Goal: Task Accomplishment & Management: Manage account settings

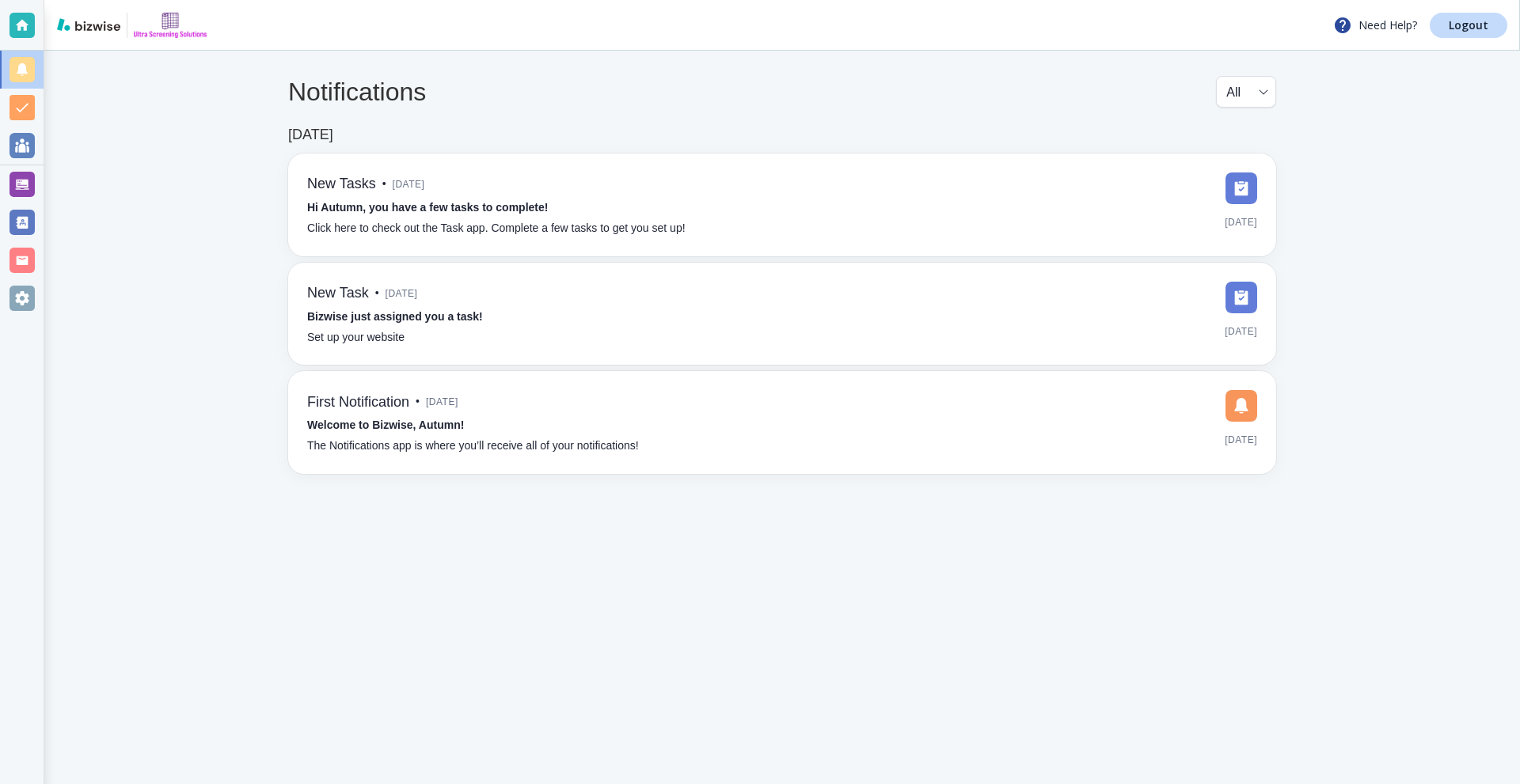
click at [26, 179] on div at bounding box center [22, 184] width 26 height 26
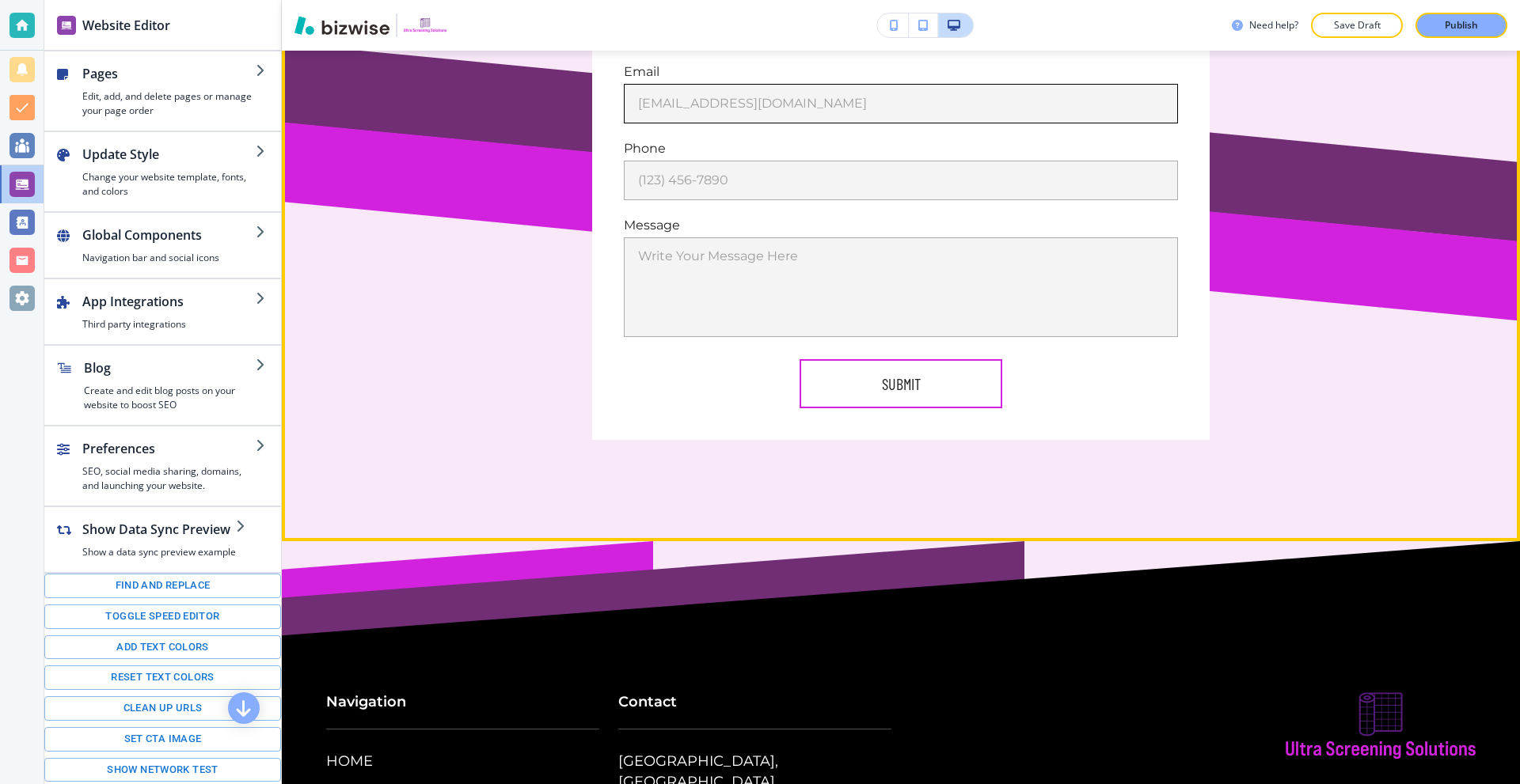
scroll to position [8695, 0]
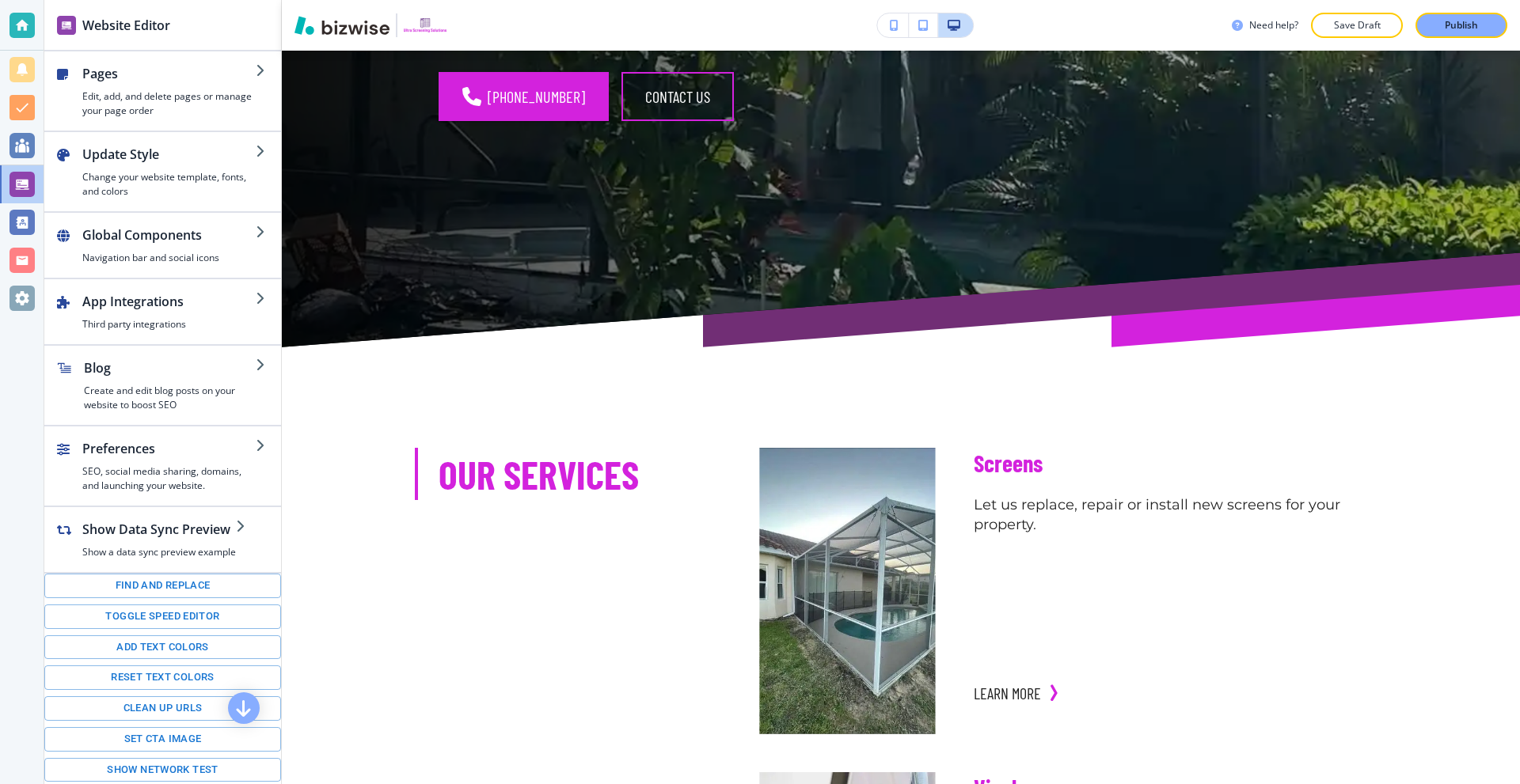
scroll to position [633, 0]
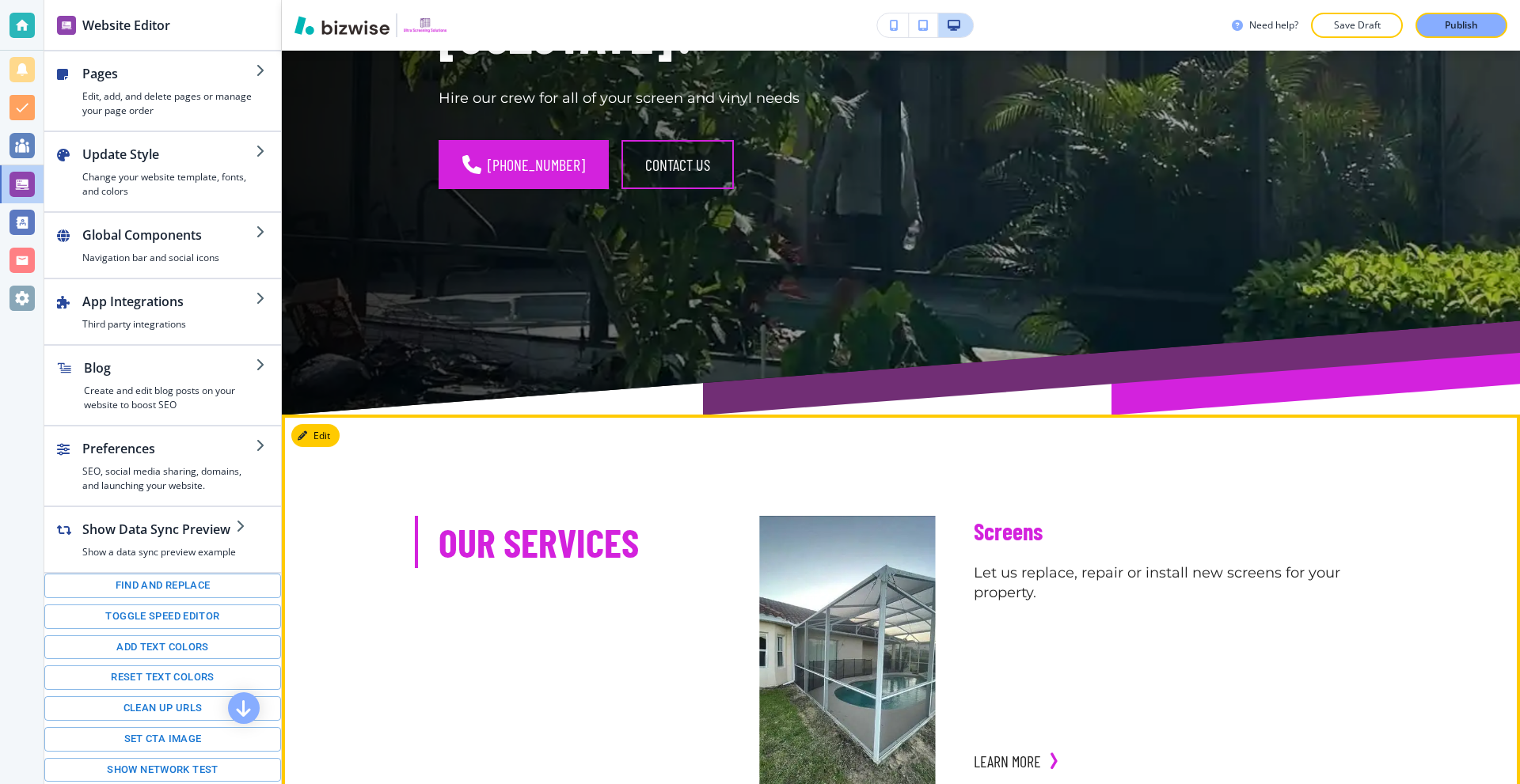
click at [323, 425] on button "Edit" at bounding box center [315, 436] width 48 height 24
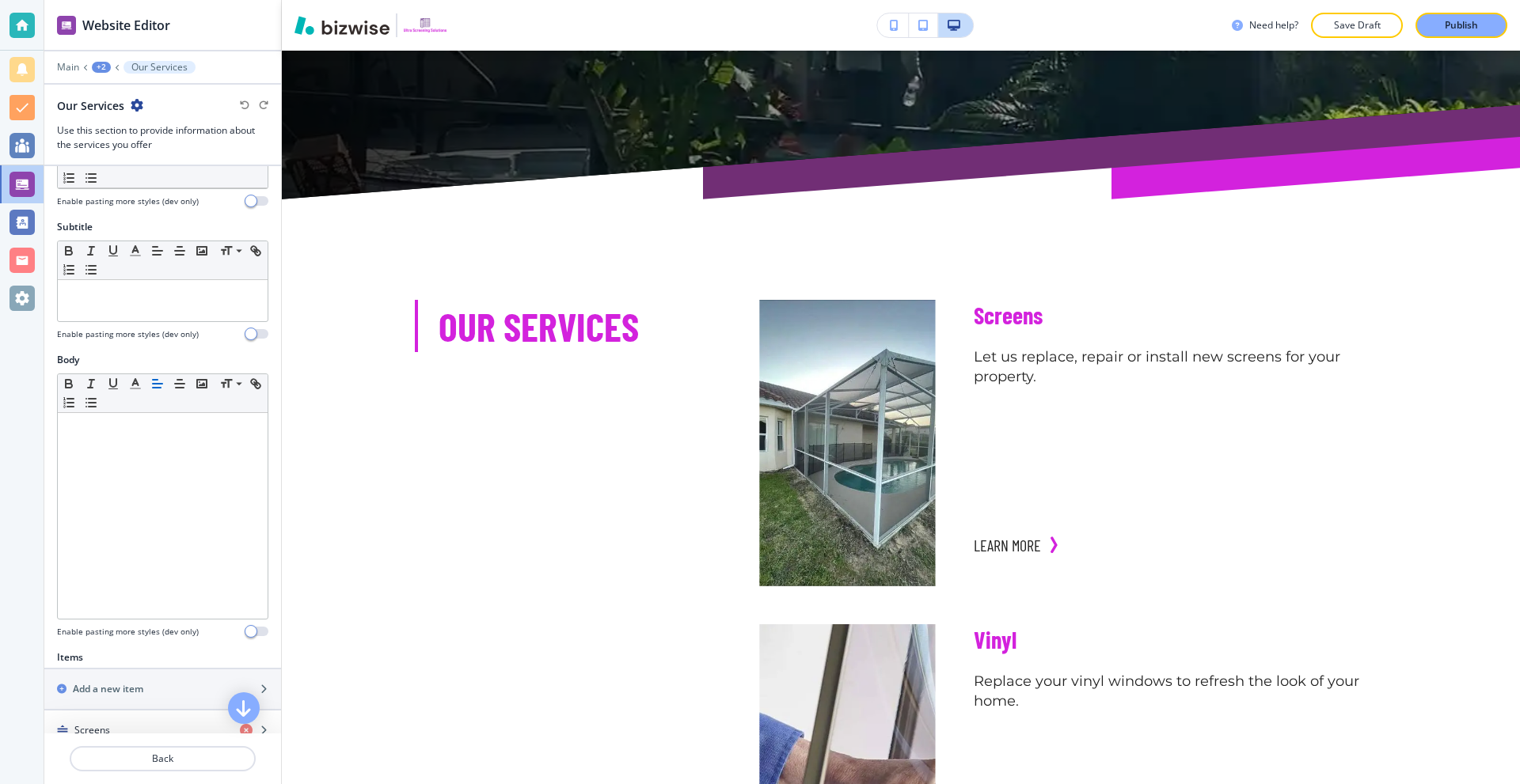
scroll to position [396, 0]
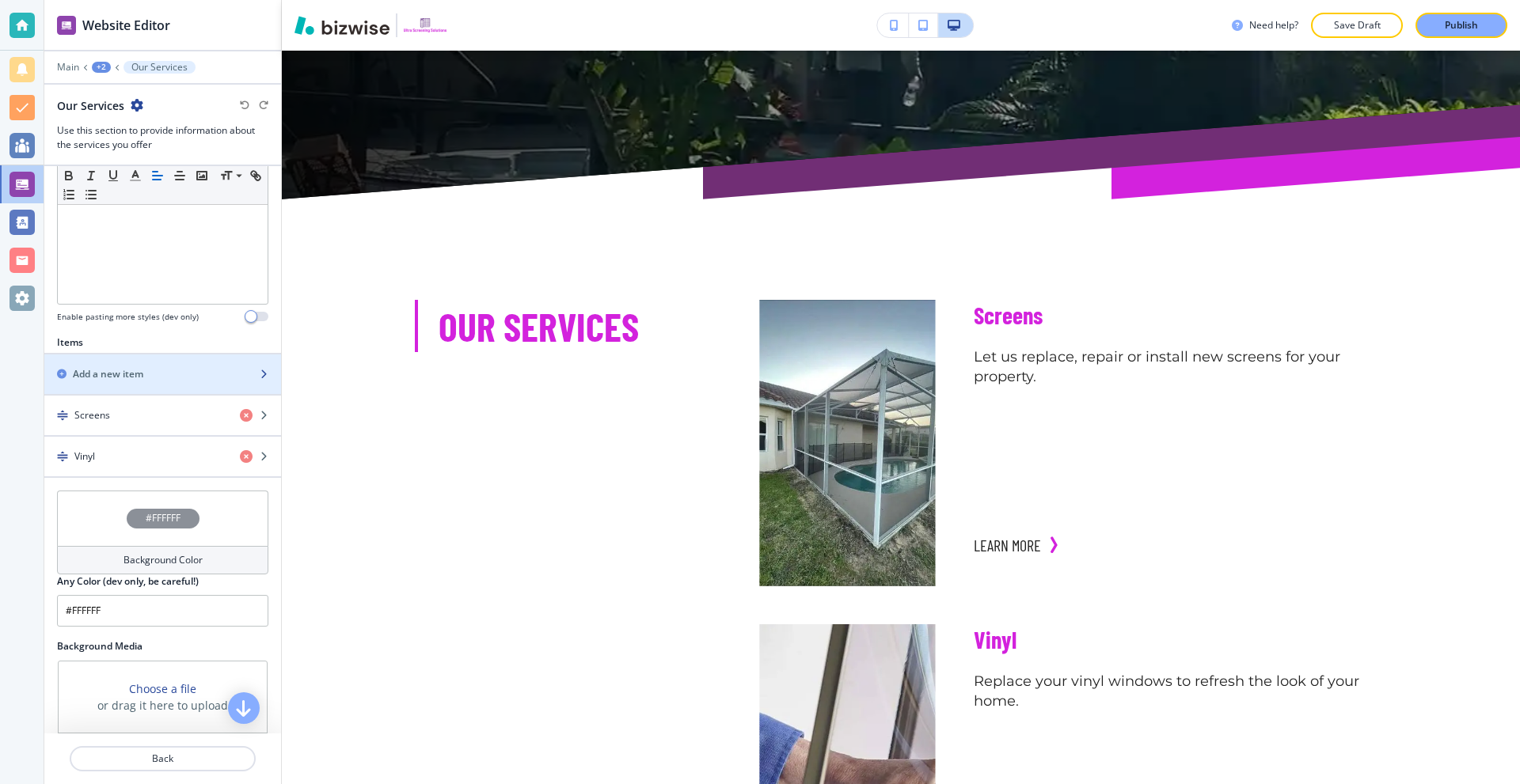
click at [148, 379] on div "Add a new item" at bounding box center [145, 374] width 202 height 14
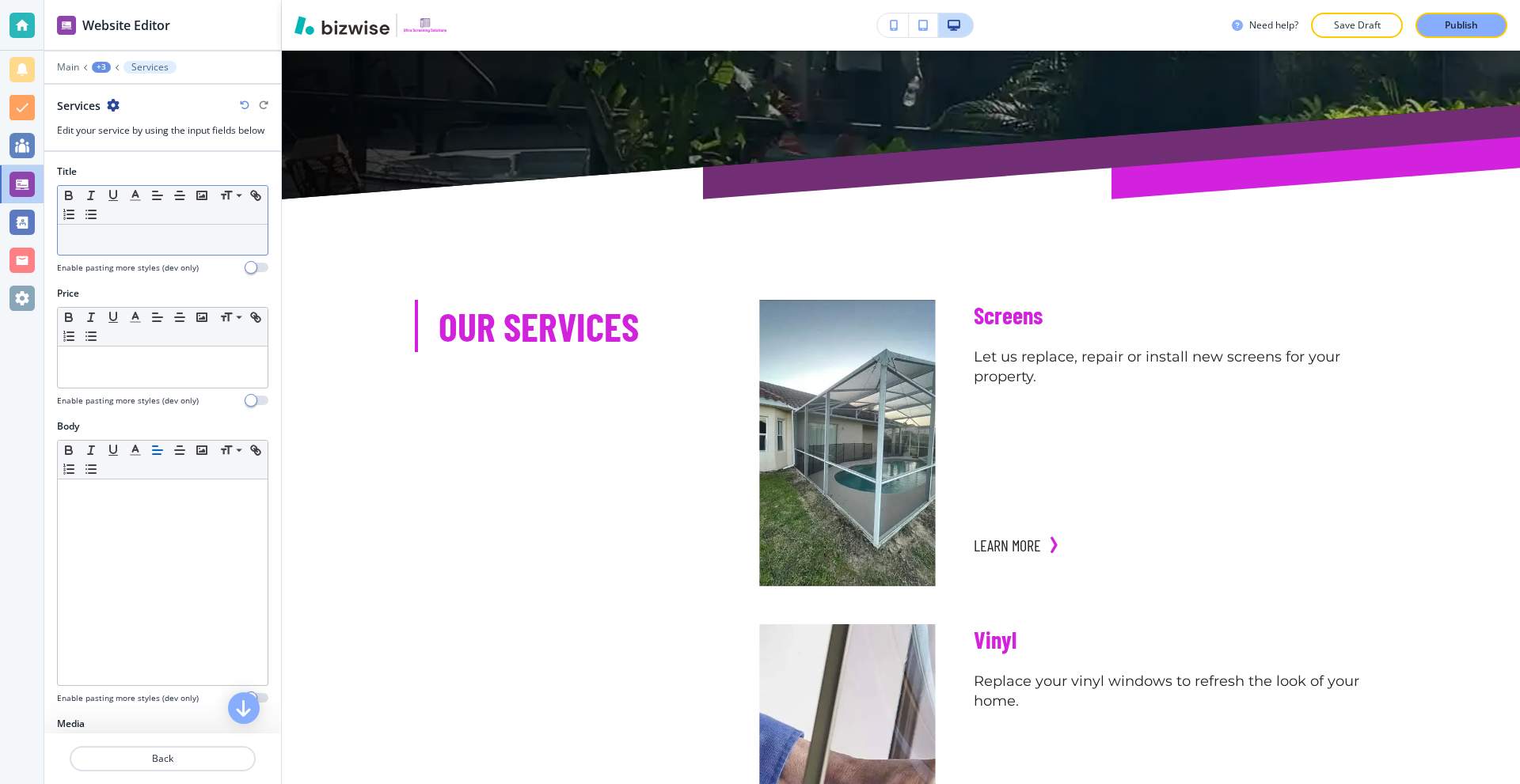
click at [117, 238] on p at bounding box center [163, 240] width 194 height 14
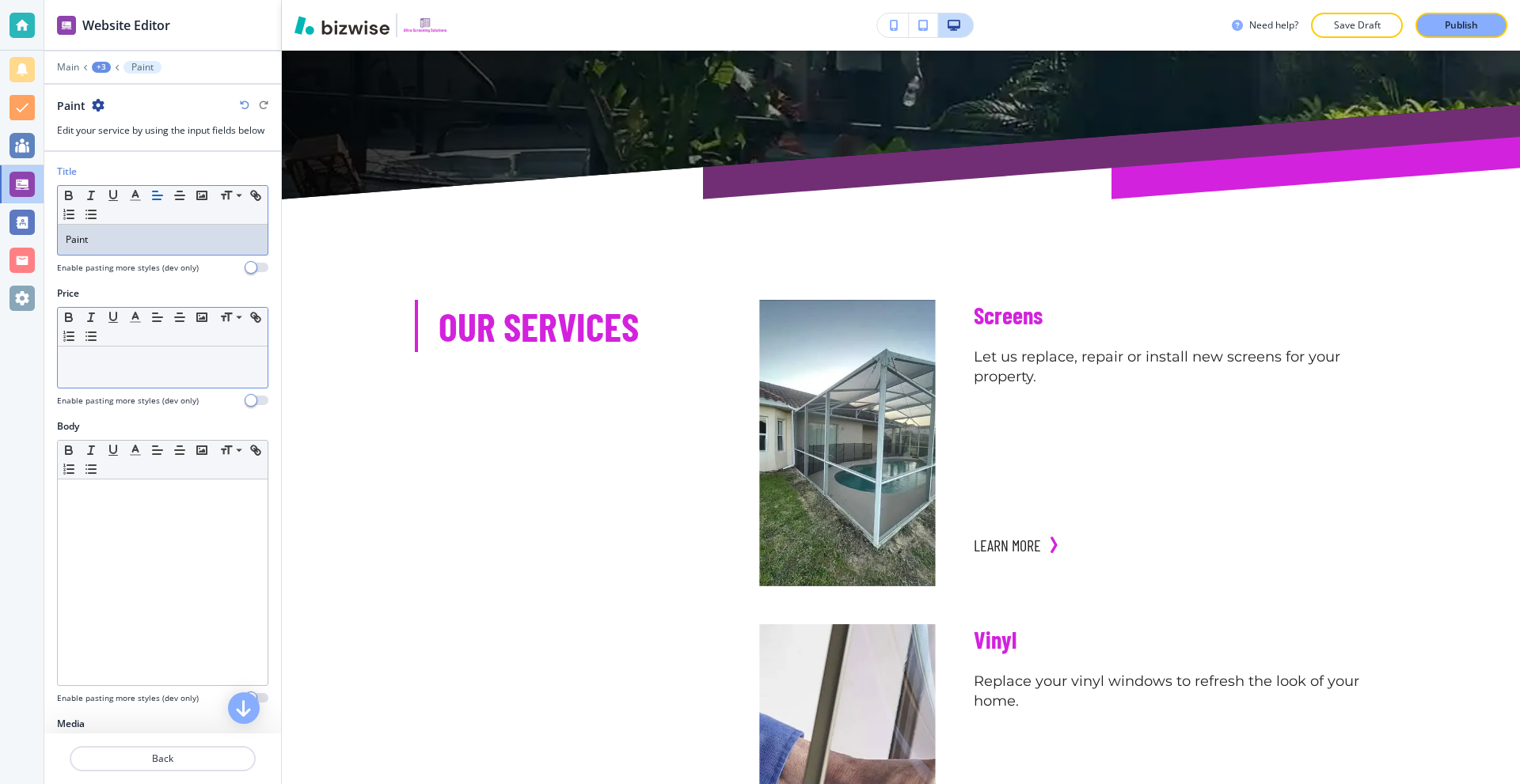
click at [112, 359] on p at bounding box center [163, 362] width 194 height 14
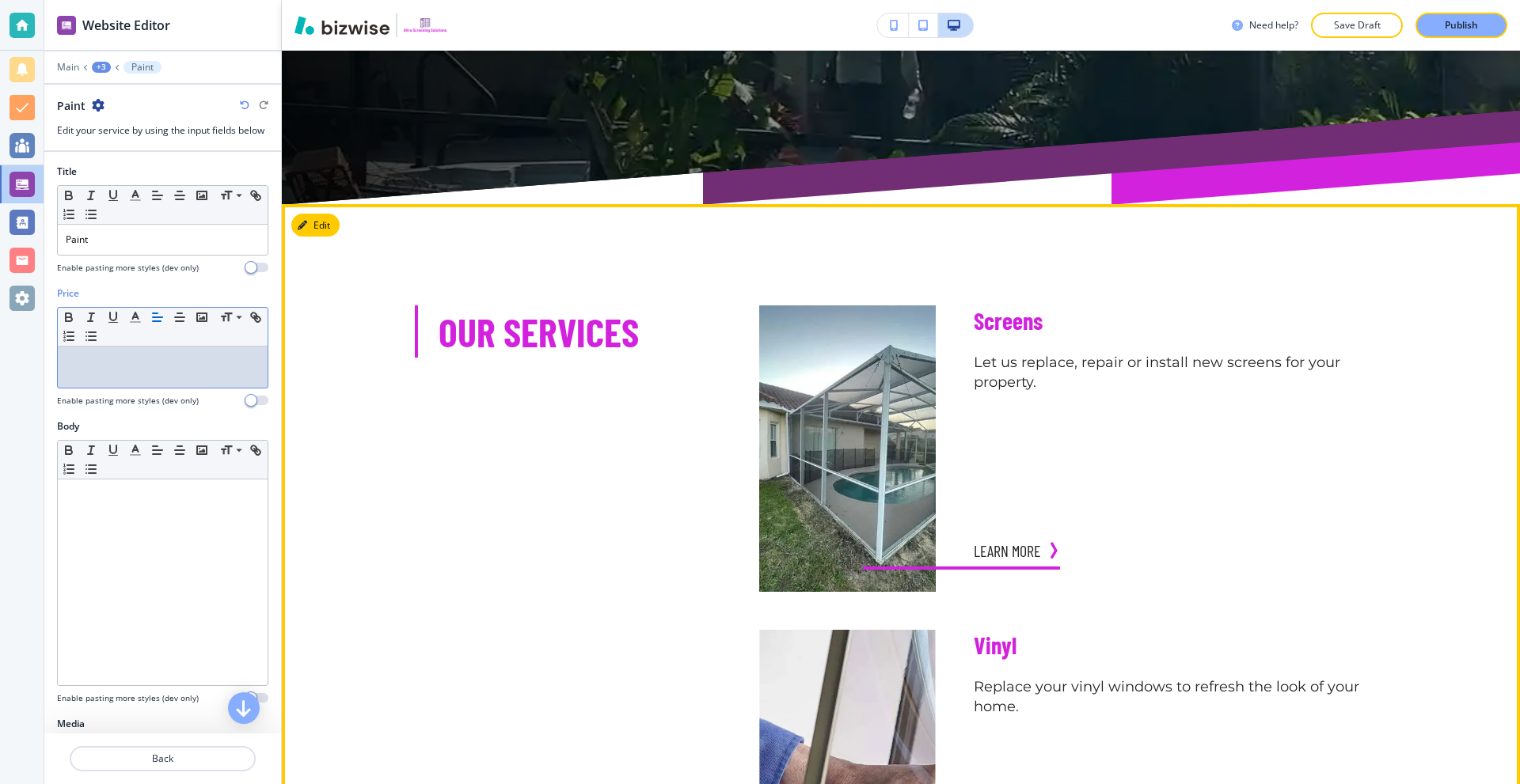
scroll to position [870, 0]
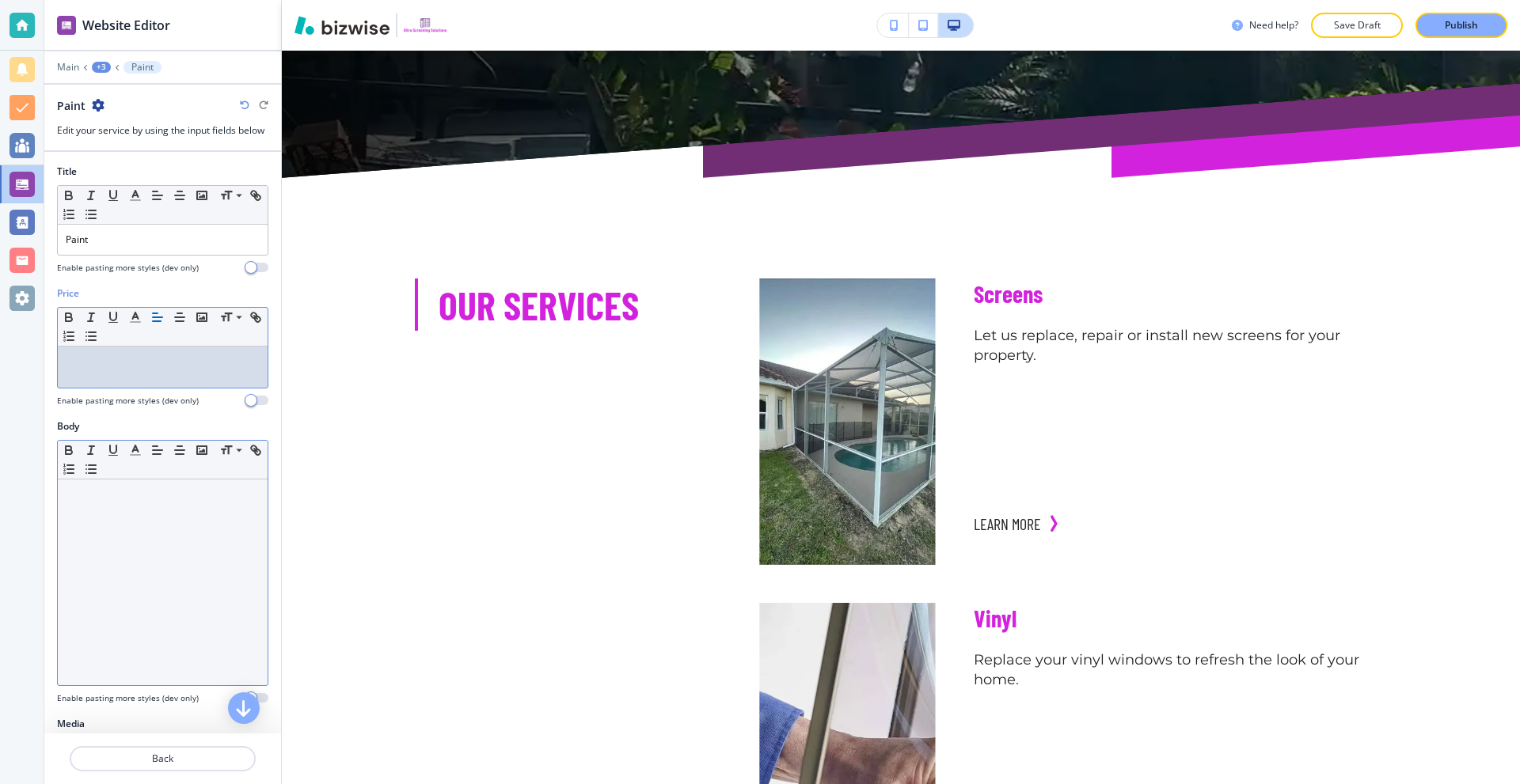
click at [169, 507] on div at bounding box center [163, 582] width 210 height 206
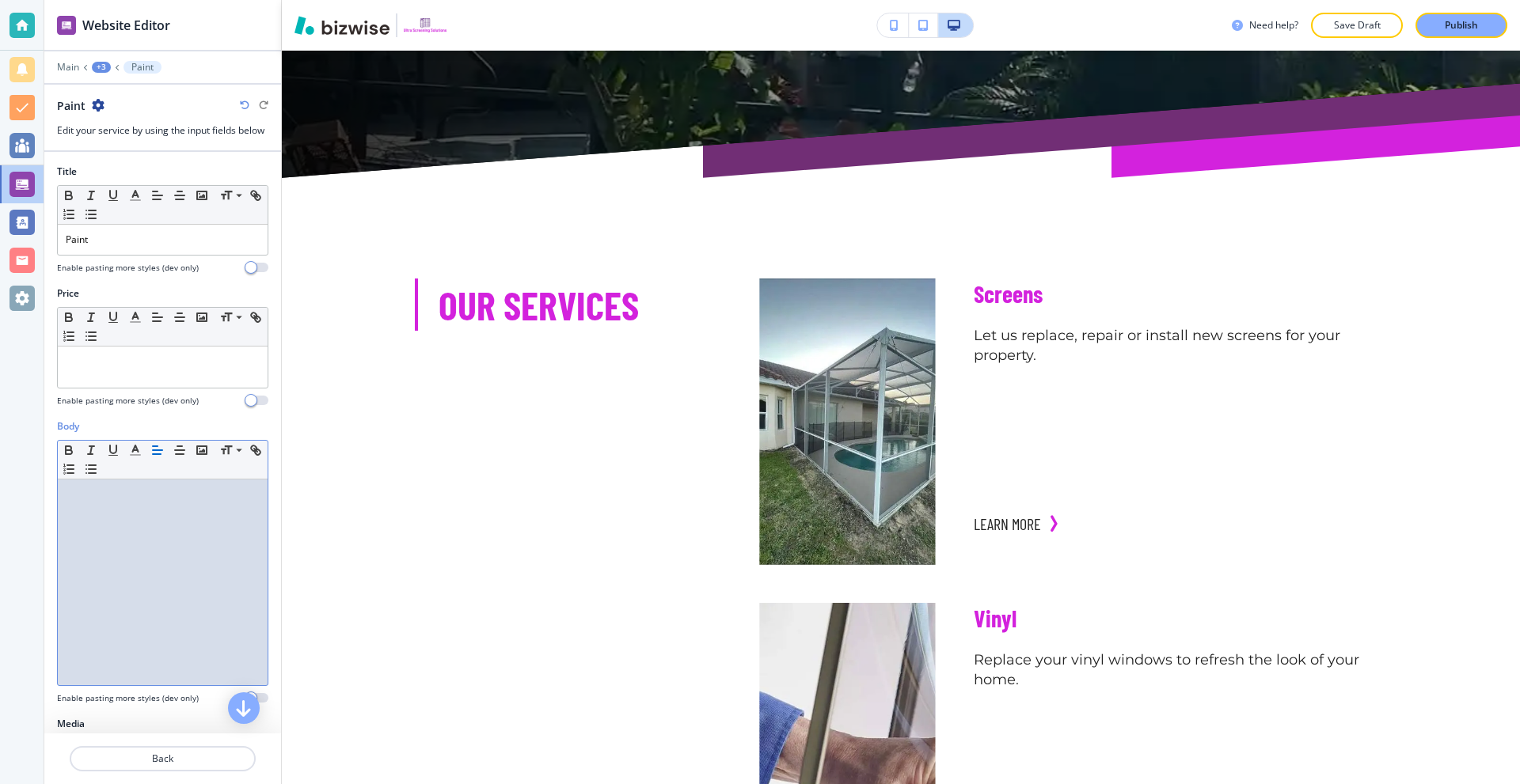
click at [204, 511] on div at bounding box center [163, 582] width 210 height 206
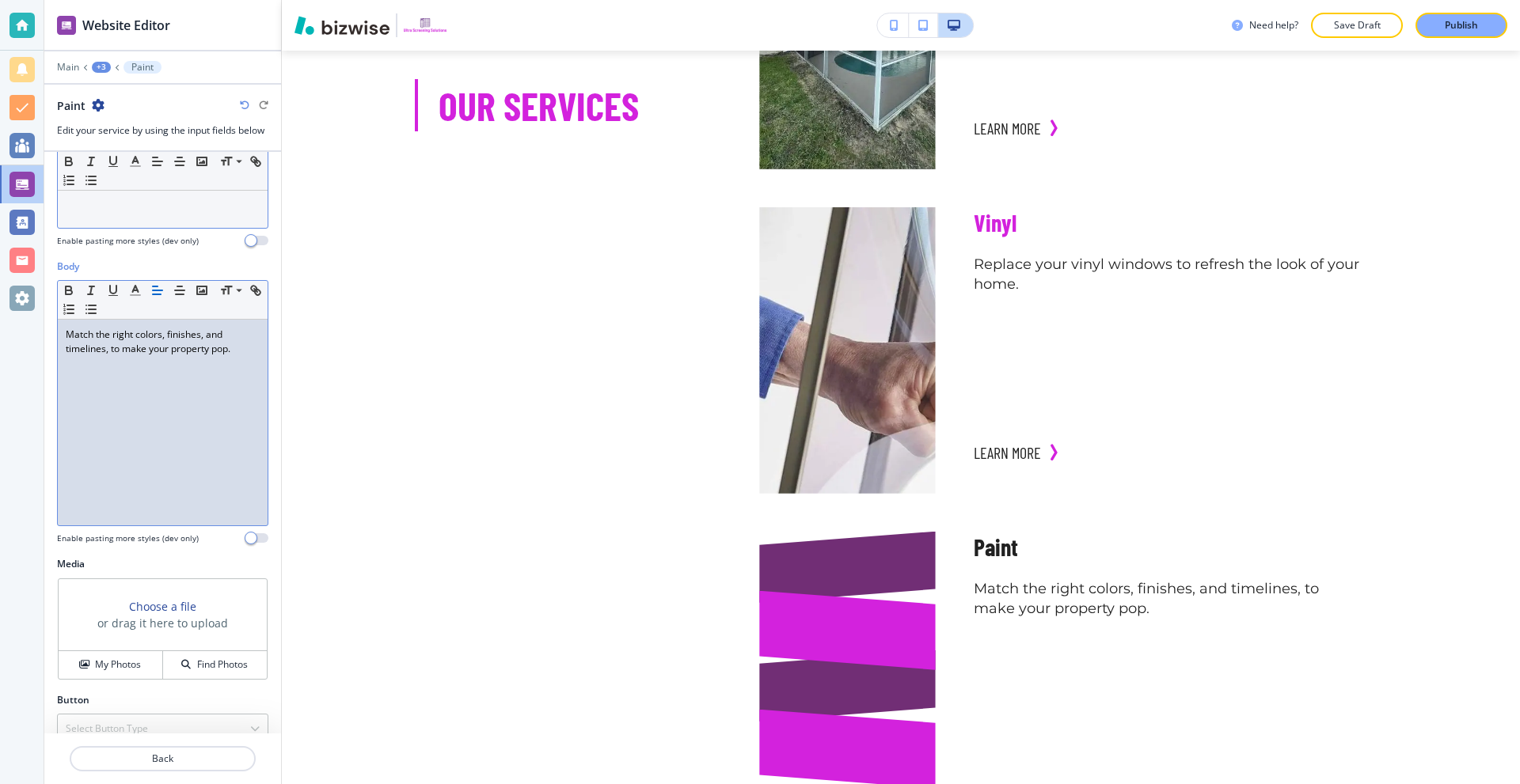
scroll to position [183, 0]
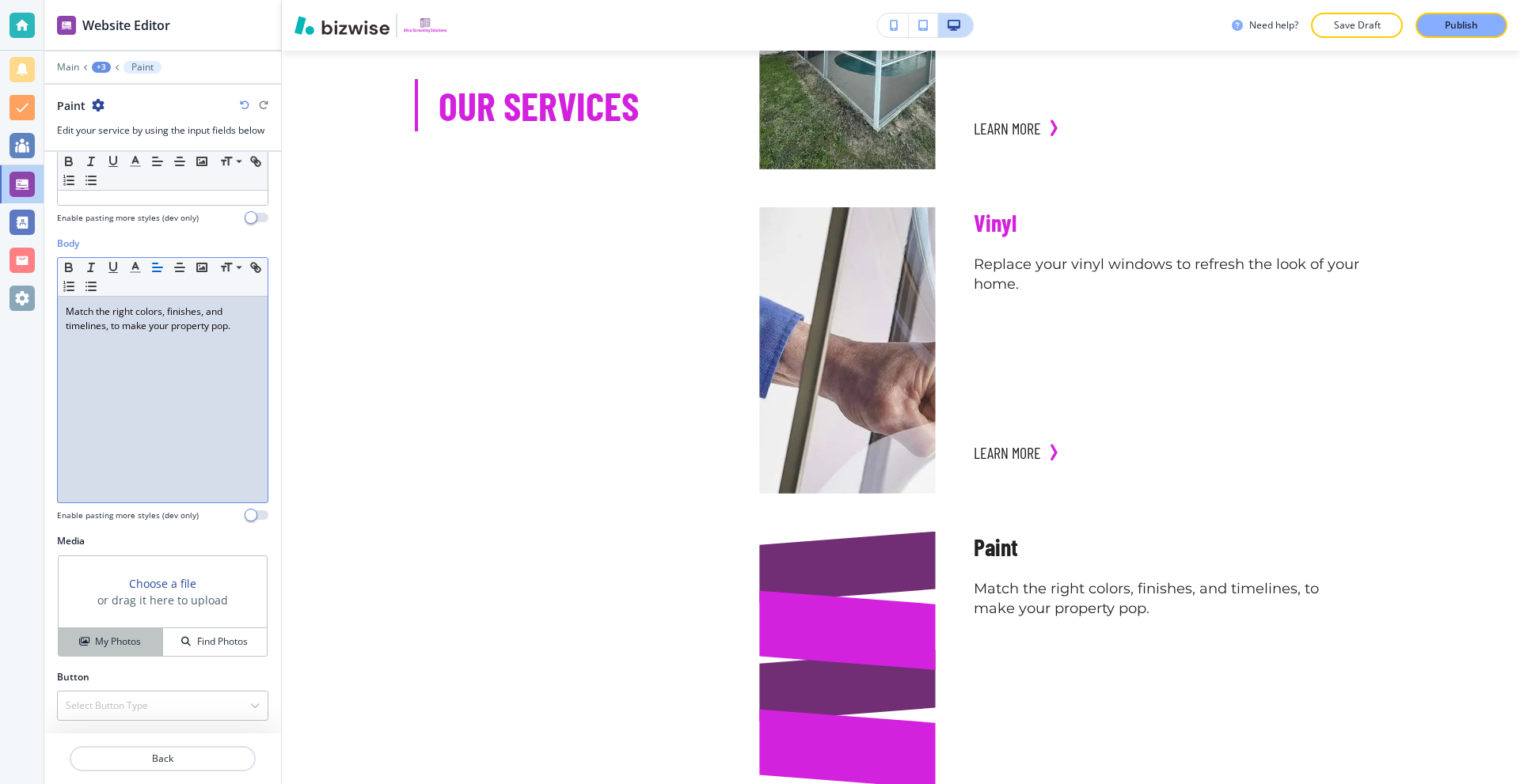
click at [108, 647] on h4 "My Photos" at bounding box center [118, 642] width 46 height 14
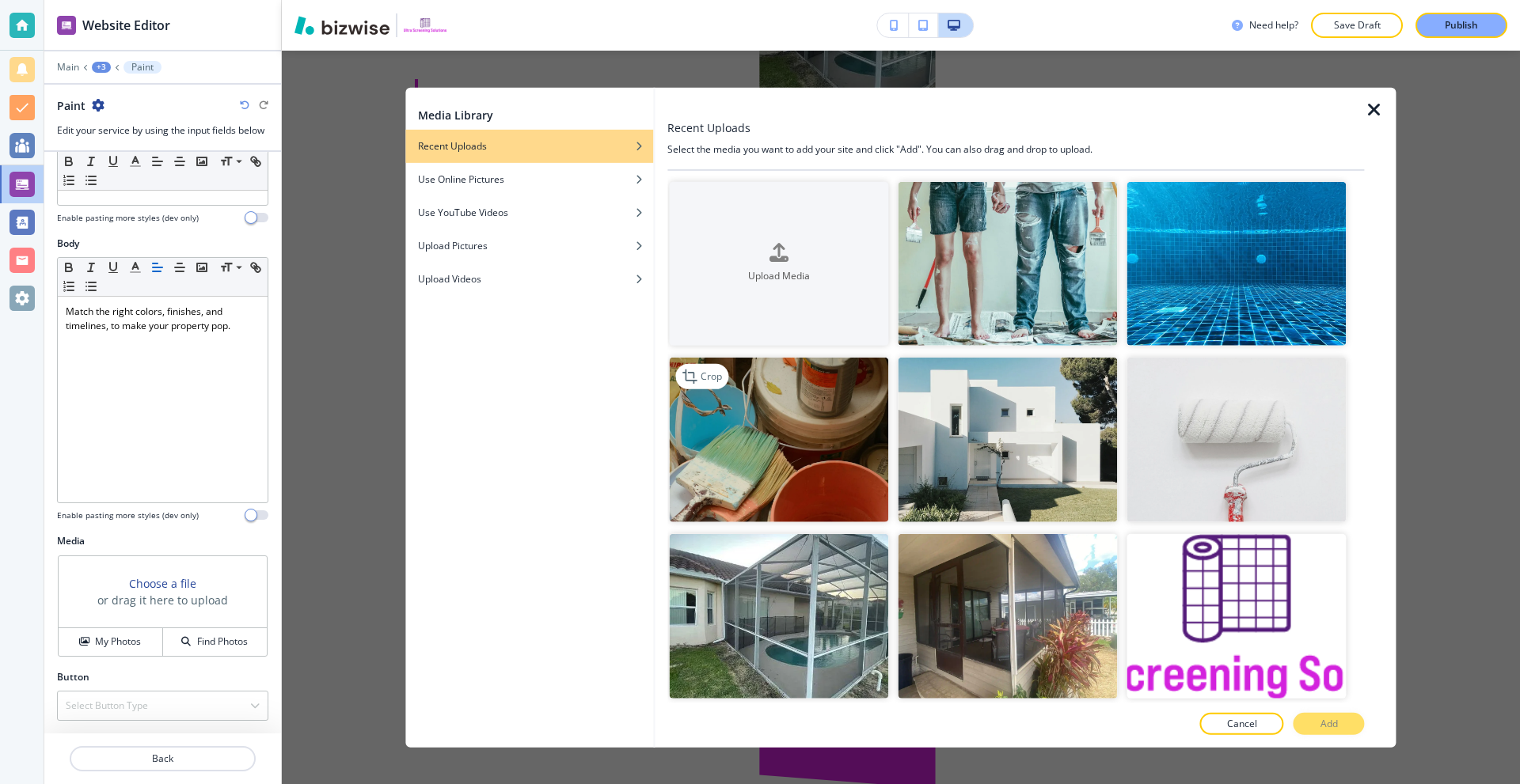
click at [818, 410] on img "button" at bounding box center [778, 440] width 219 height 165
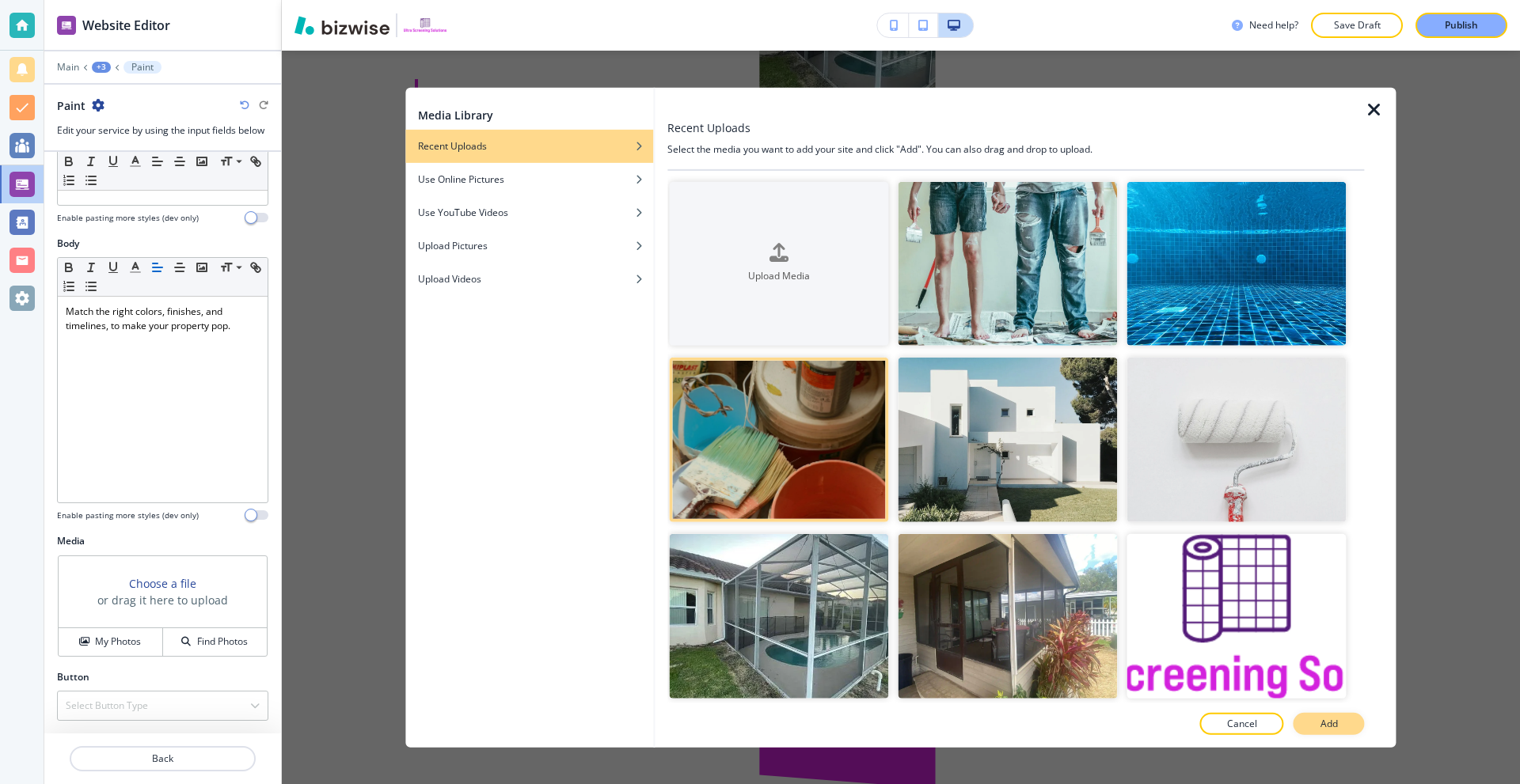
click at [1309, 719] on button "Add" at bounding box center [1329, 724] width 71 height 22
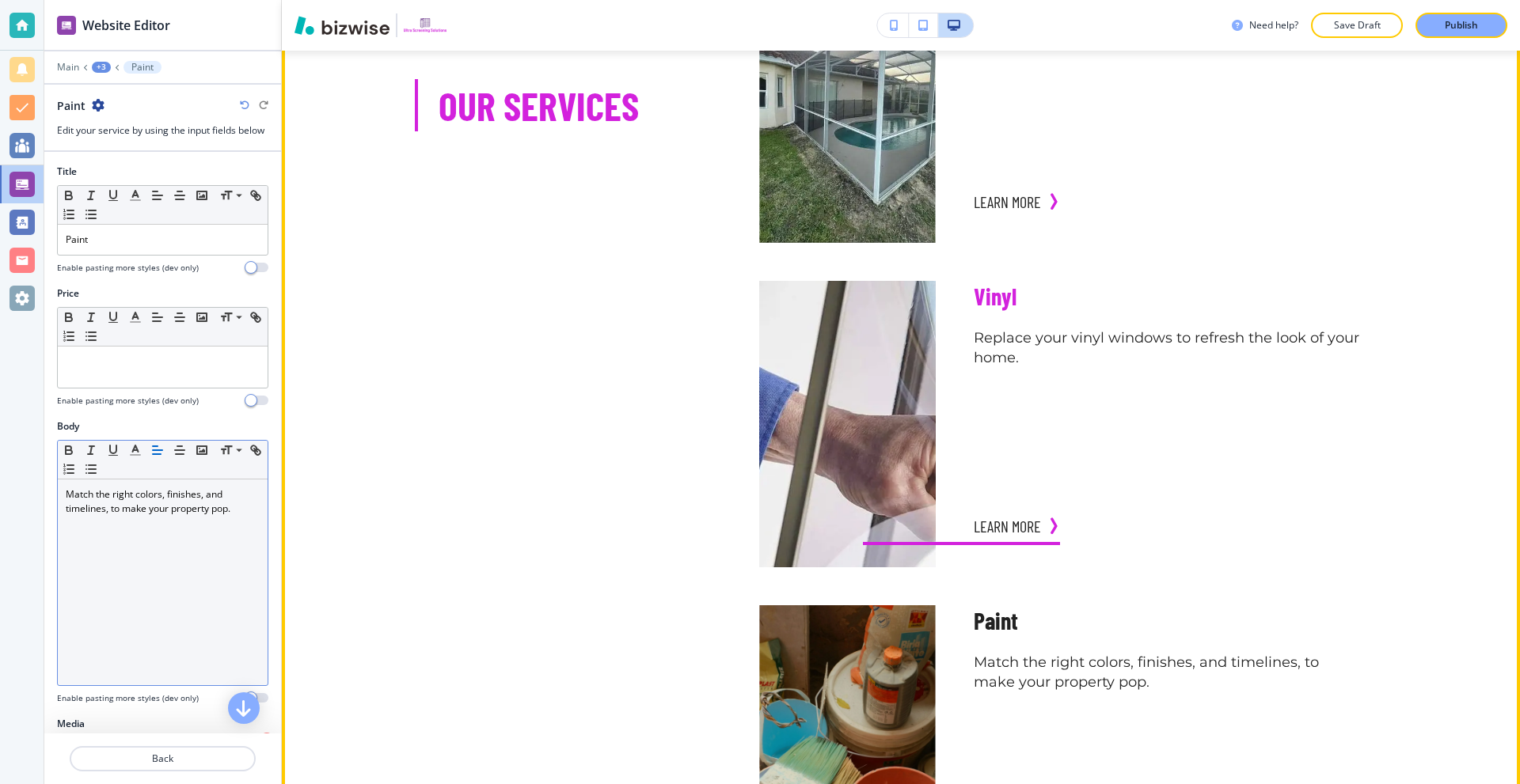
scroll to position [1187, 0]
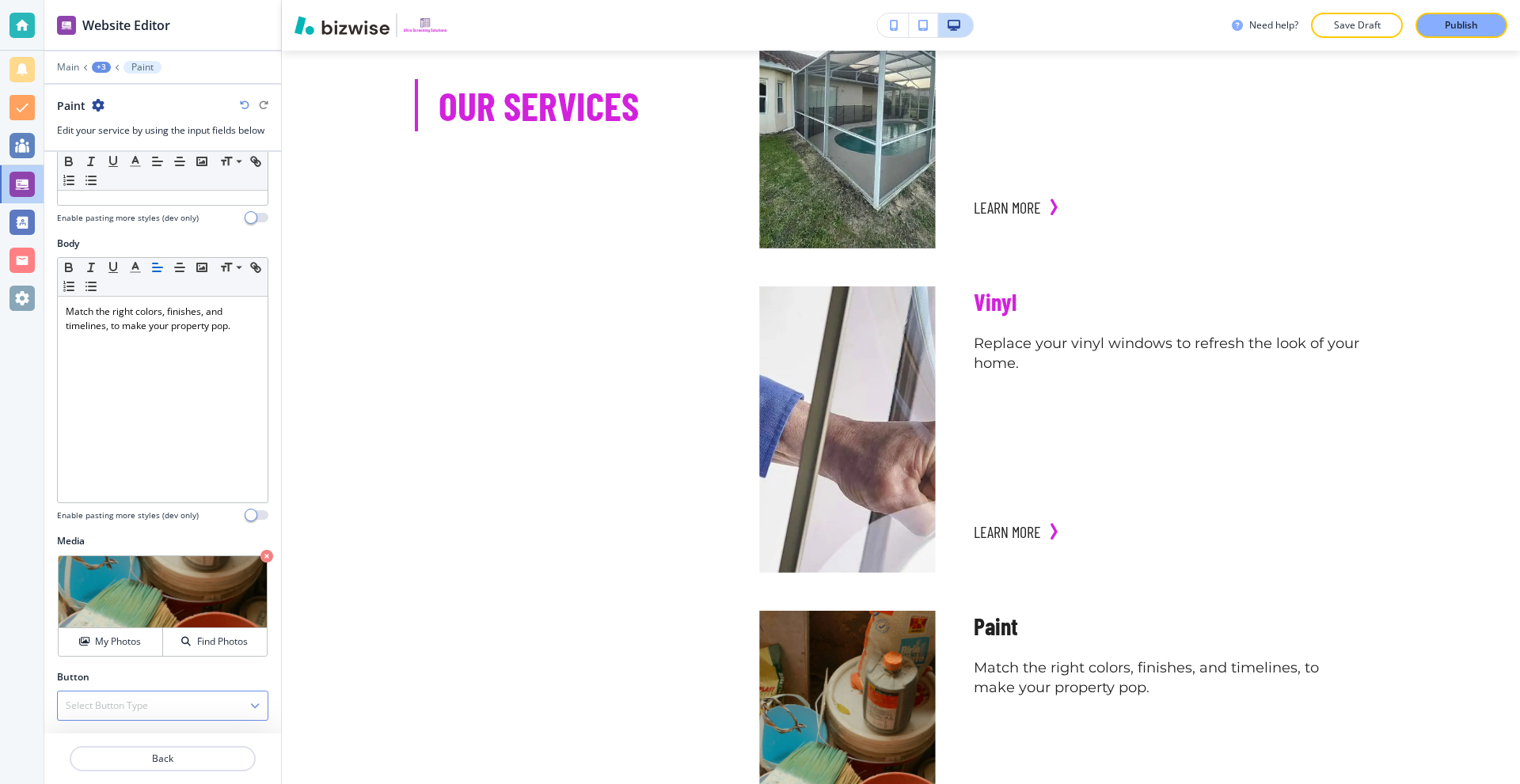
click at [191, 709] on div "Select Button Type" at bounding box center [163, 706] width 210 height 28
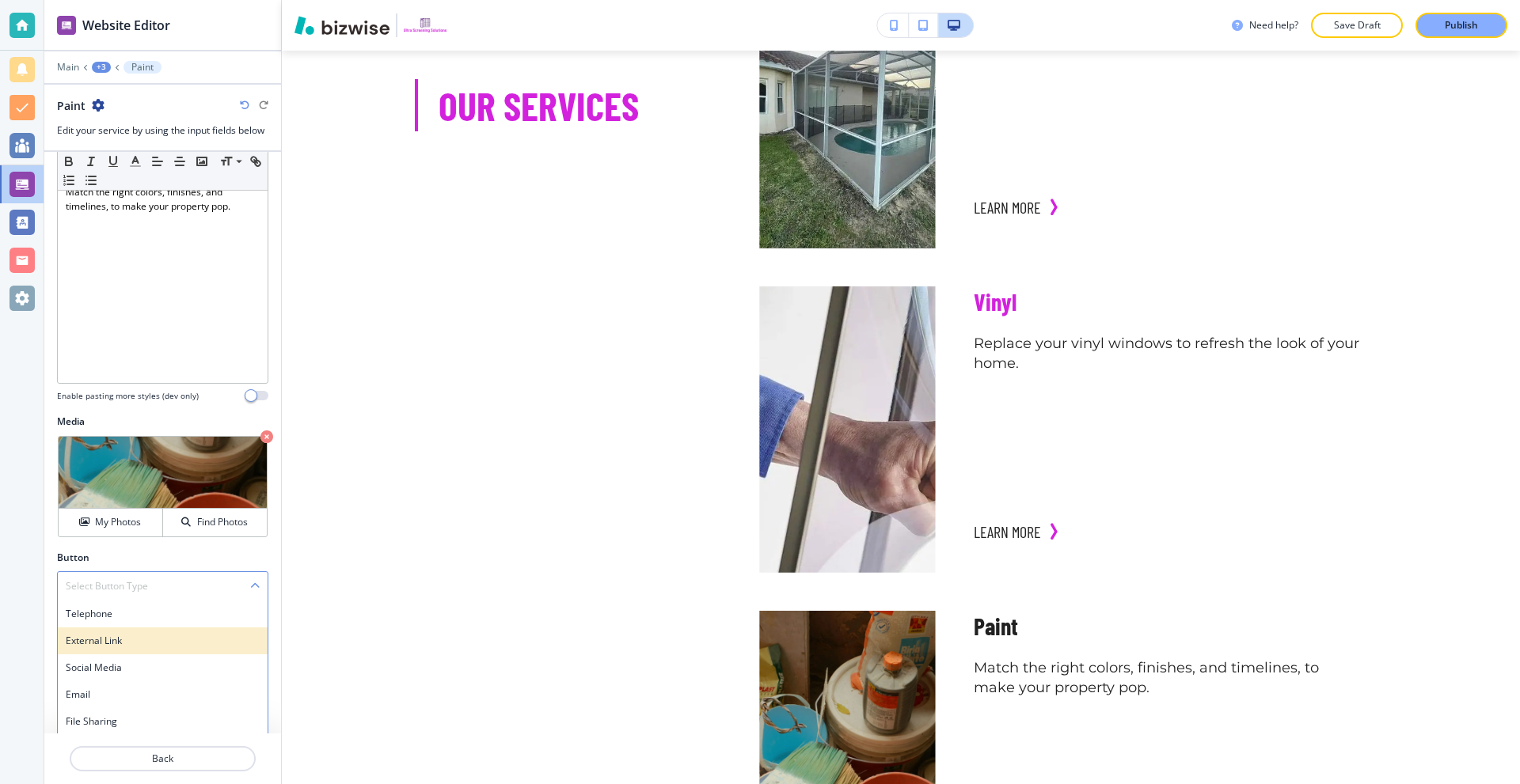
scroll to position [331, 0]
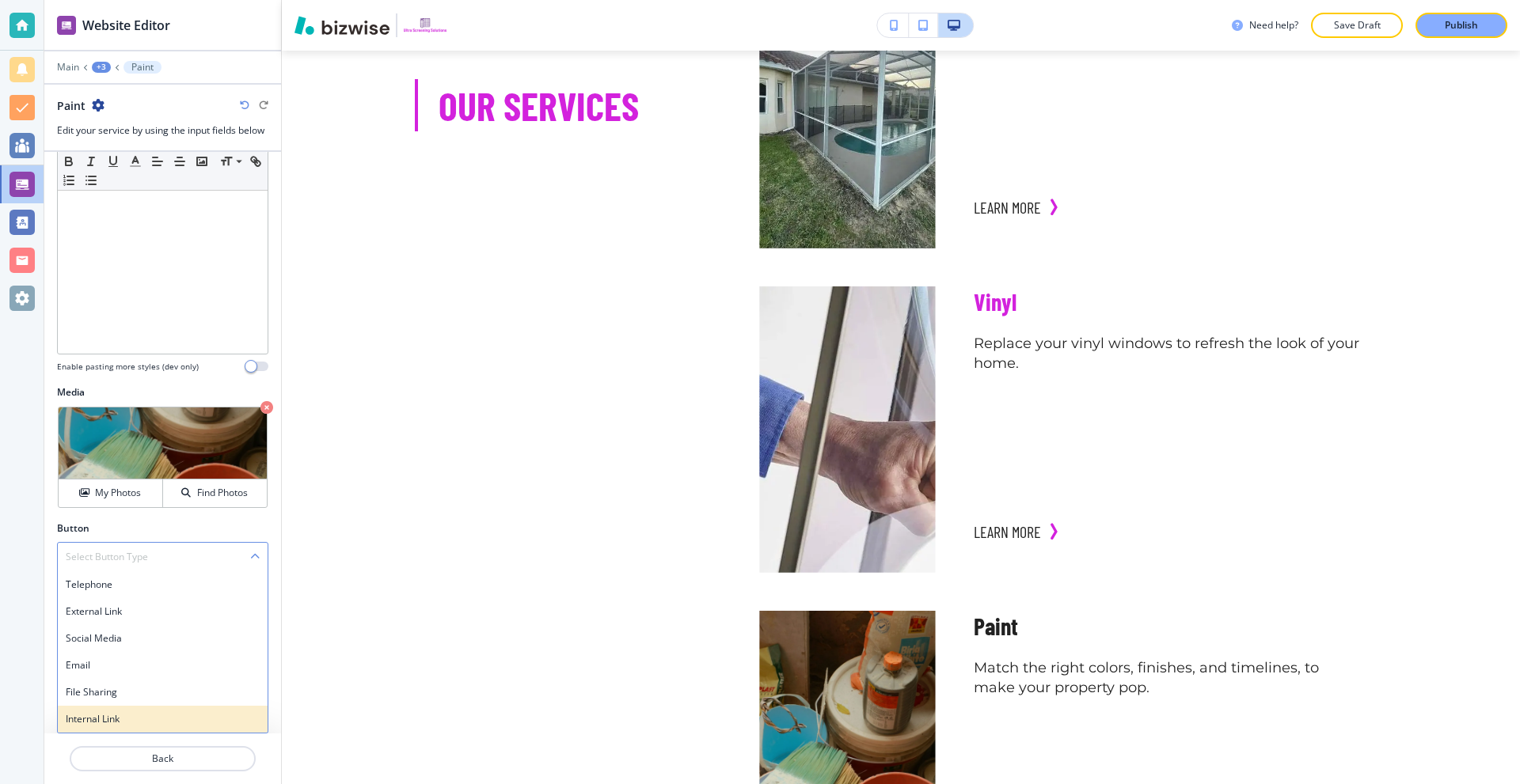
click at [108, 707] on div "Internal Link" at bounding box center [163, 719] width 210 height 27
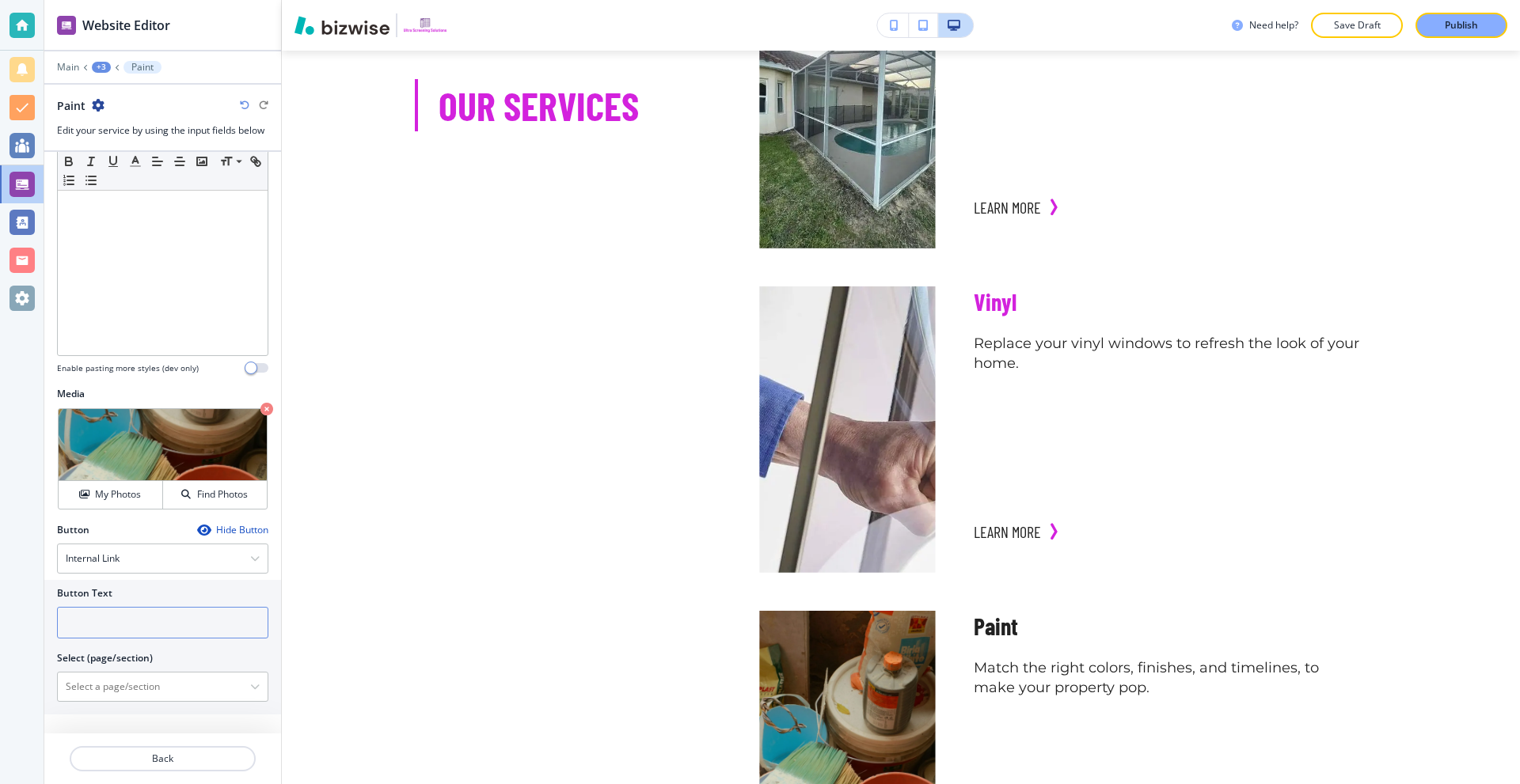
scroll to position [330, 0]
click at [158, 627] on input "text" at bounding box center [163, 623] width 211 height 32
type input "LEARN MORE"
click at [145, 698] on \(page\/section\) "Manual Input" at bounding box center [154, 687] width 192 height 27
drag, startPoint x: 265, startPoint y: 692, endPoint x: 248, endPoint y: 686, distance: 18.0
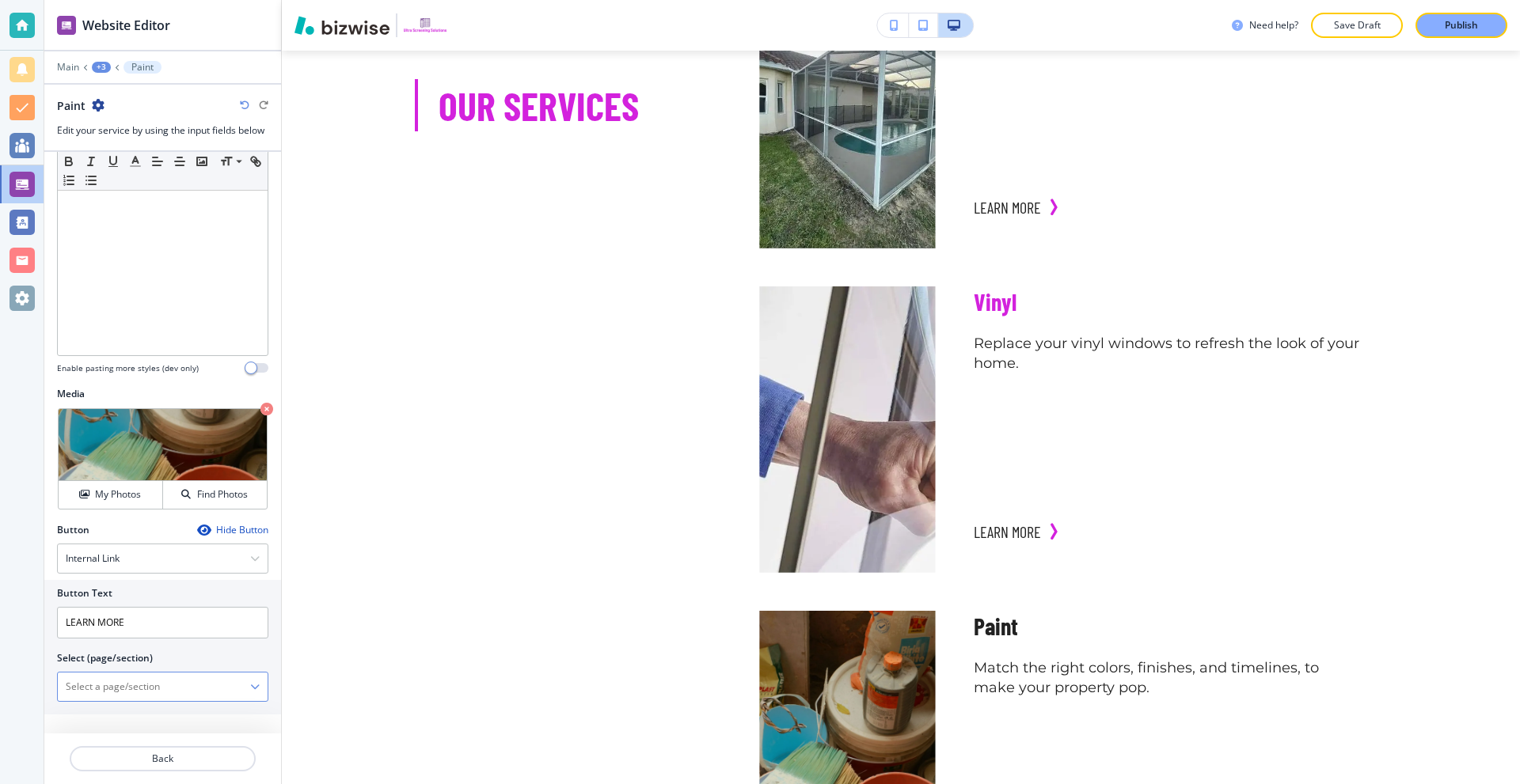
click at [265, 691] on div "Button Text LEARN MORE Select (page/section) HOME HOME | Hero HOME | Our Servic…" at bounding box center [162, 647] width 237 height 135
click at [250, 686] on icon "button" at bounding box center [255, 686] width 10 height 10
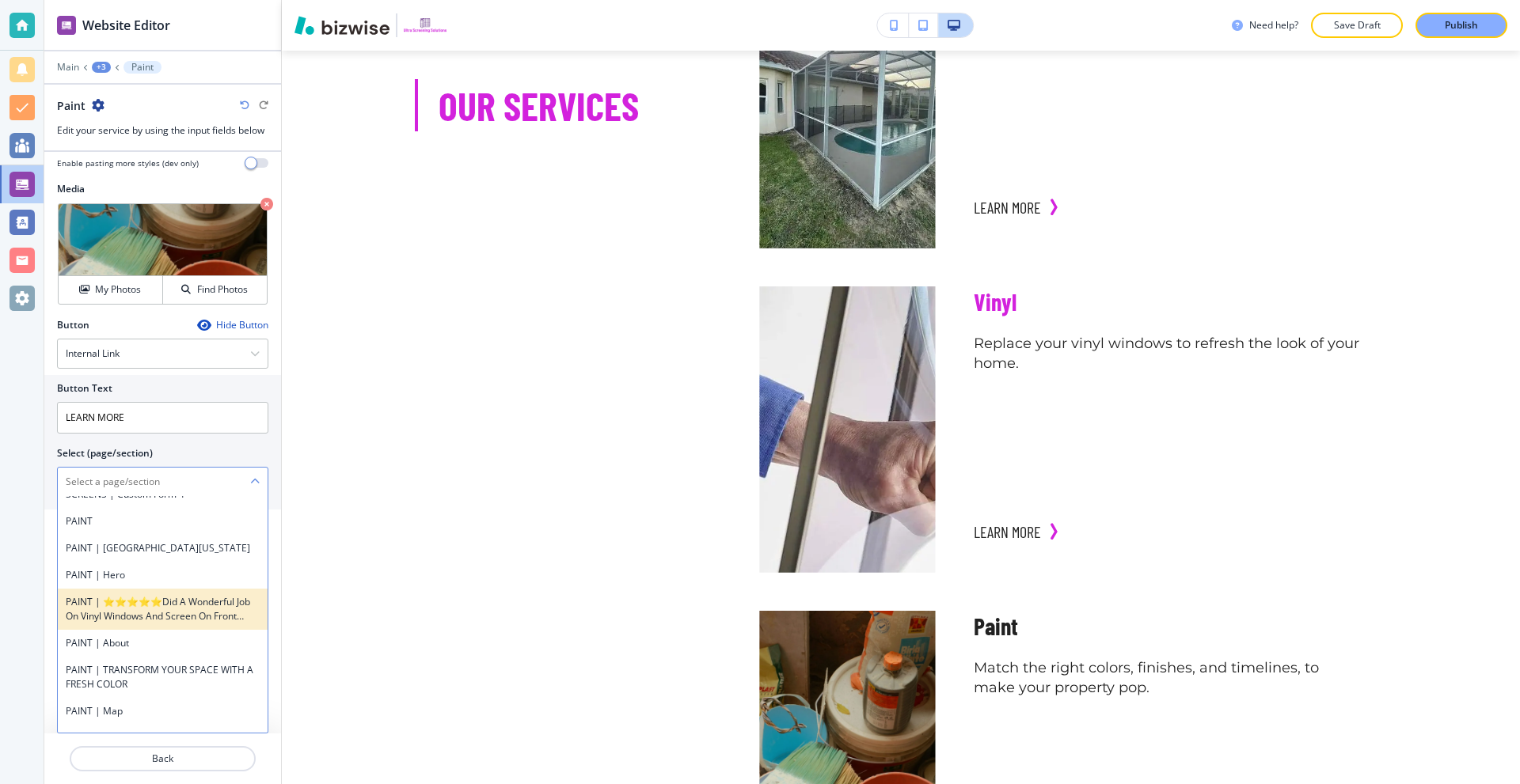
scroll to position [791, 0]
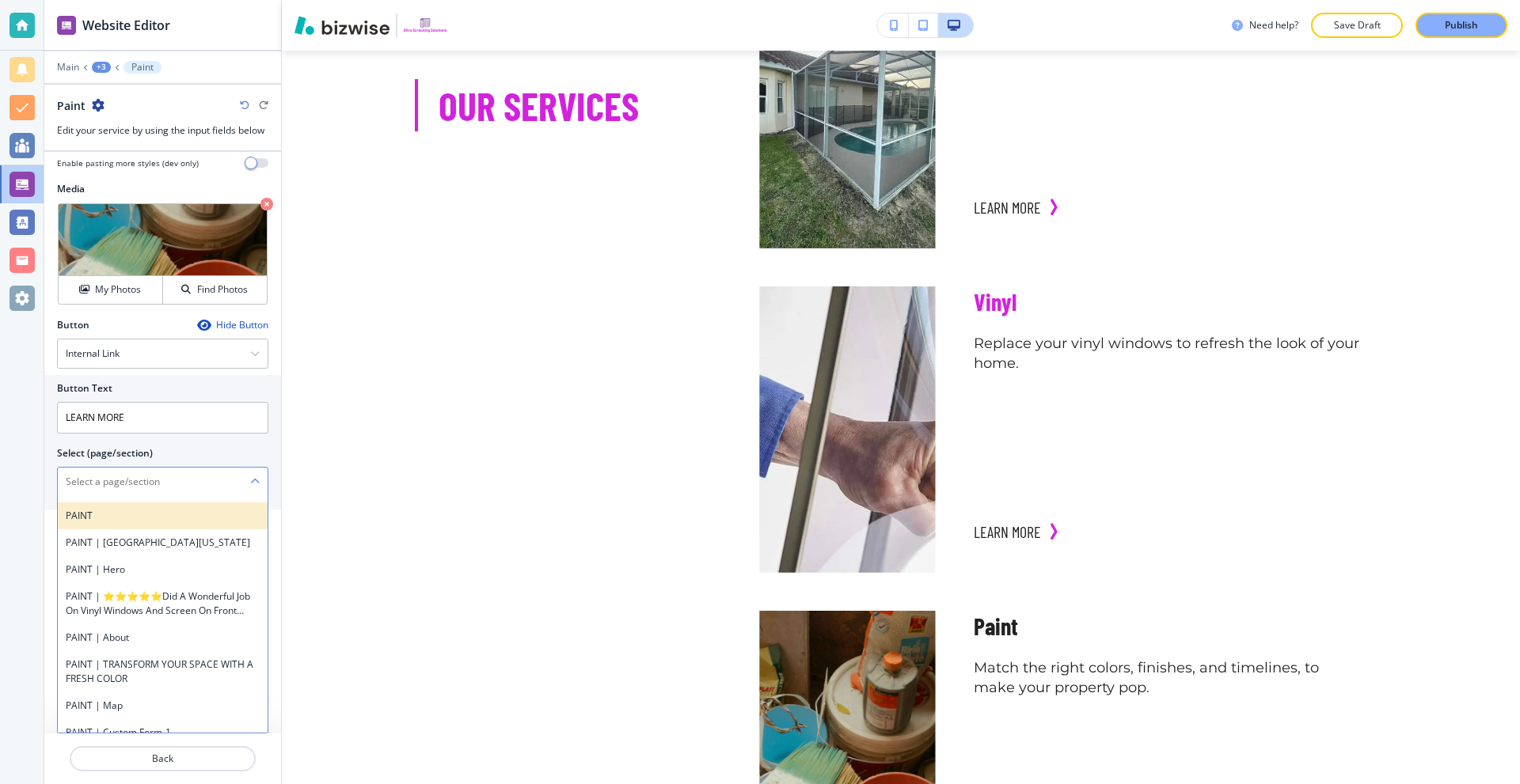
click at [133, 519] on h4 "PAINT" at bounding box center [163, 516] width 194 height 14
type \(page\/section\) "PAINT"
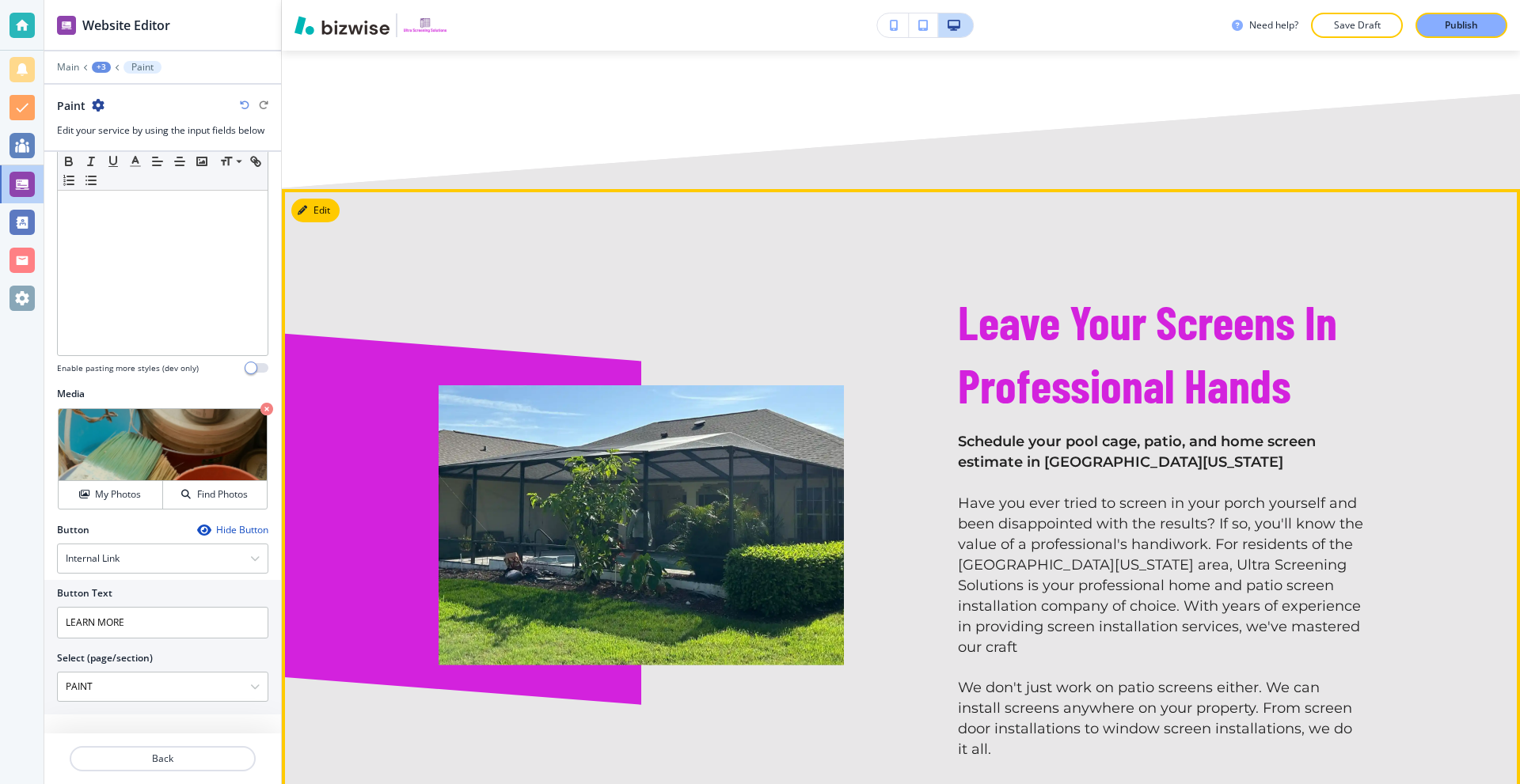
scroll to position [2058, 0]
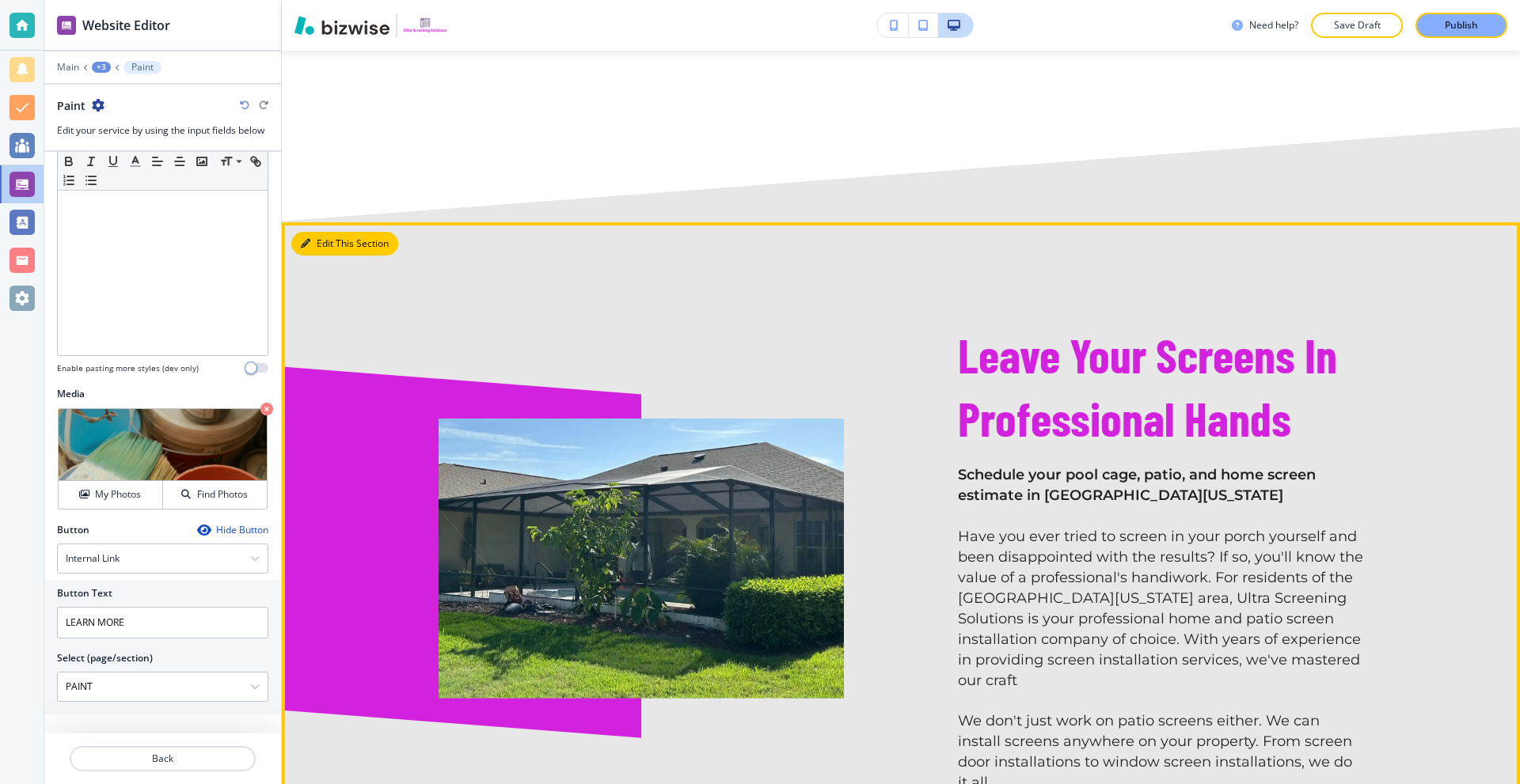
click at [313, 232] on button "Edit This Section" at bounding box center [345, 243] width 107 height 24
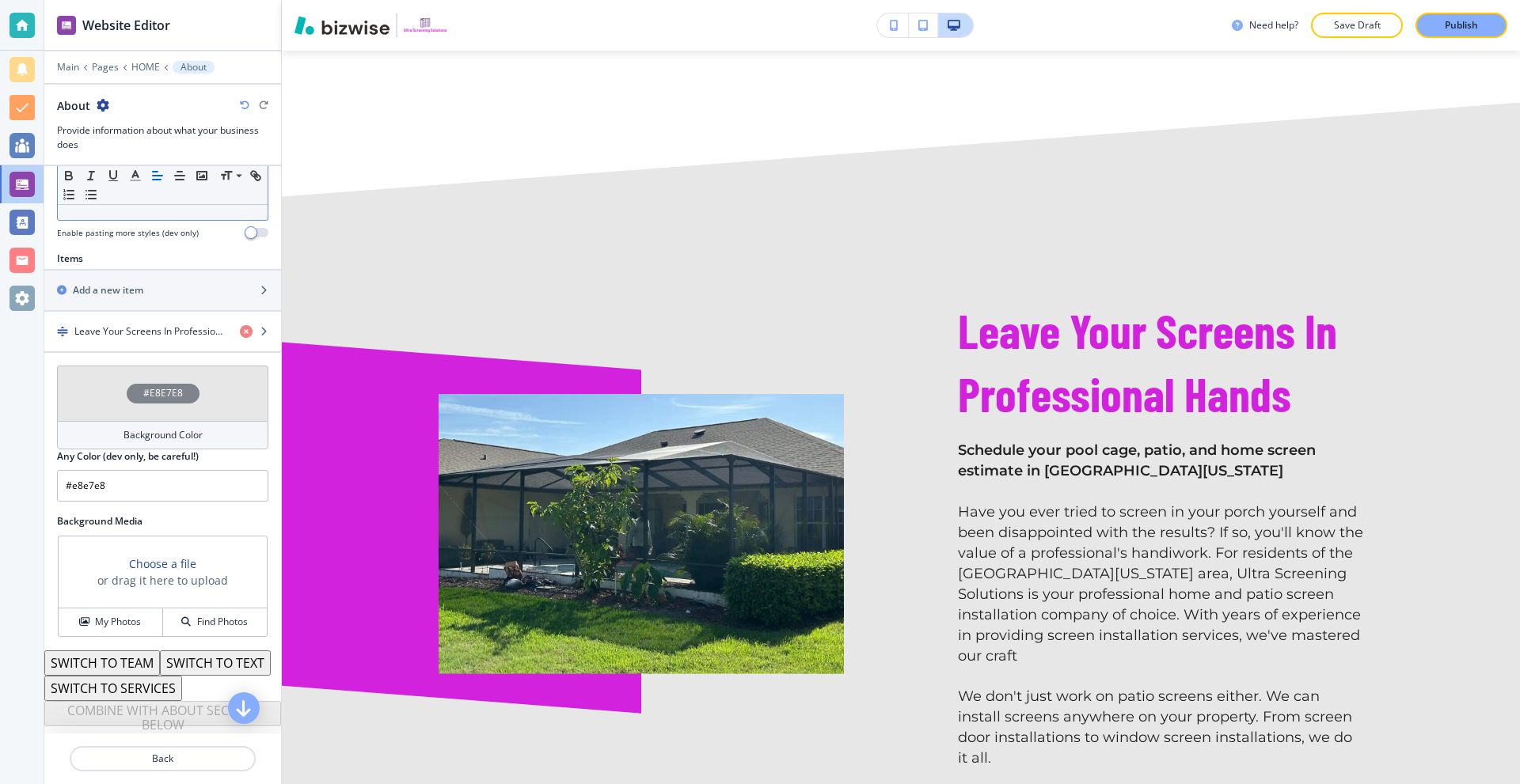
scroll to position [505, 0]
click at [152, 284] on div "Add a new item" at bounding box center [145, 291] width 202 height 14
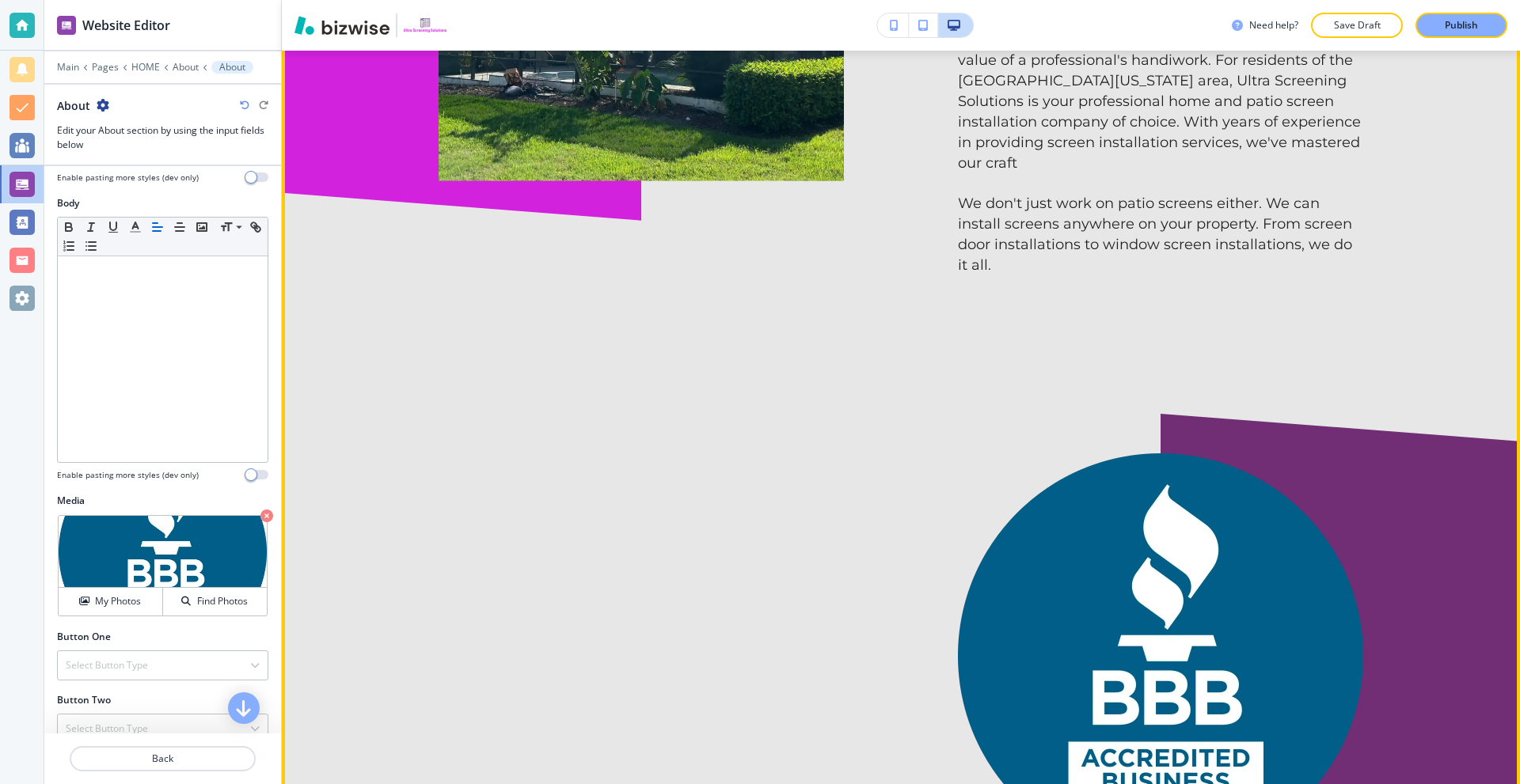
scroll to position [2577, 0]
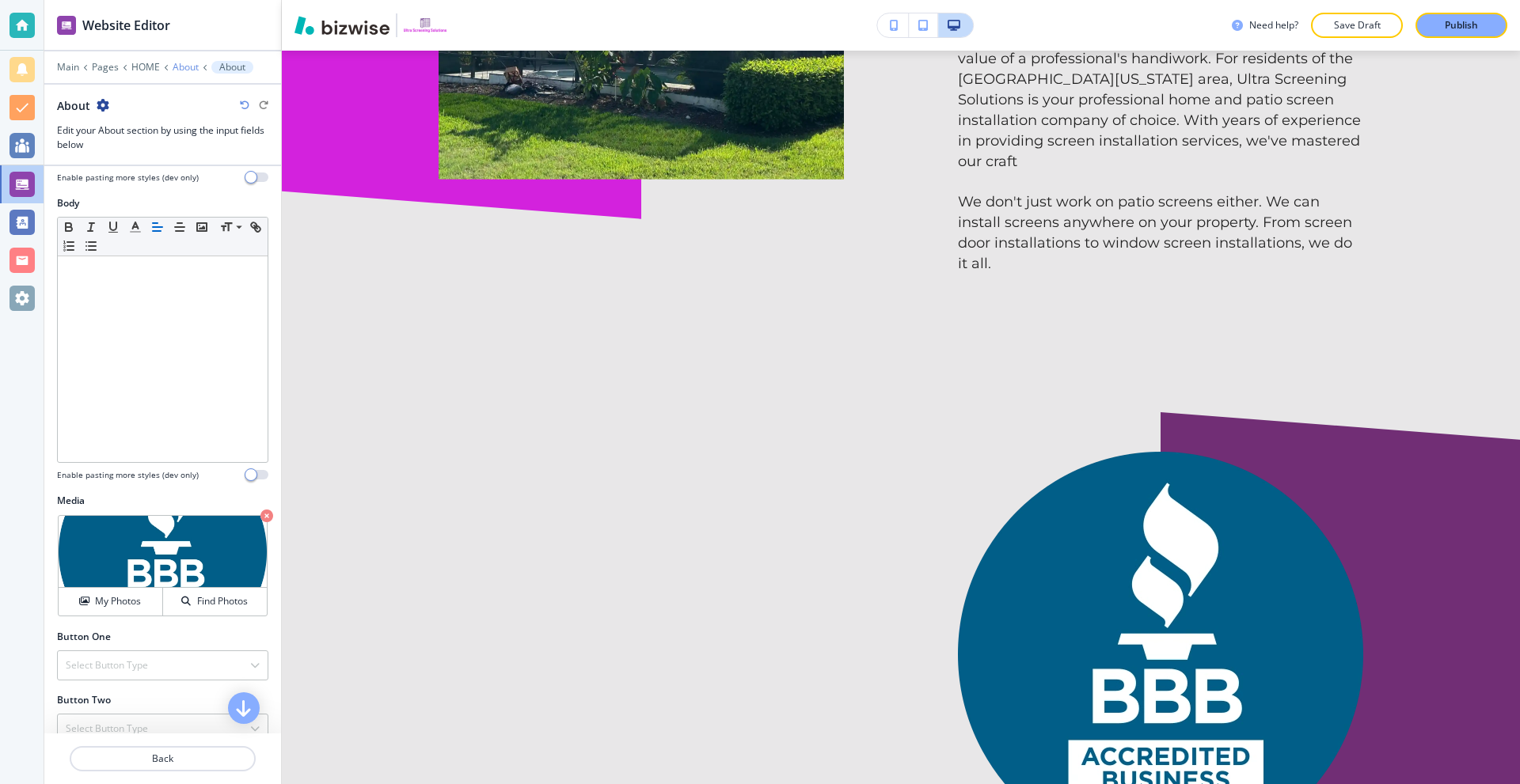
click at [178, 68] on p "About" at bounding box center [186, 67] width 26 height 11
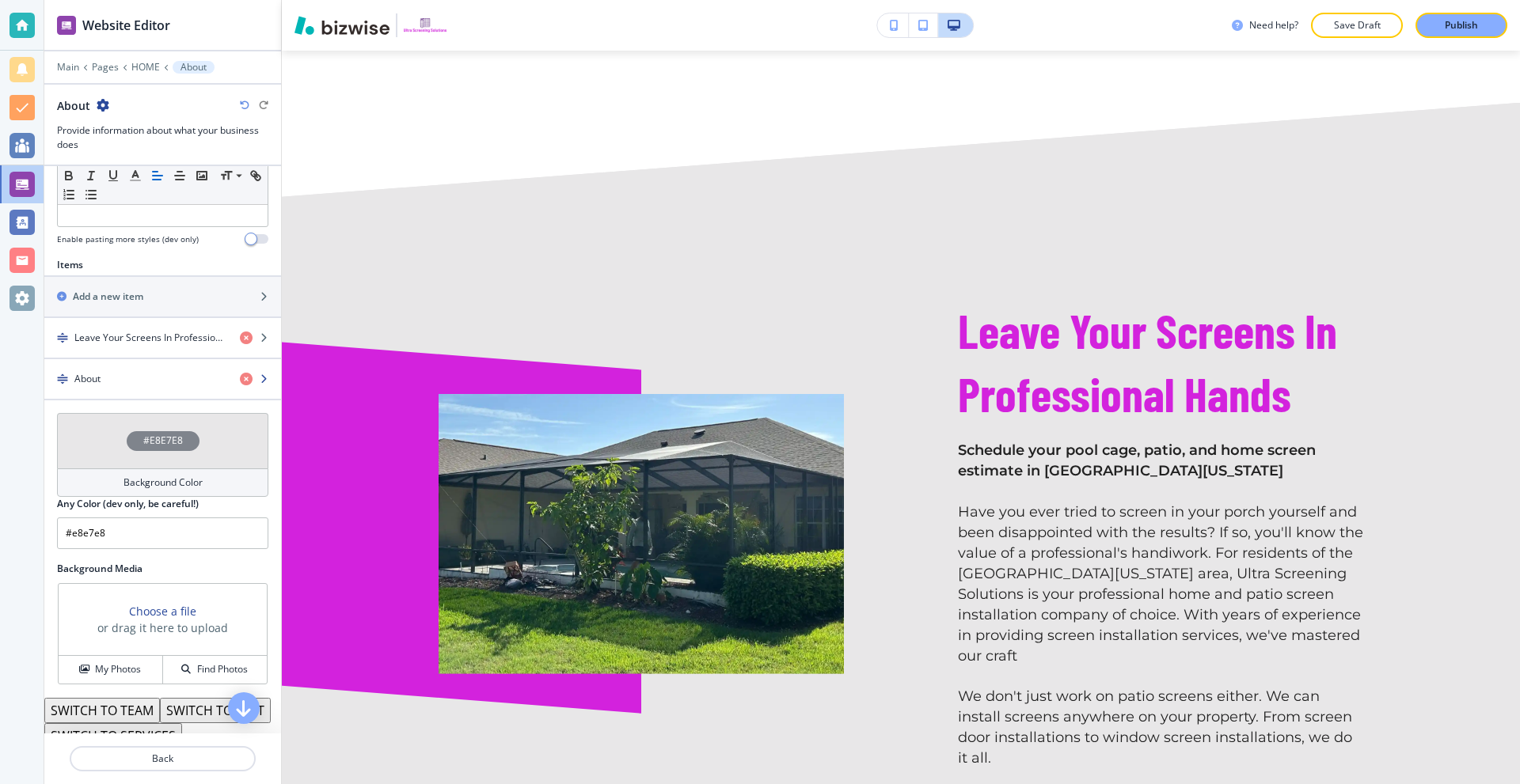
scroll to position [475, 0]
click at [240, 380] on icon "button" at bounding box center [246, 377] width 12 height 12
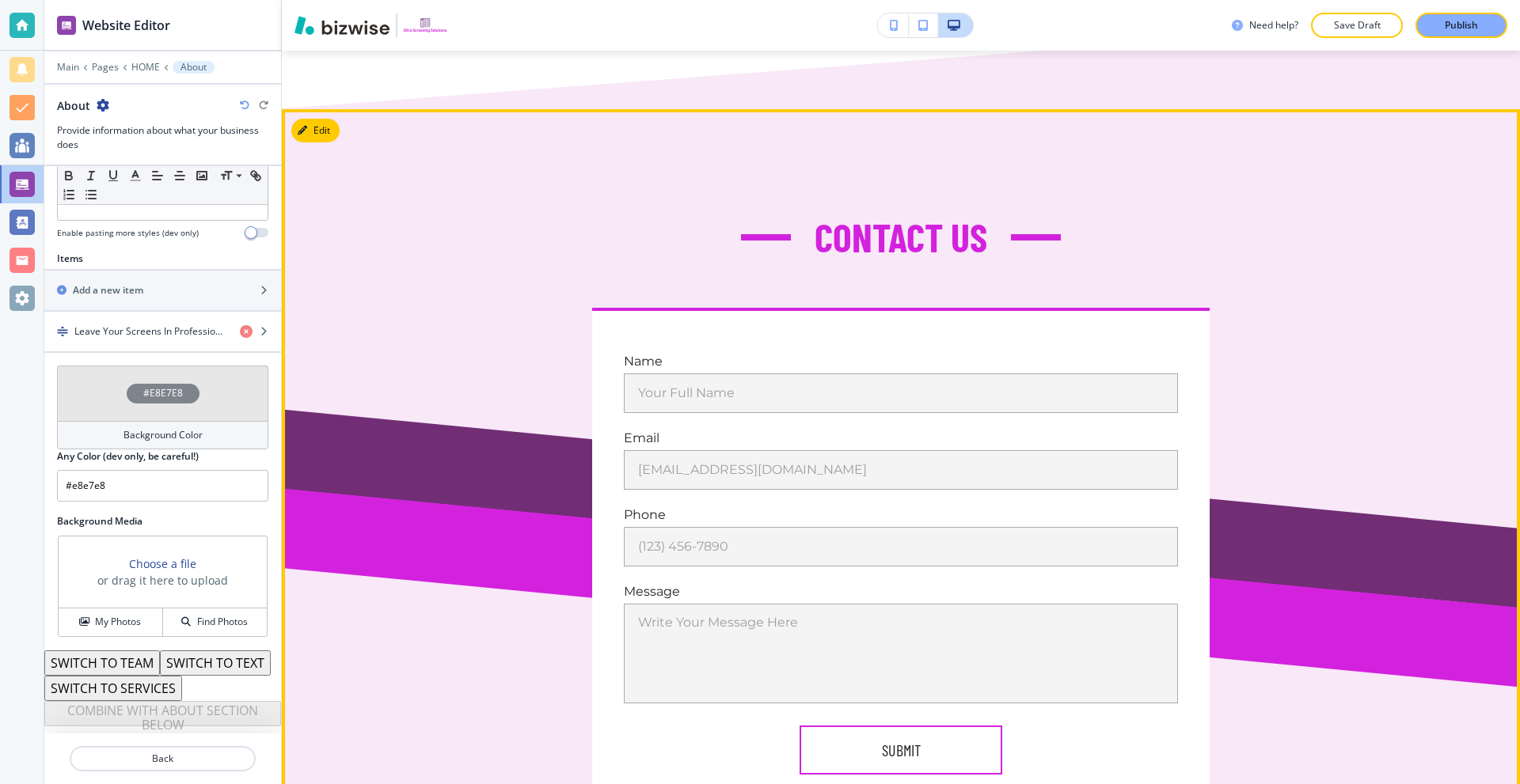
scroll to position [9020, 0]
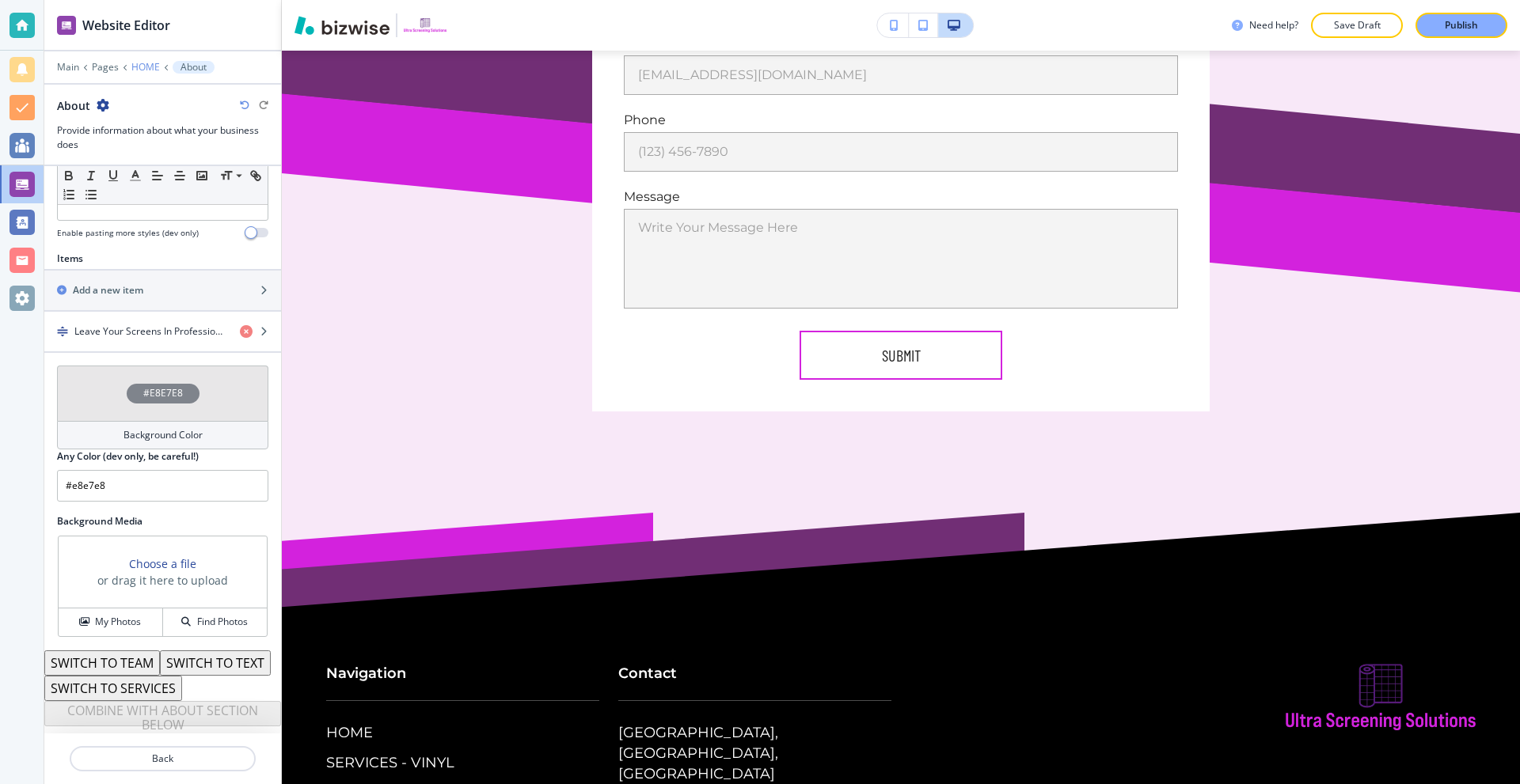
click at [137, 67] on p "HOME" at bounding box center [145, 67] width 28 height 11
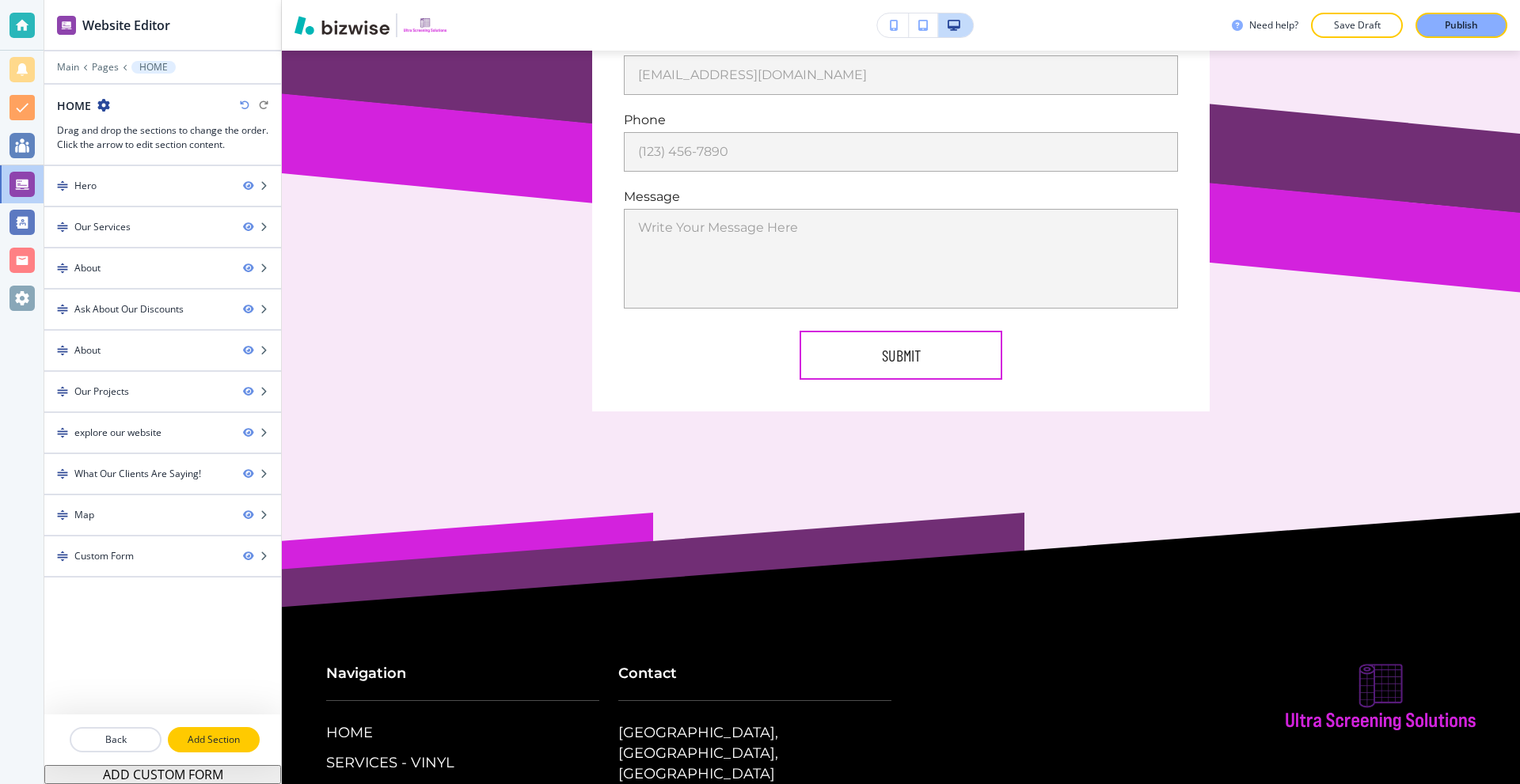
click at [219, 744] on p "Add Section" at bounding box center [213, 740] width 89 height 14
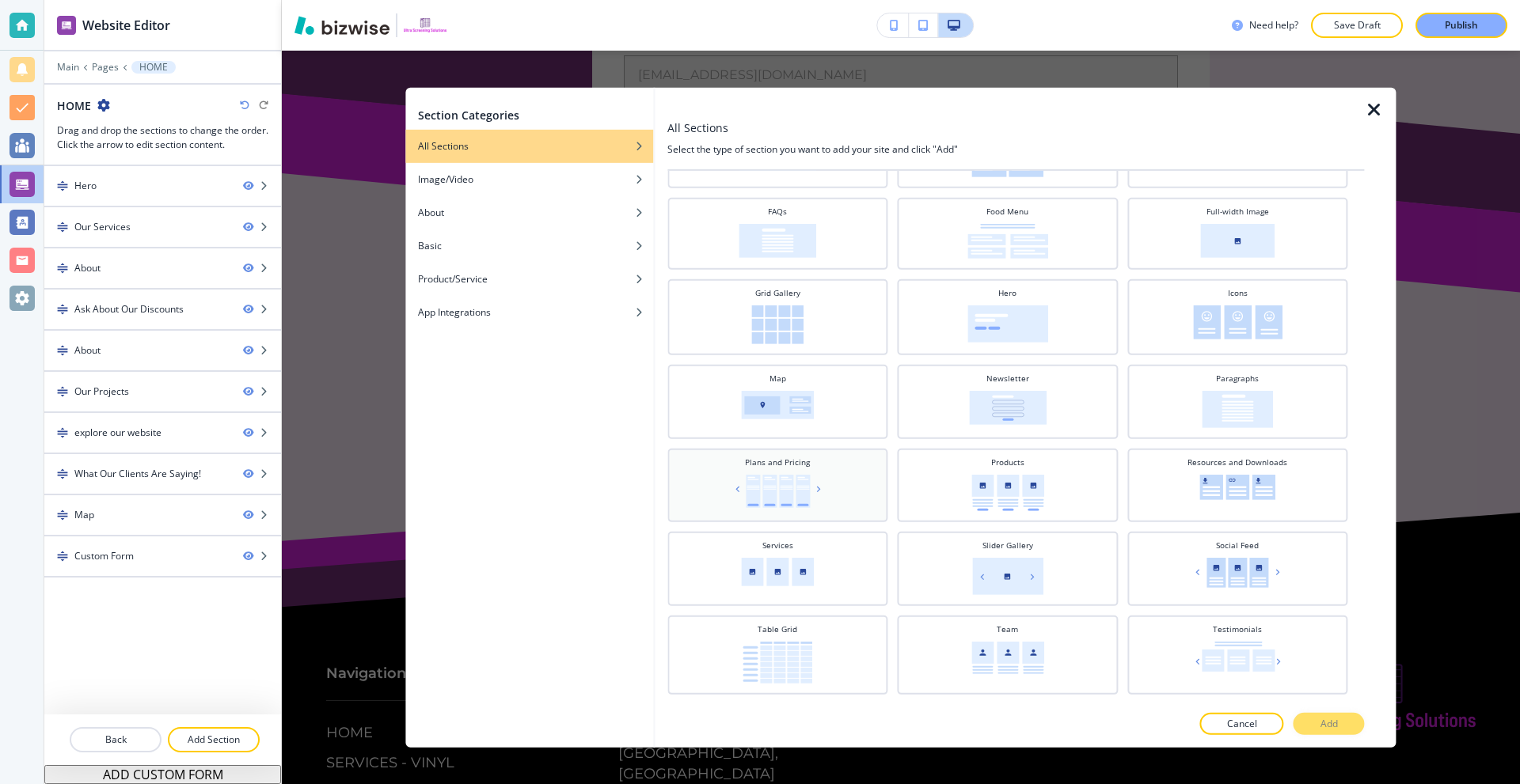
scroll to position [0, 0]
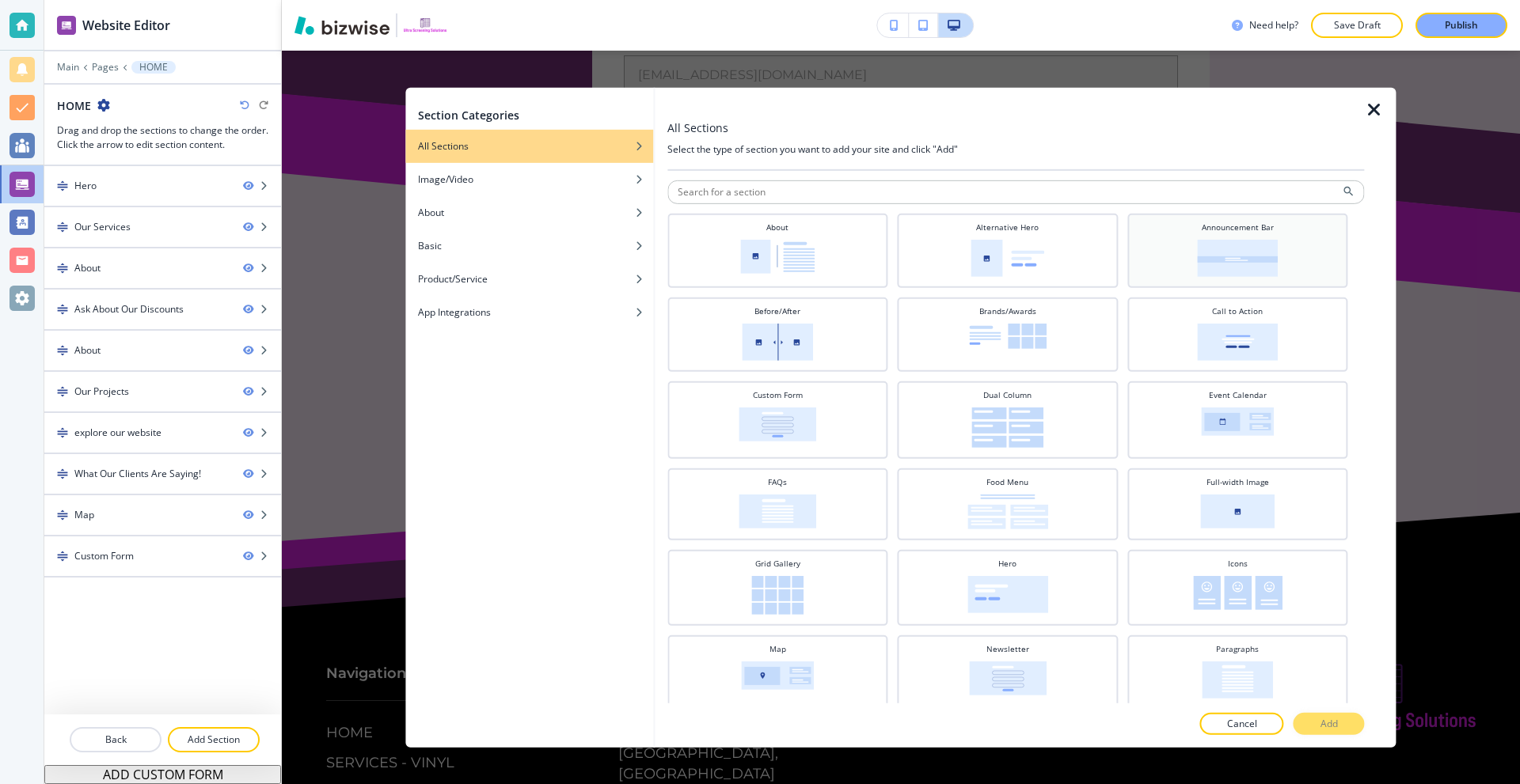
click at [1197, 265] on img at bounding box center [1237, 257] width 81 height 37
click at [1322, 726] on p "Add" at bounding box center [1330, 724] width 18 height 14
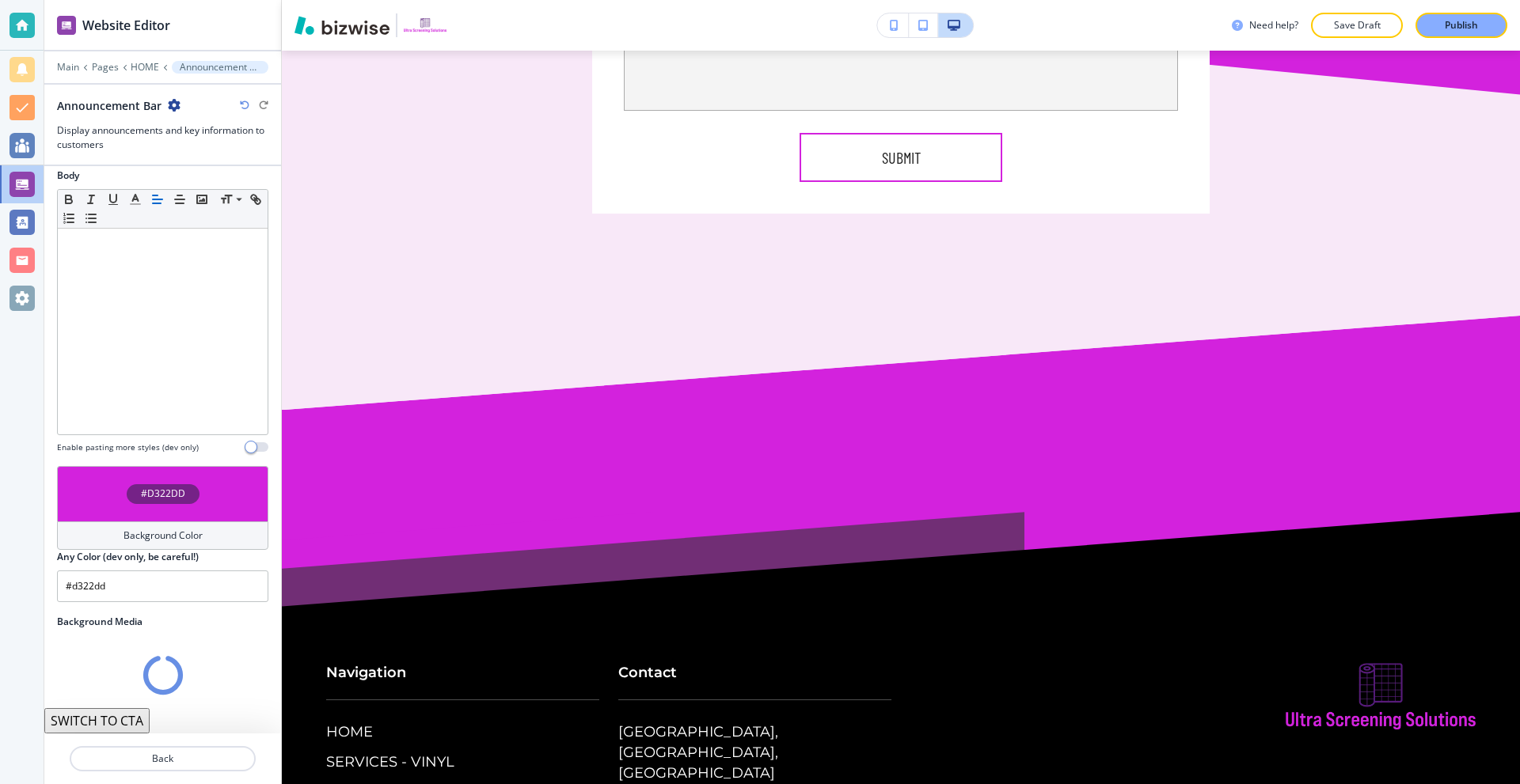
scroll to position [175, 0]
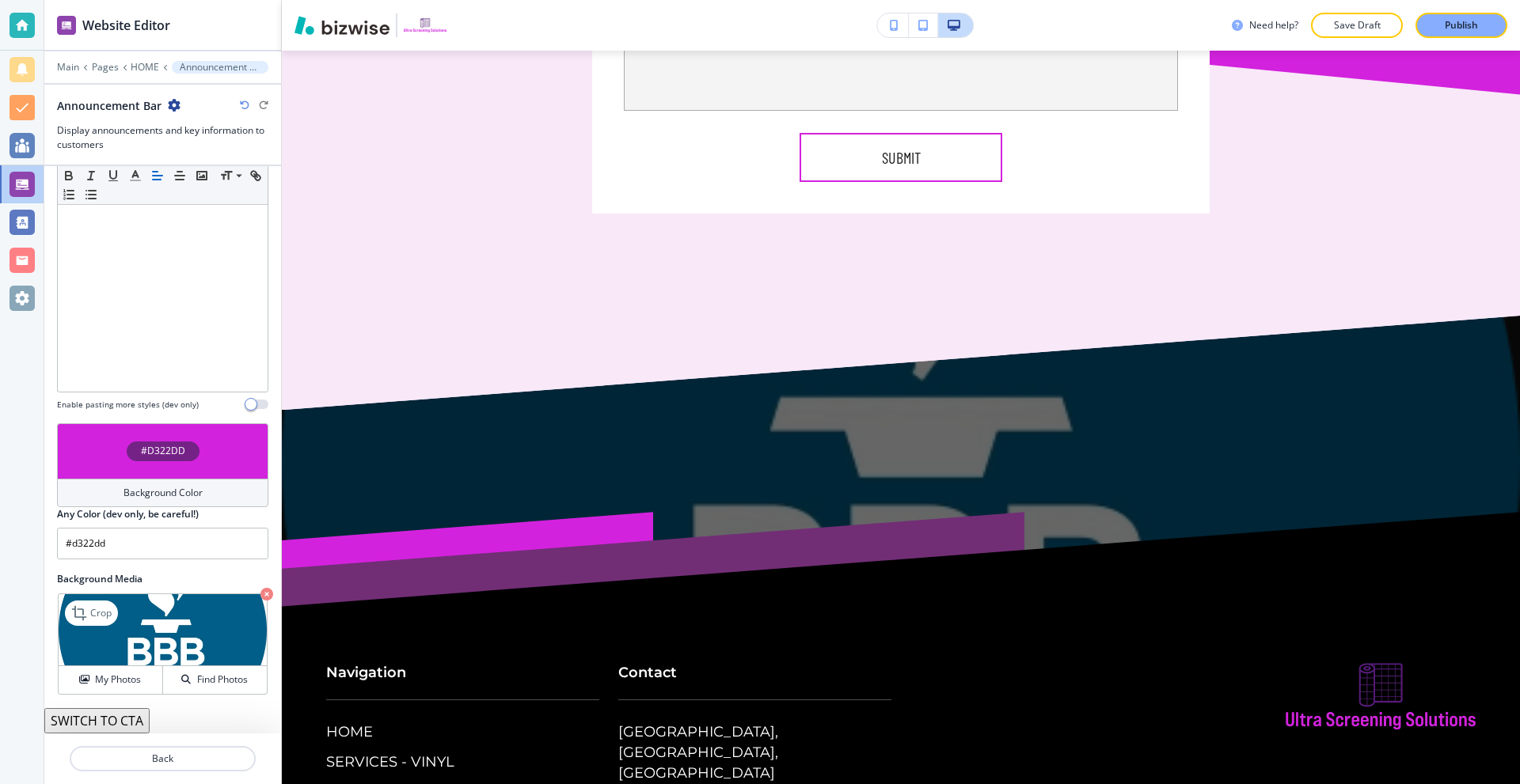
click at [261, 595] on icon "button" at bounding box center [267, 595] width 12 height 12
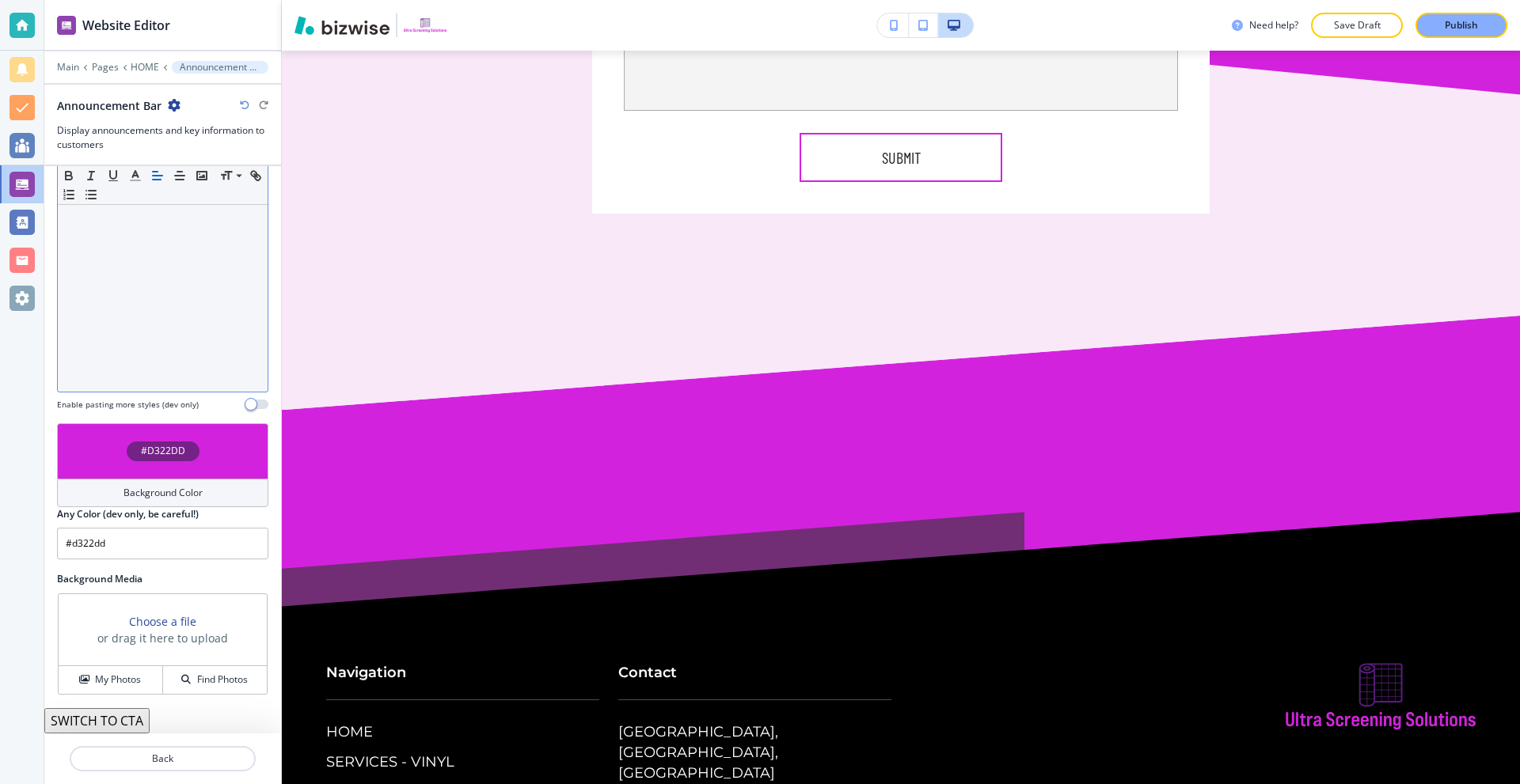
click at [157, 285] on div at bounding box center [163, 289] width 210 height 206
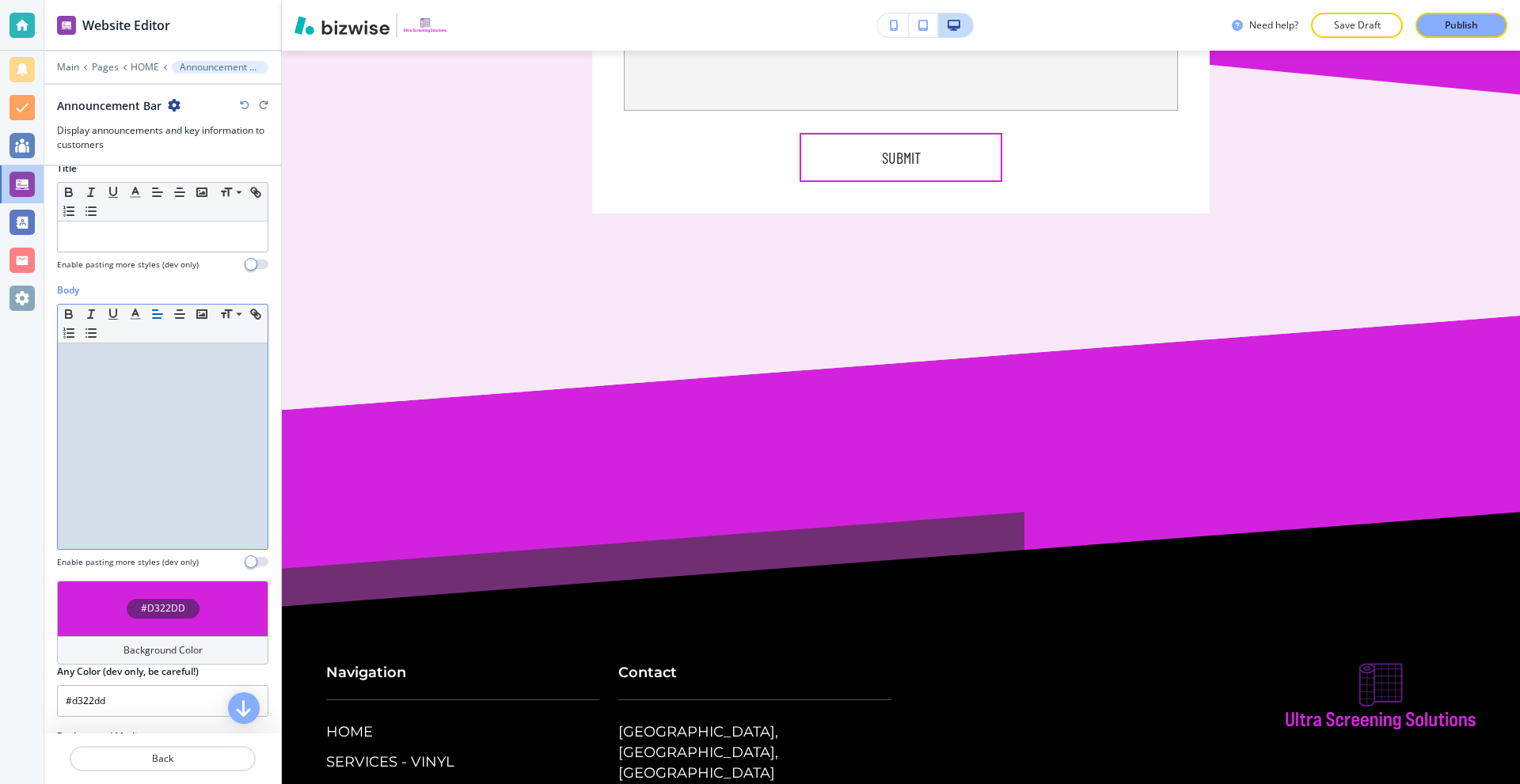
scroll to position [17, 0]
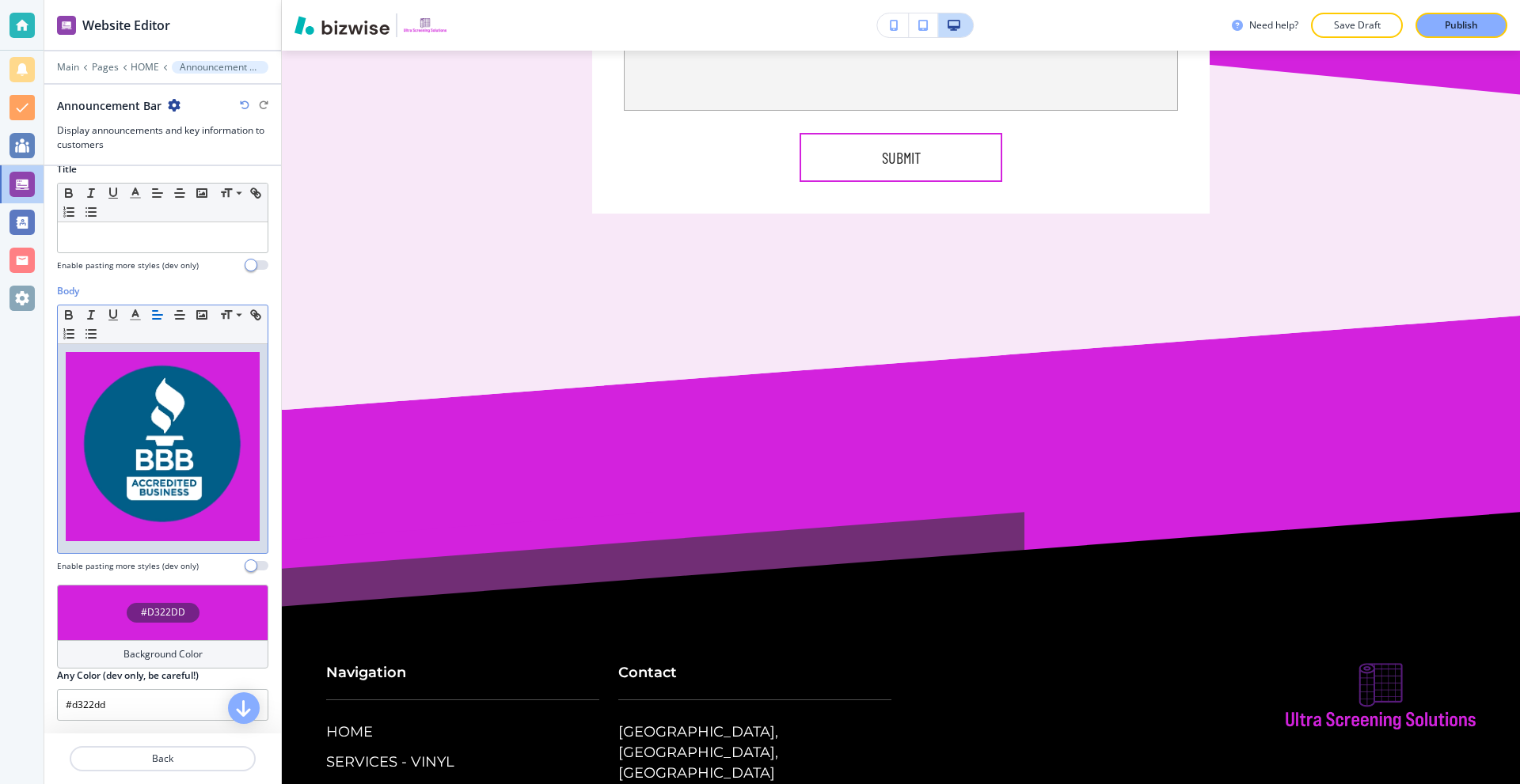
click at [225, 394] on img at bounding box center [163, 447] width 194 height 189
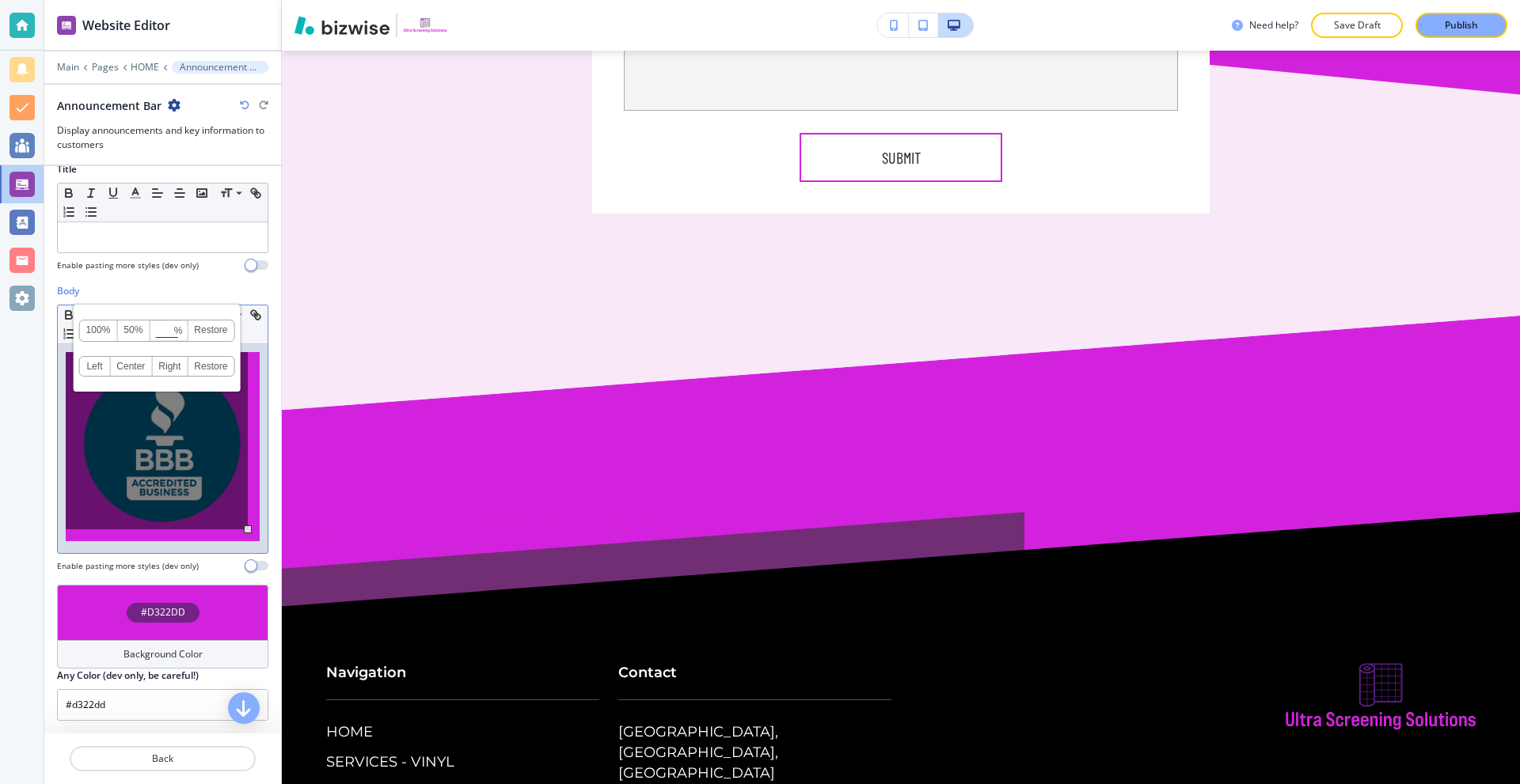
click at [248, 513] on div at bounding box center [163, 448] width 210 height 209
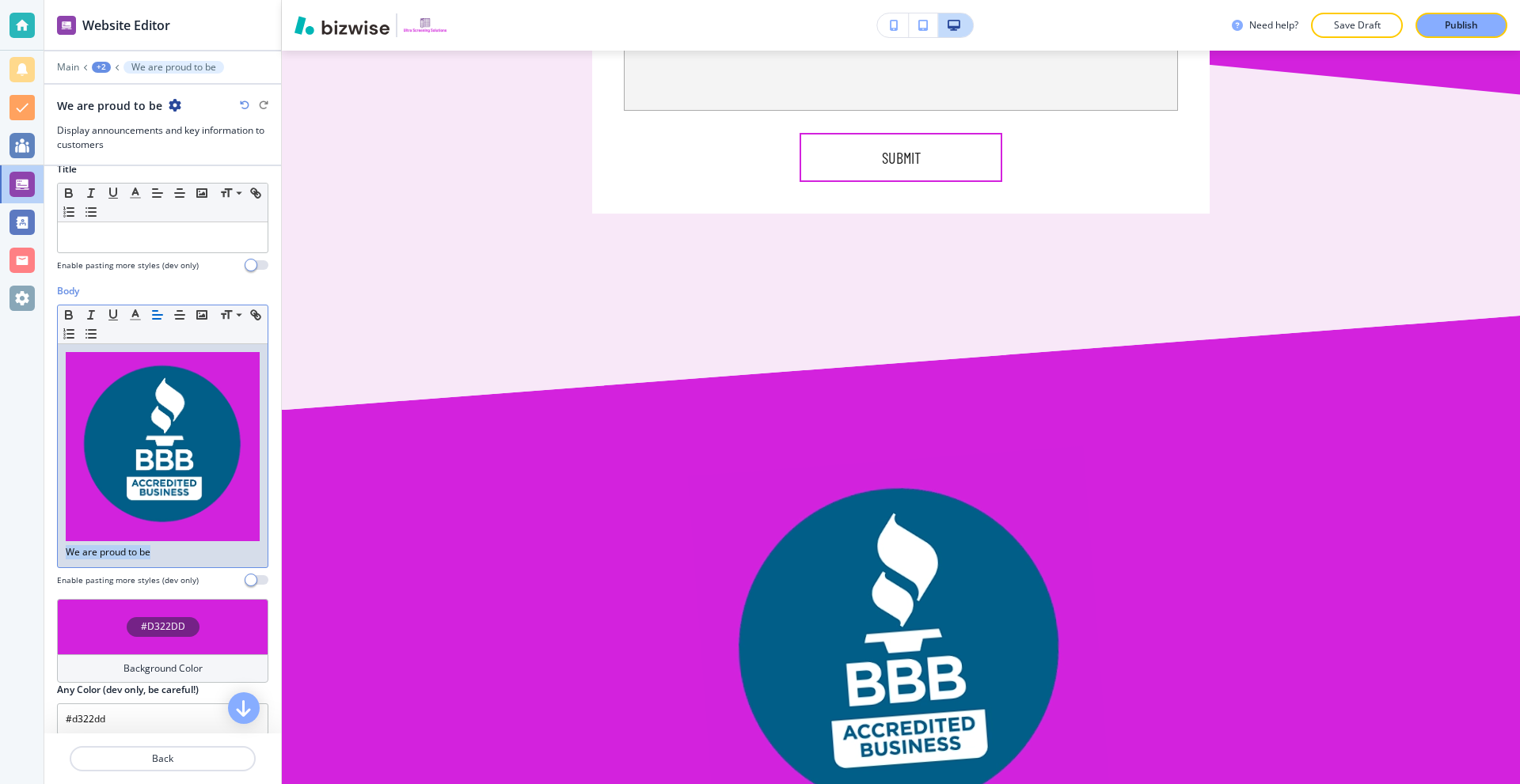
drag, startPoint x: 171, startPoint y: 545, endPoint x: 25, endPoint y: 535, distance: 146.3
click at [4, 542] on div "Website Editor Main +2 We are proud to be We are proud to be Display announceme…" at bounding box center [760, 392] width 1520 height 784
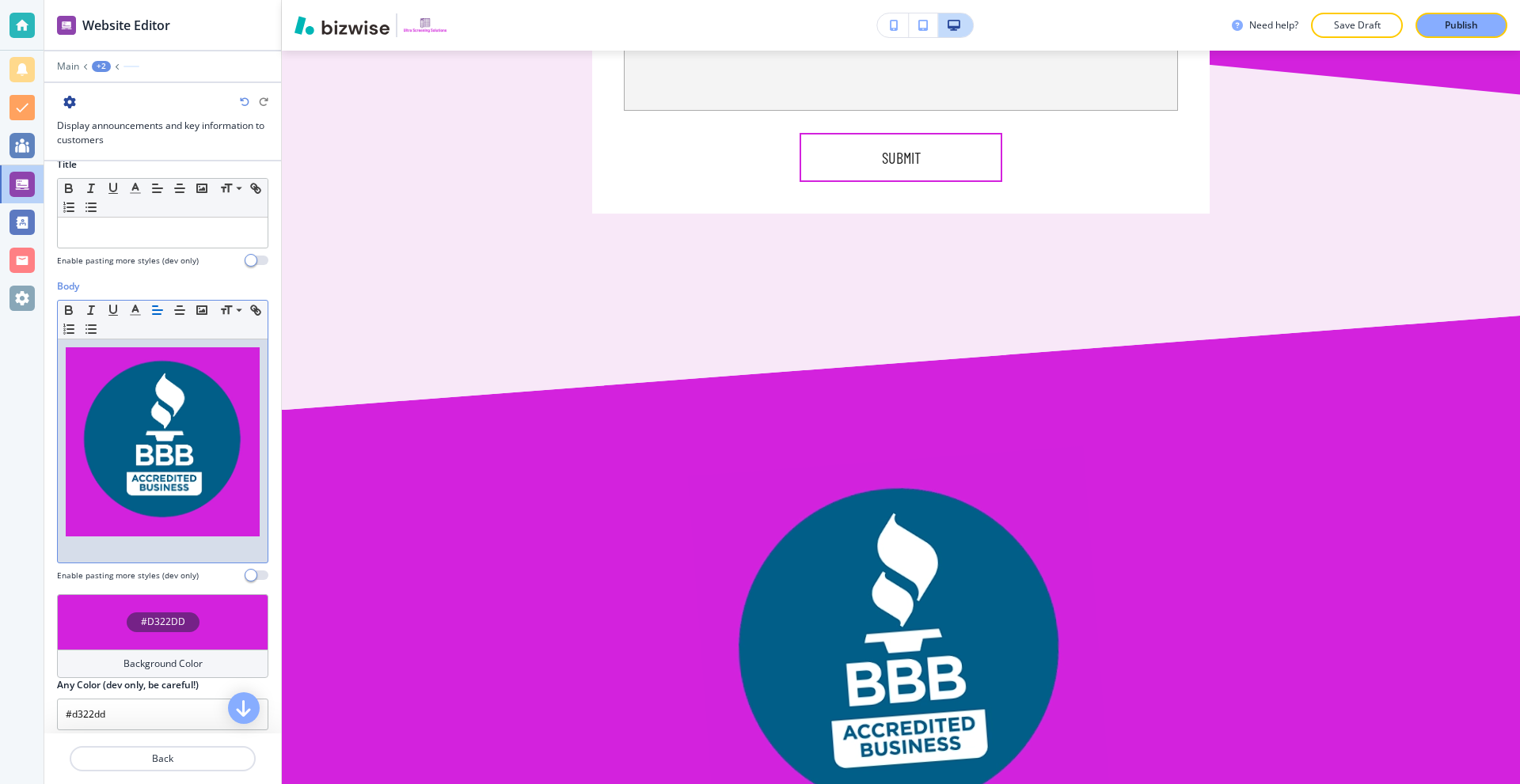
click at [177, 462] on img at bounding box center [163, 441] width 194 height 189
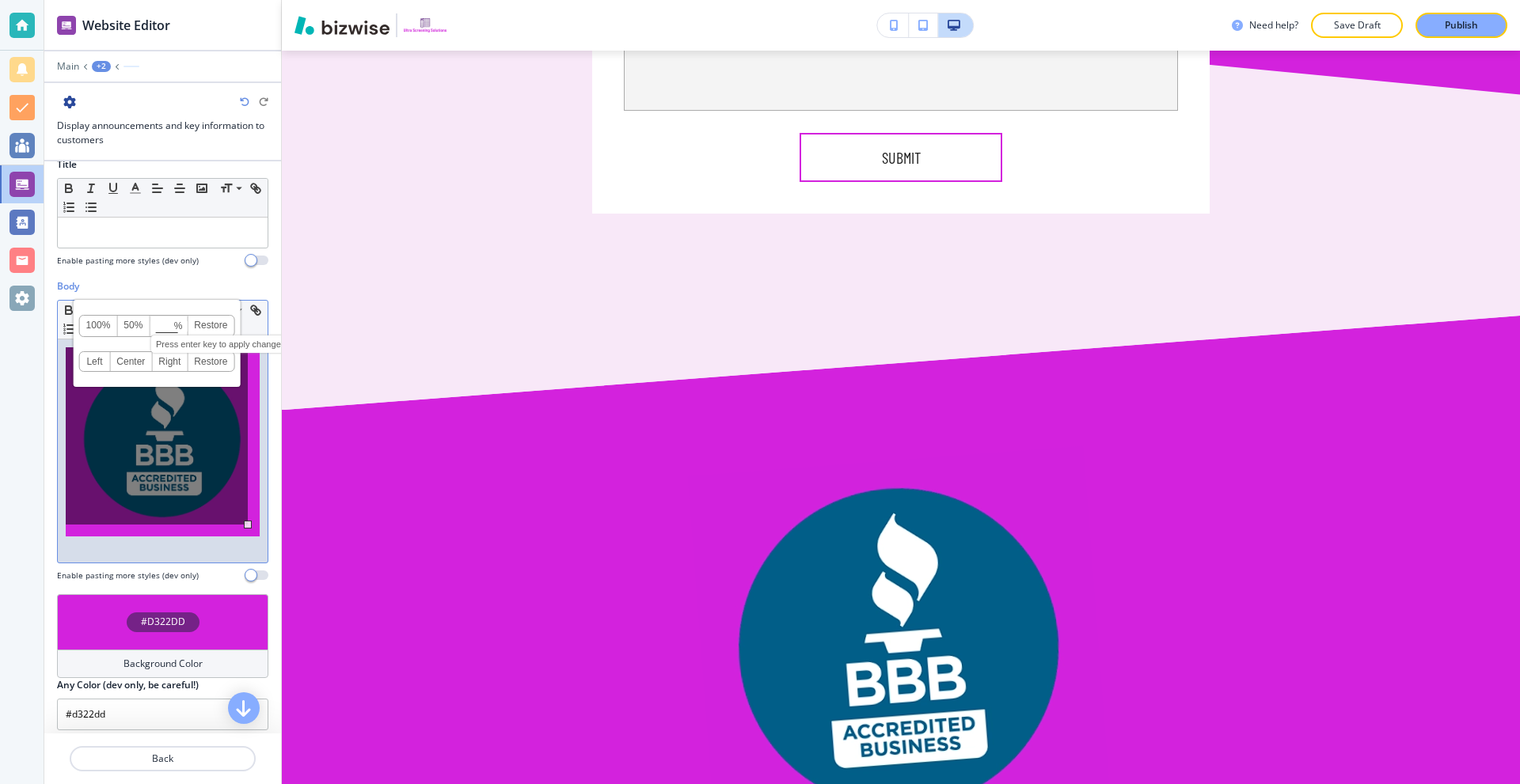
click at [162, 323] on input at bounding box center [168, 327] width 36 height 11
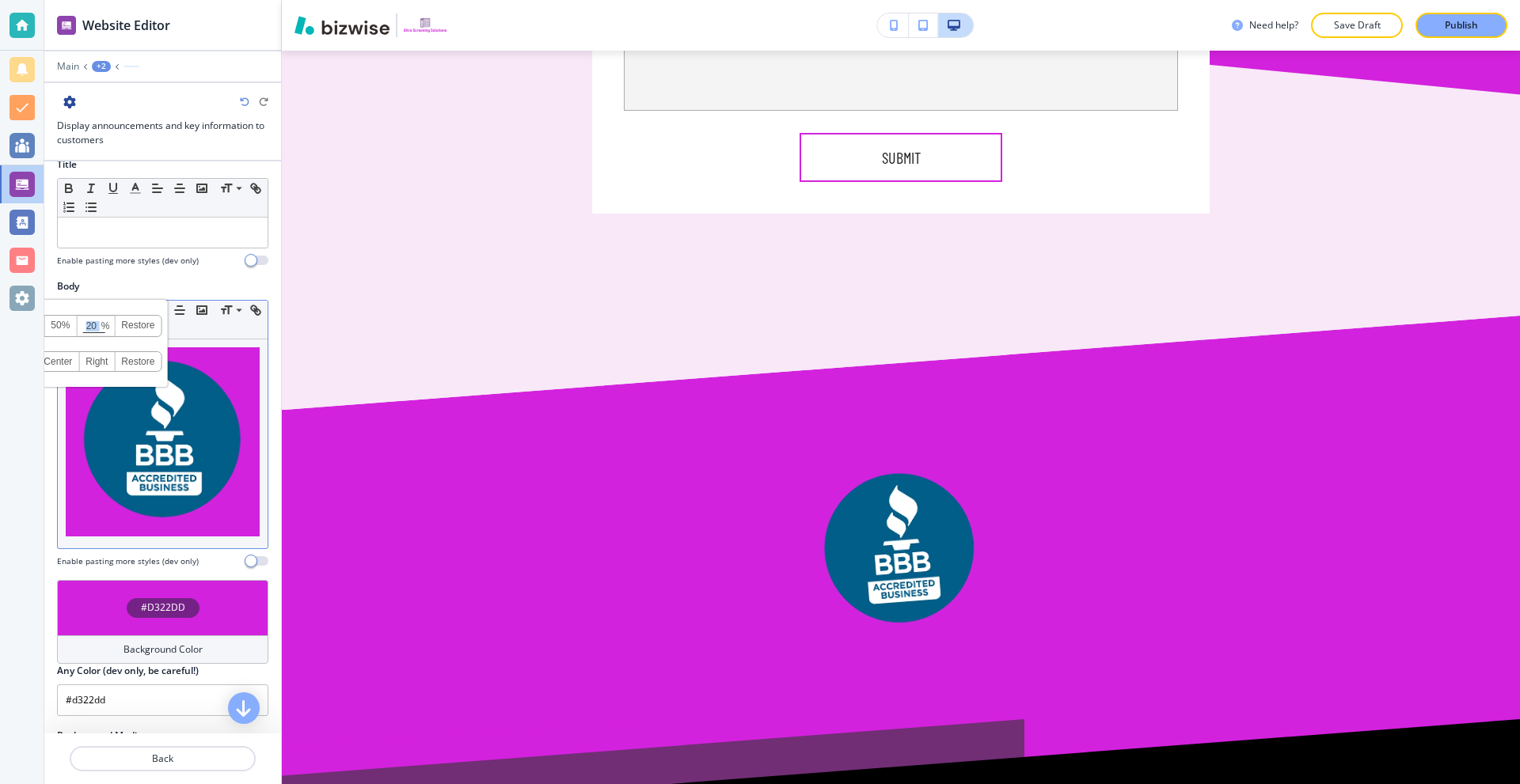
drag, startPoint x: 100, startPoint y: 323, endPoint x: 87, endPoint y: 324, distance: 13.0
click at [87, 324] on span "20 % Press enter key to apply change!" at bounding box center [95, 325] width 38 height 20
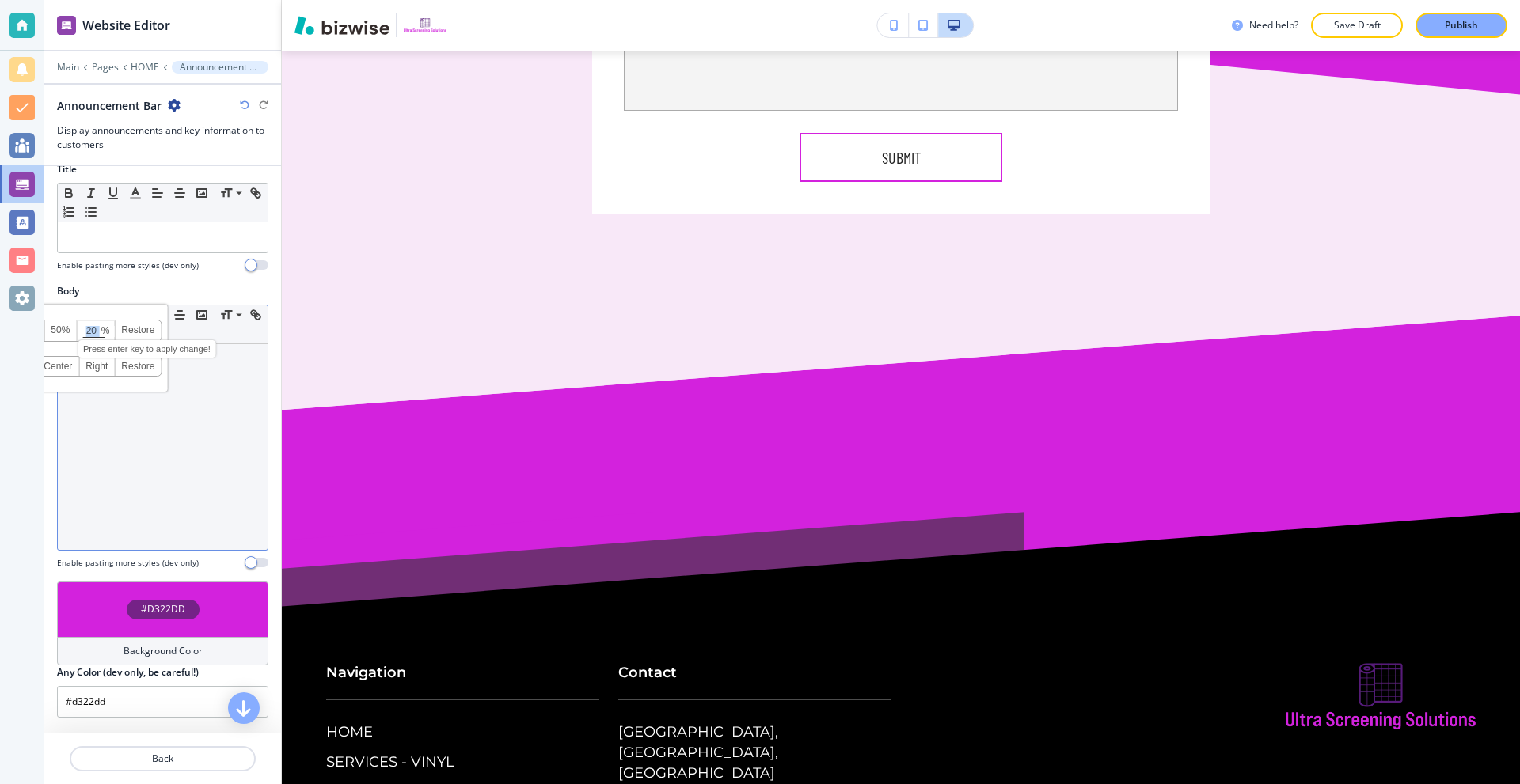
click at [95, 334] on input "20" at bounding box center [95, 331] width 36 height 11
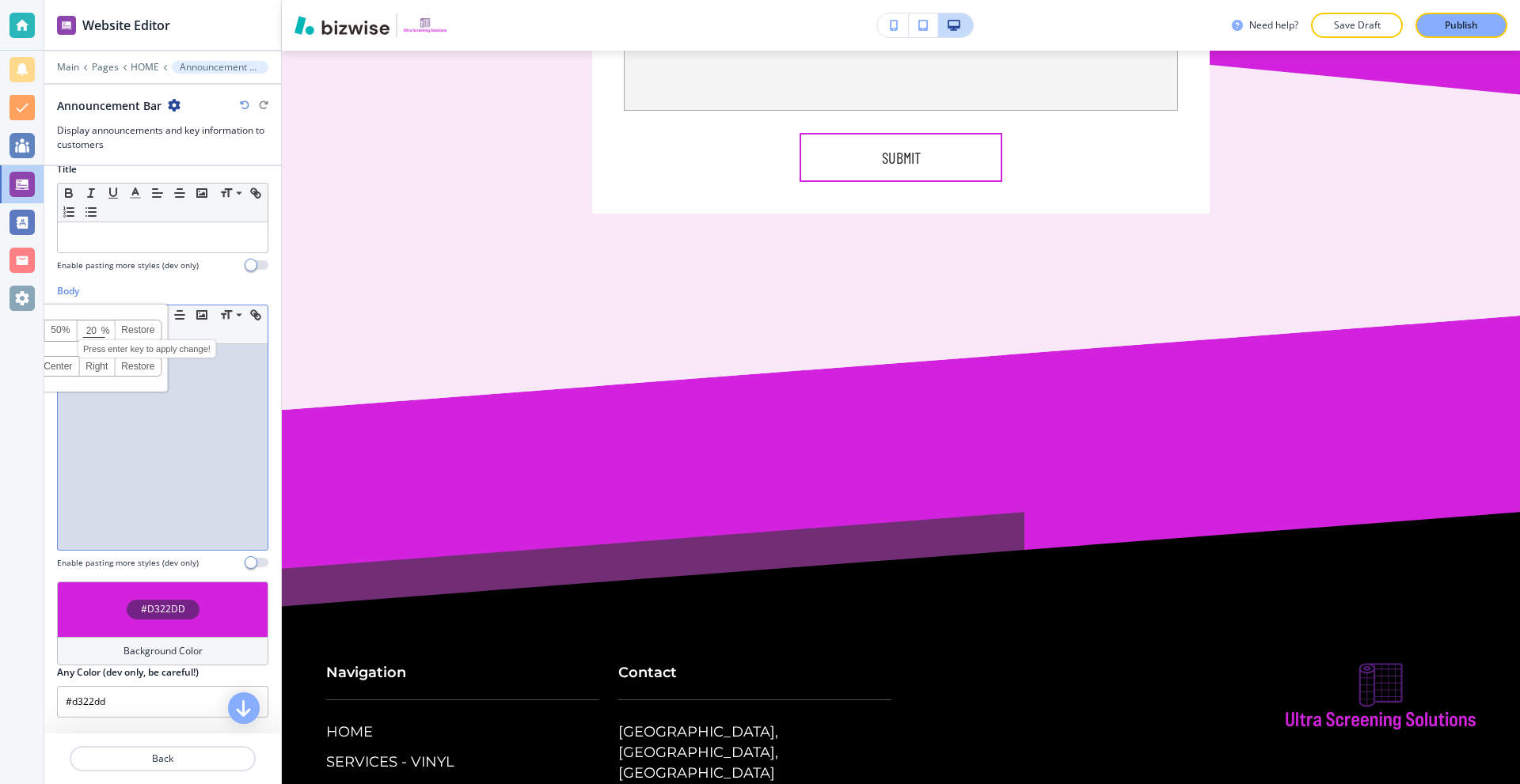
drag, startPoint x: 96, startPoint y: 333, endPoint x: 81, endPoint y: 330, distance: 15.3
click at [81, 330] on input "20" at bounding box center [95, 331] width 36 height 11
type input "5"
click at [212, 411] on div at bounding box center [163, 447] width 210 height 206
click at [211, 395] on div at bounding box center [163, 447] width 210 height 206
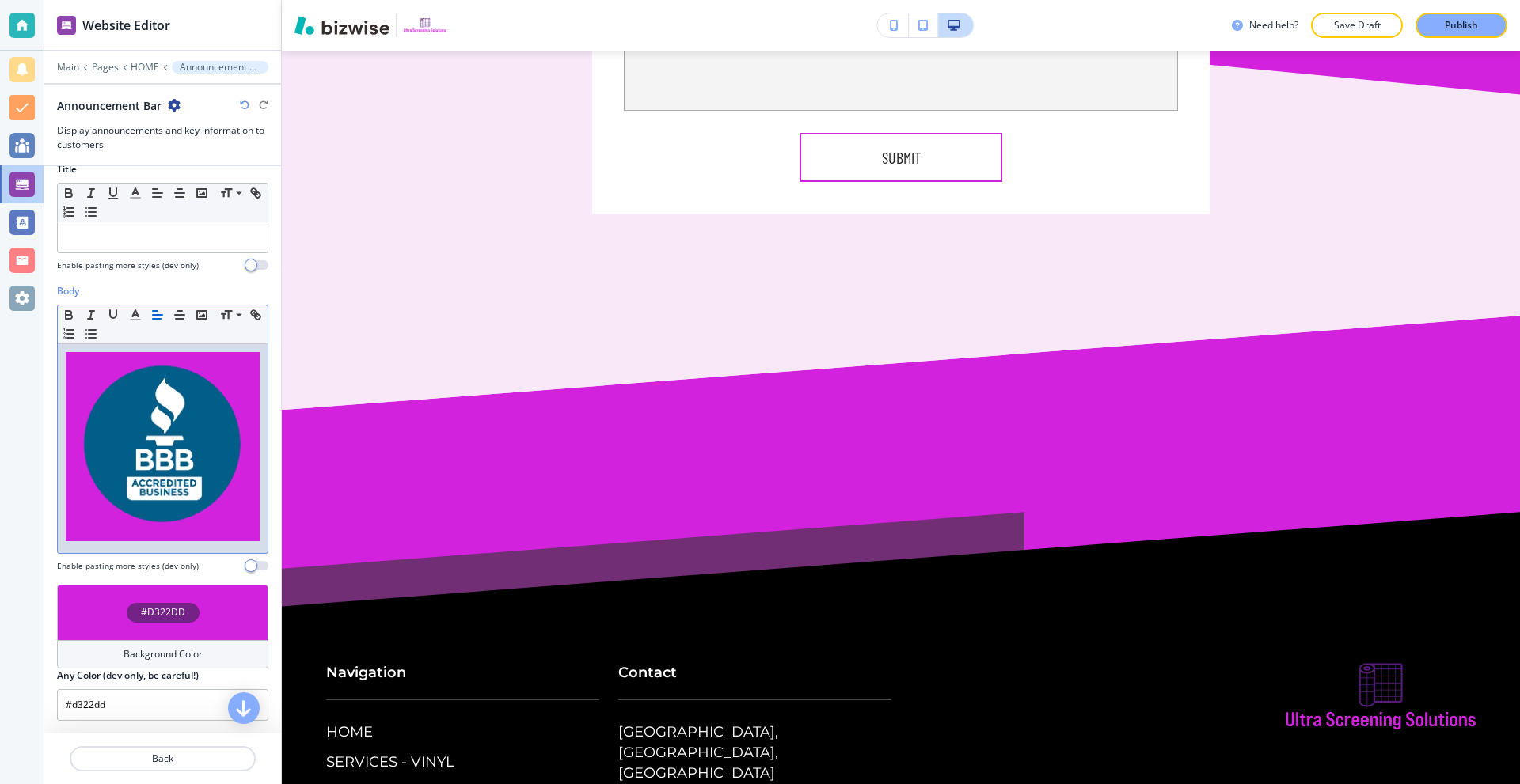
click at [248, 439] on div at bounding box center [163, 448] width 210 height 209
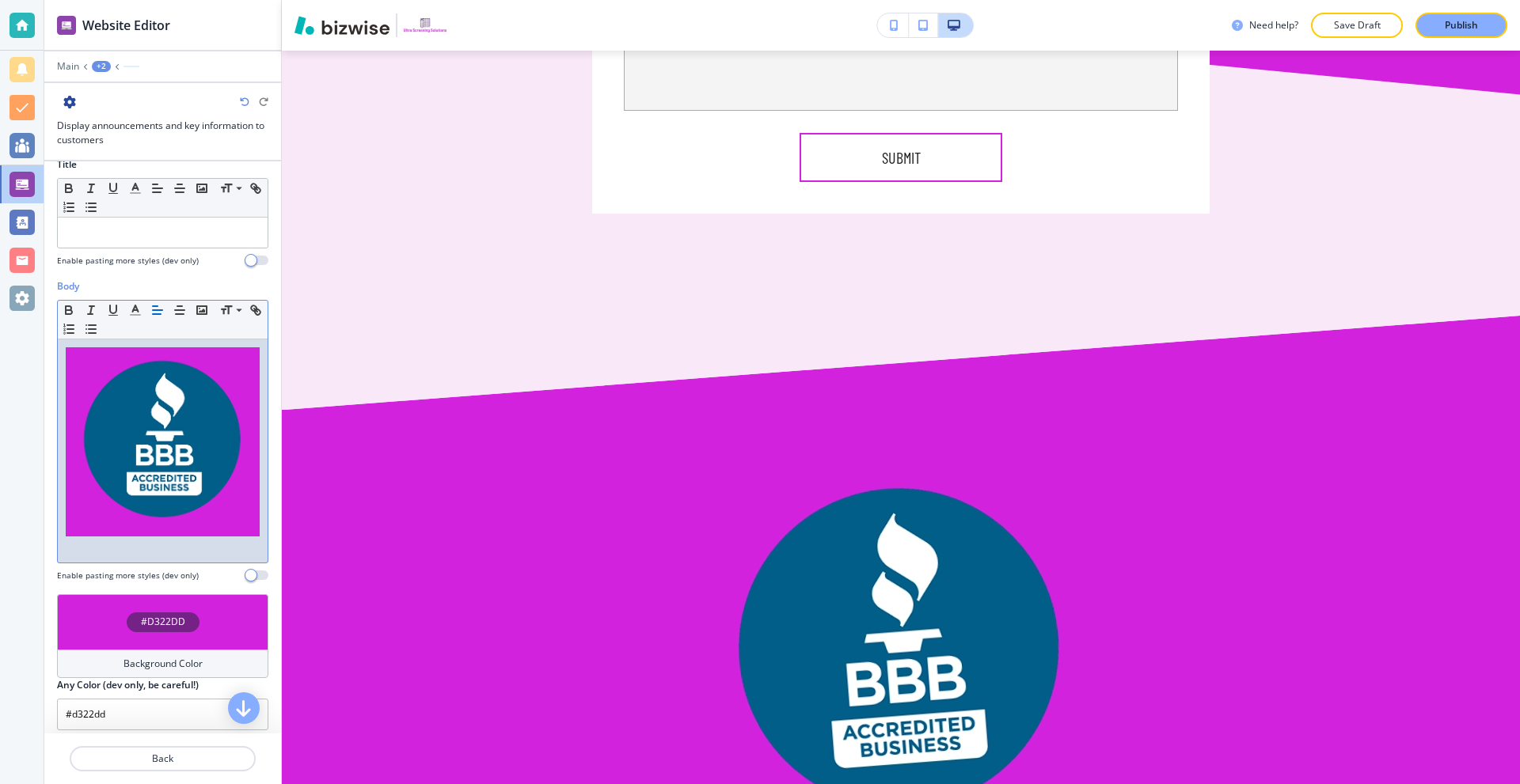
click at [161, 421] on img at bounding box center [163, 441] width 194 height 189
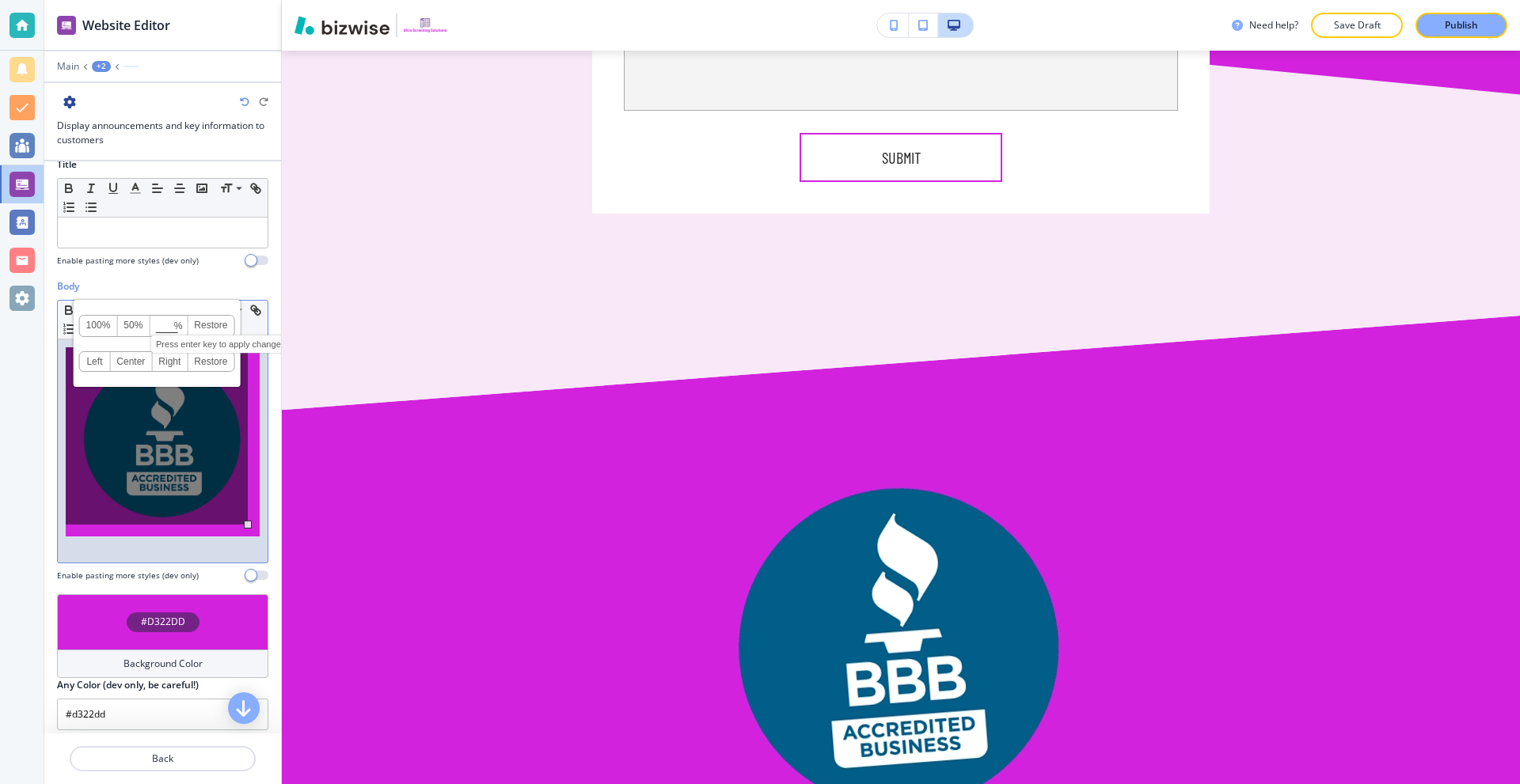
click at [162, 322] on input at bounding box center [168, 327] width 36 height 11
type input "5"
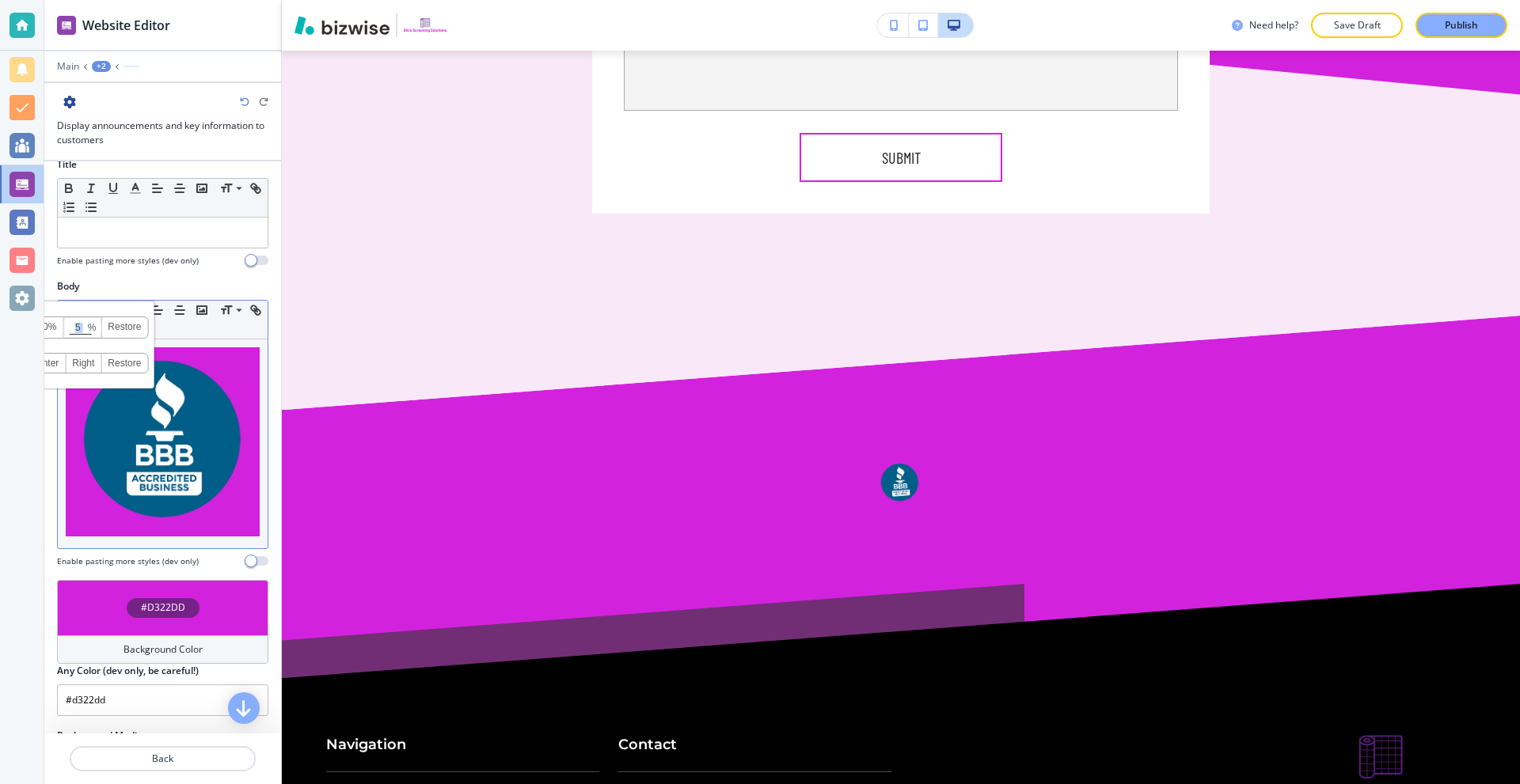
drag, startPoint x: 87, startPoint y: 323, endPoint x: 72, endPoint y: 323, distance: 15.0
click at [72, 323] on span "5 % Press enter key to apply change!" at bounding box center [82, 327] width 38 height 20
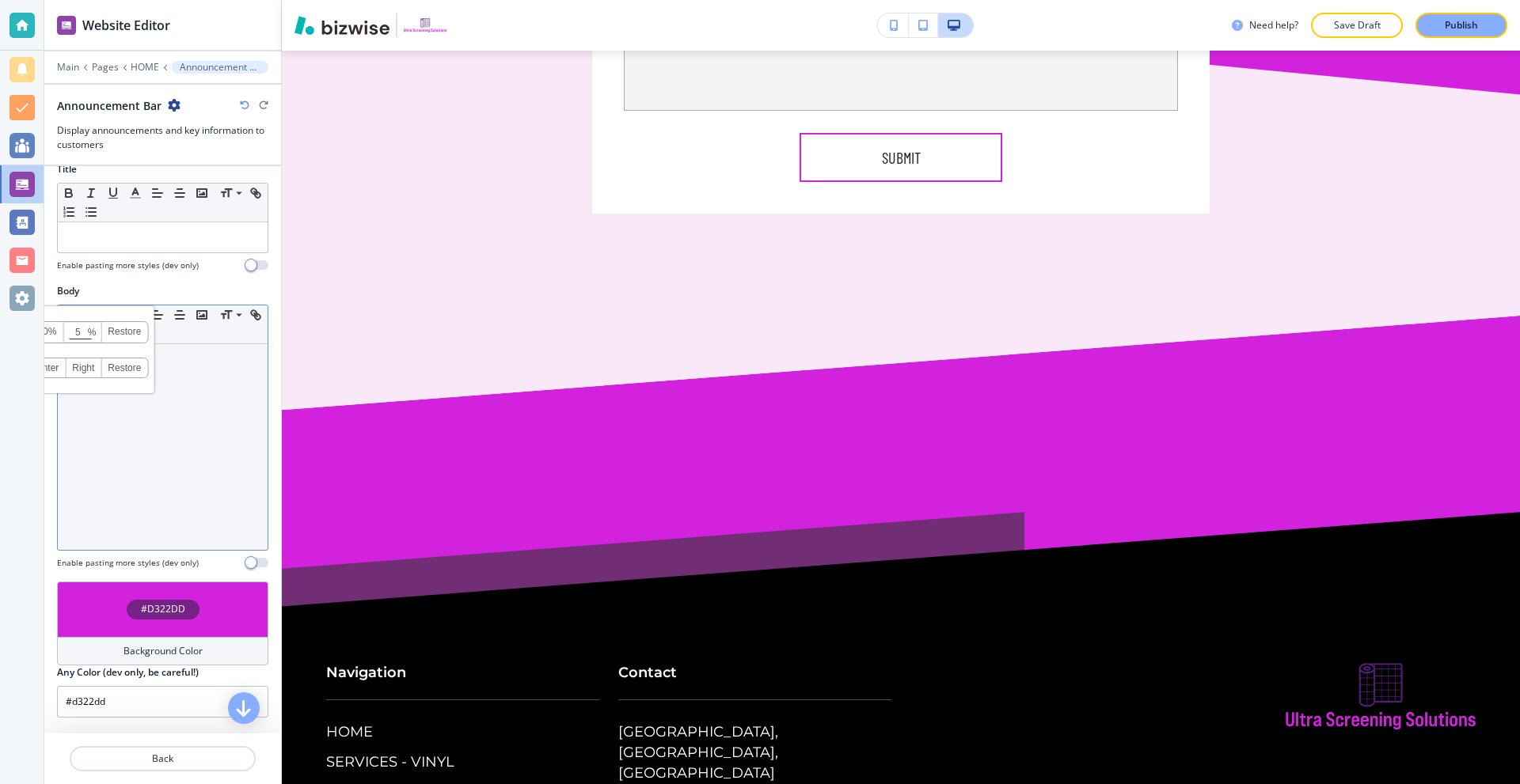
click at [185, 392] on div at bounding box center [163, 447] width 210 height 206
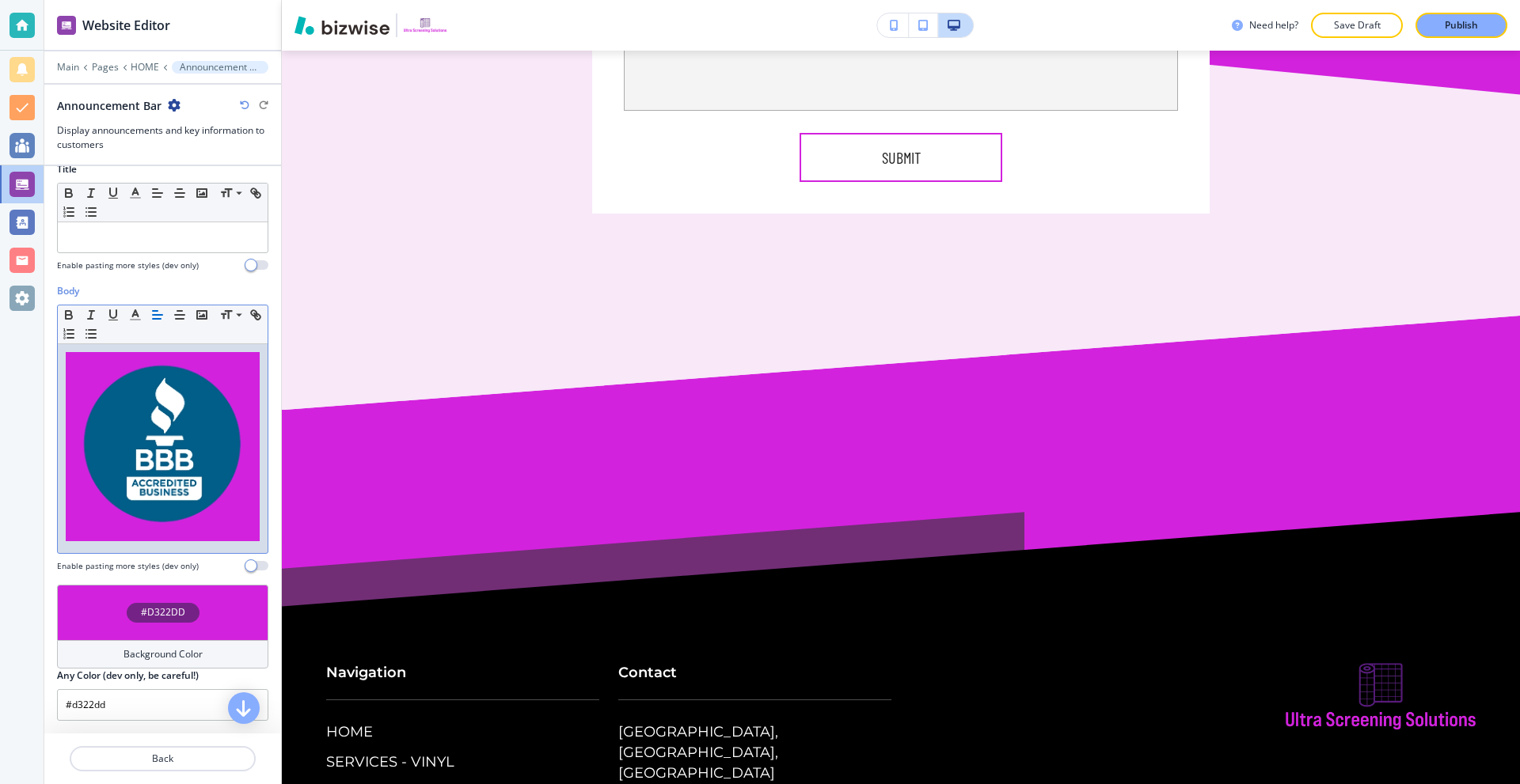
click at [246, 440] on img at bounding box center [163, 447] width 194 height 189
click at [248, 463] on div at bounding box center [163, 448] width 210 height 209
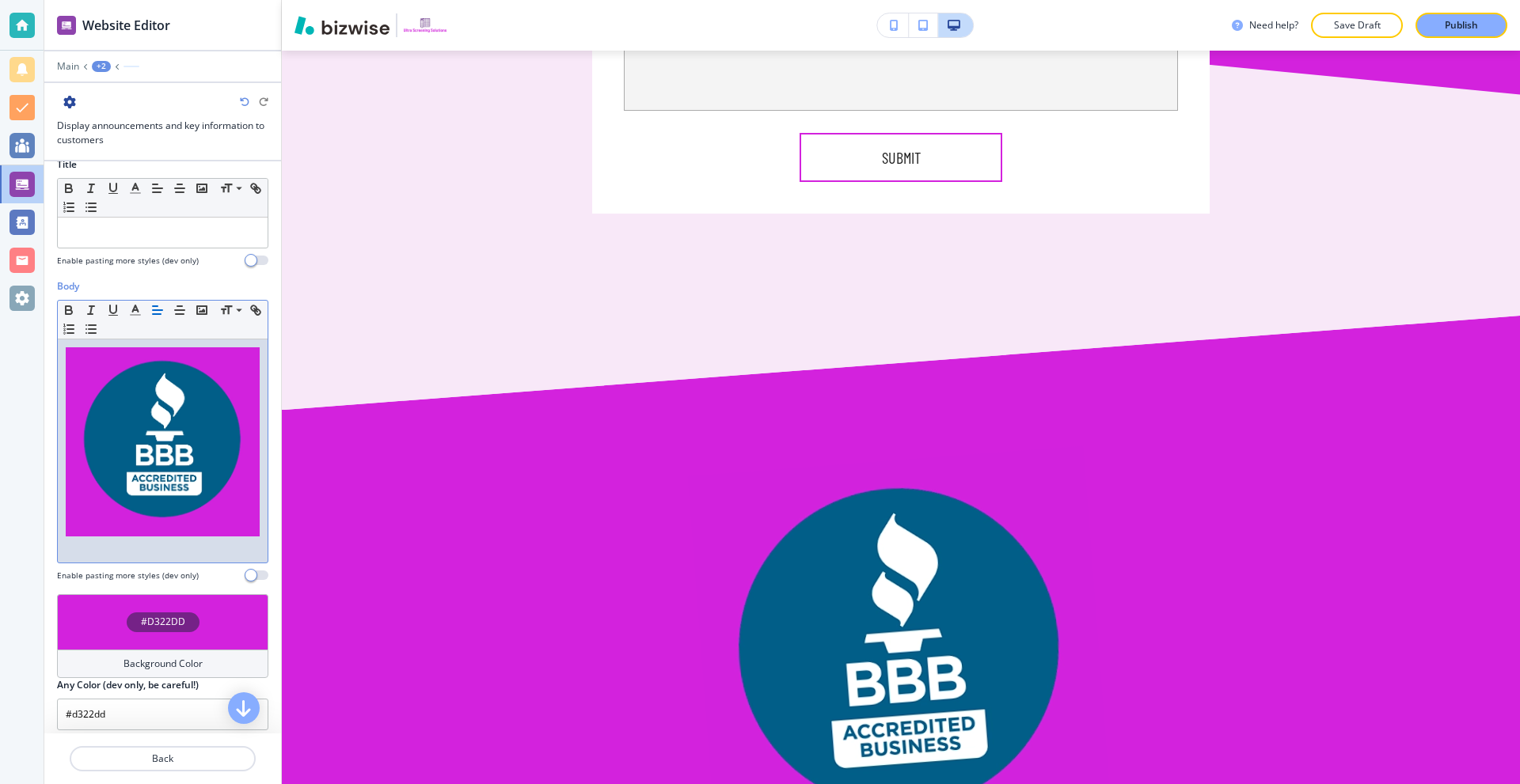
click at [169, 426] on img at bounding box center [163, 441] width 194 height 189
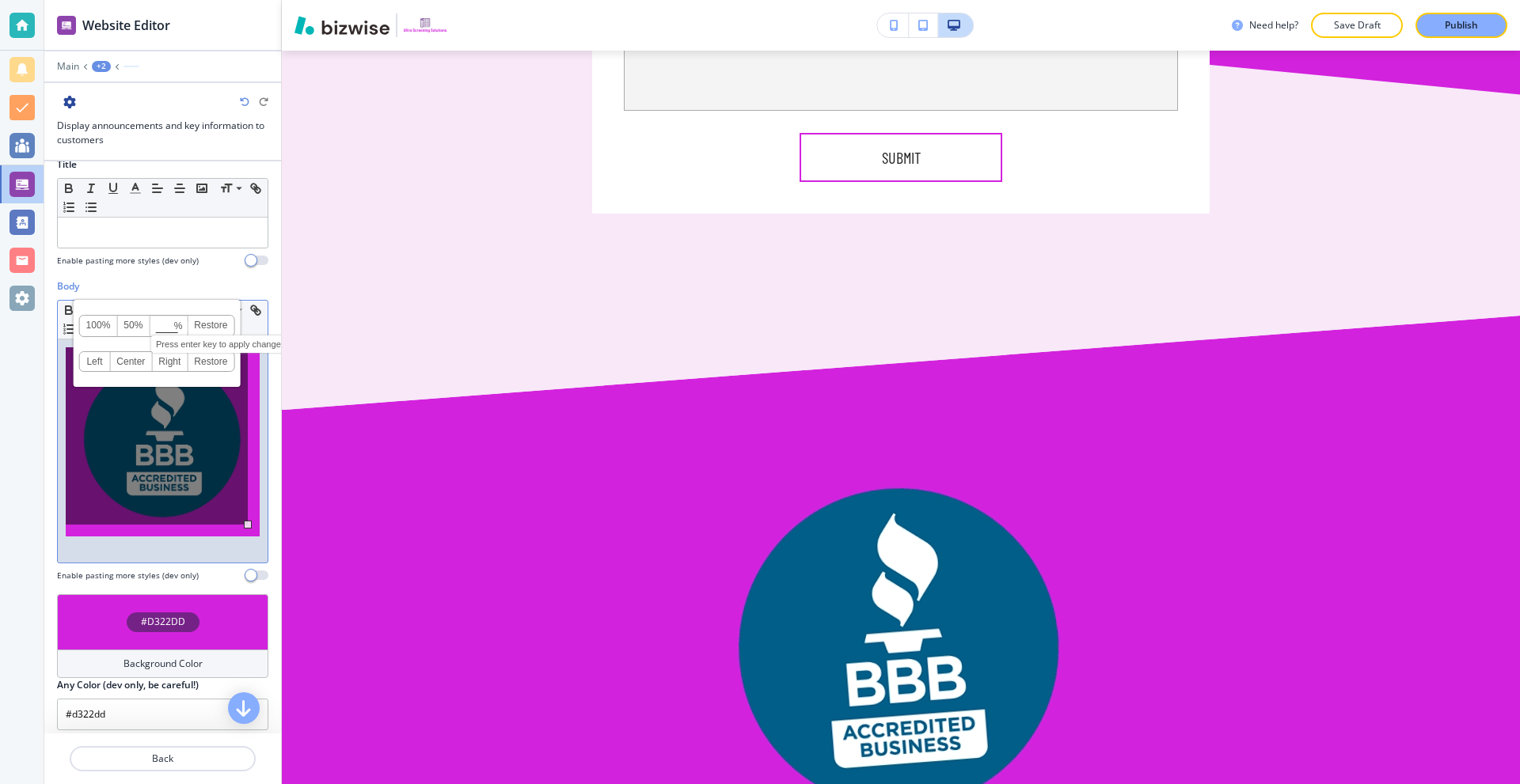
click at [157, 326] on input at bounding box center [168, 327] width 36 height 11
type input "10"
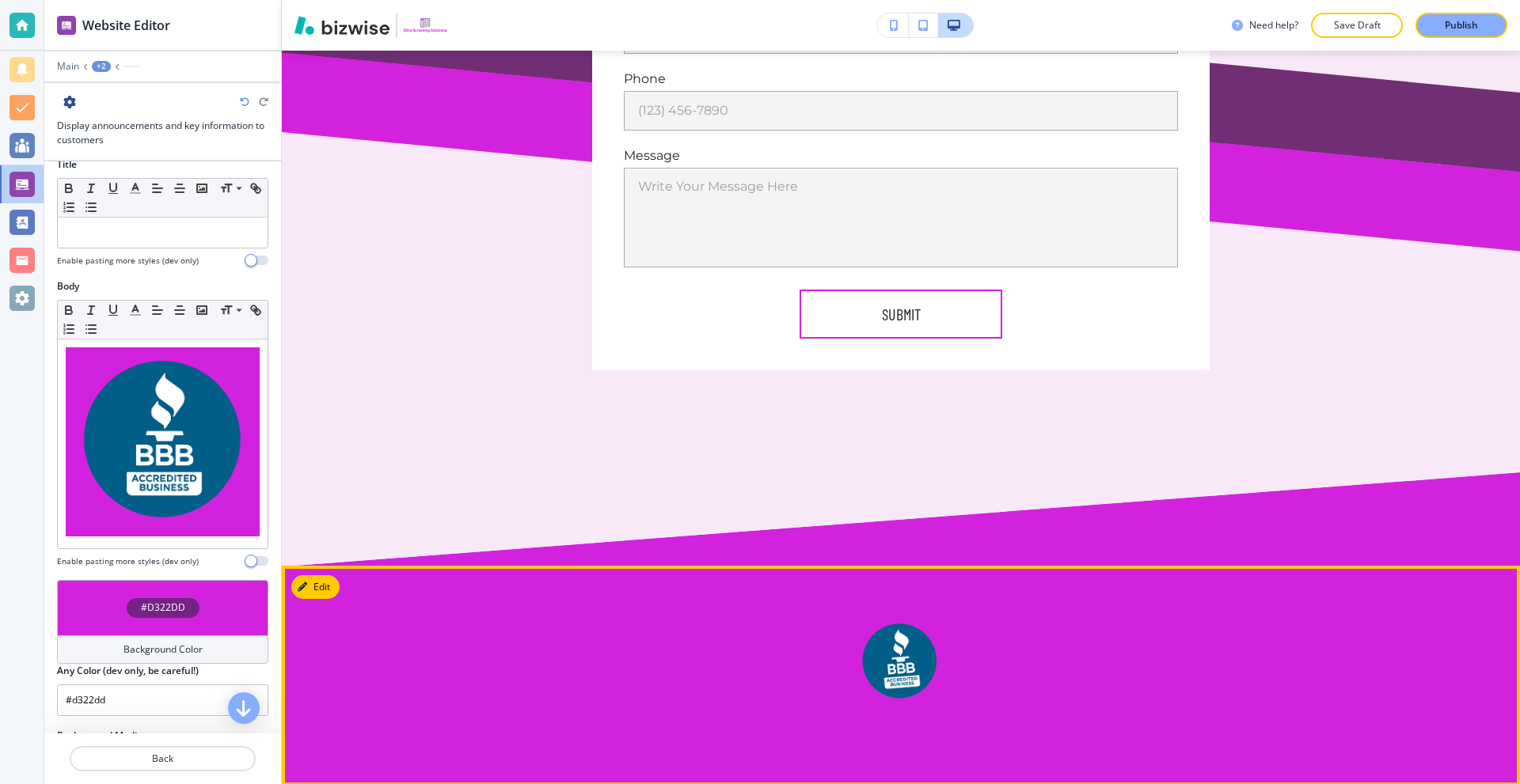
scroll to position [9060, 0]
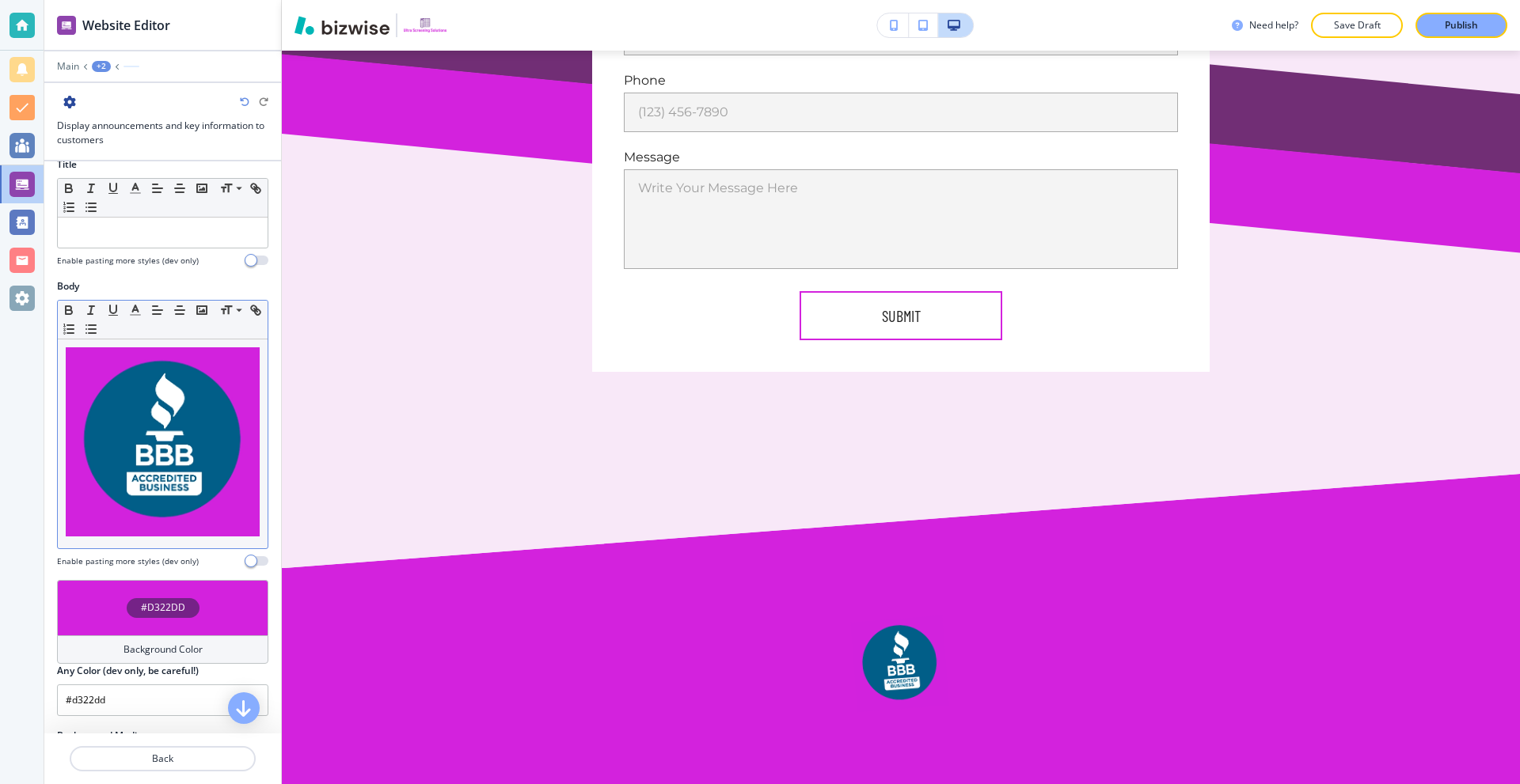
click at [193, 456] on img at bounding box center [163, 441] width 194 height 189
click at [248, 478] on div at bounding box center [163, 443] width 210 height 209
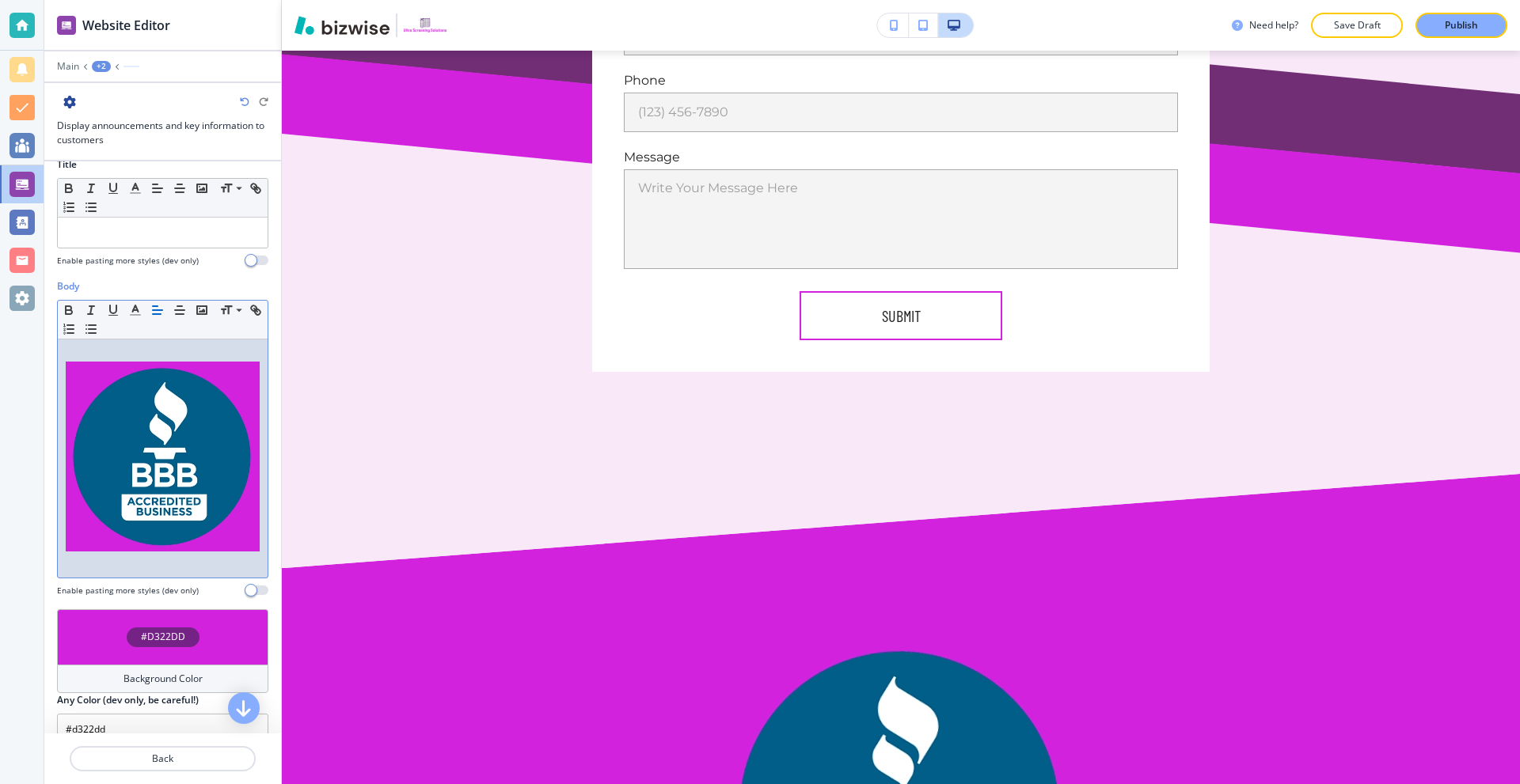
click at [219, 477] on img at bounding box center [163, 457] width 194 height 190
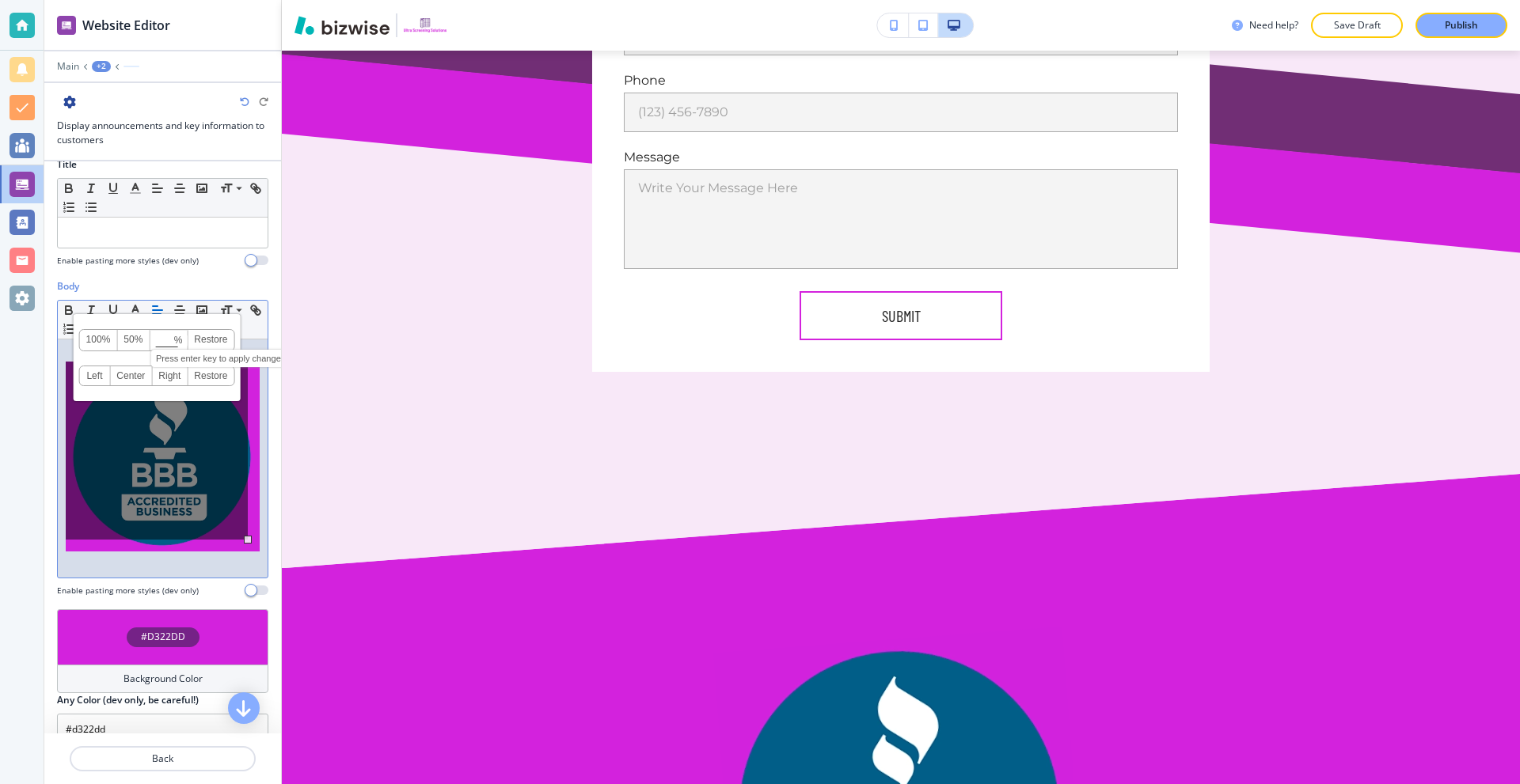
click at [164, 338] on input at bounding box center [168, 341] width 36 height 11
type input "10"
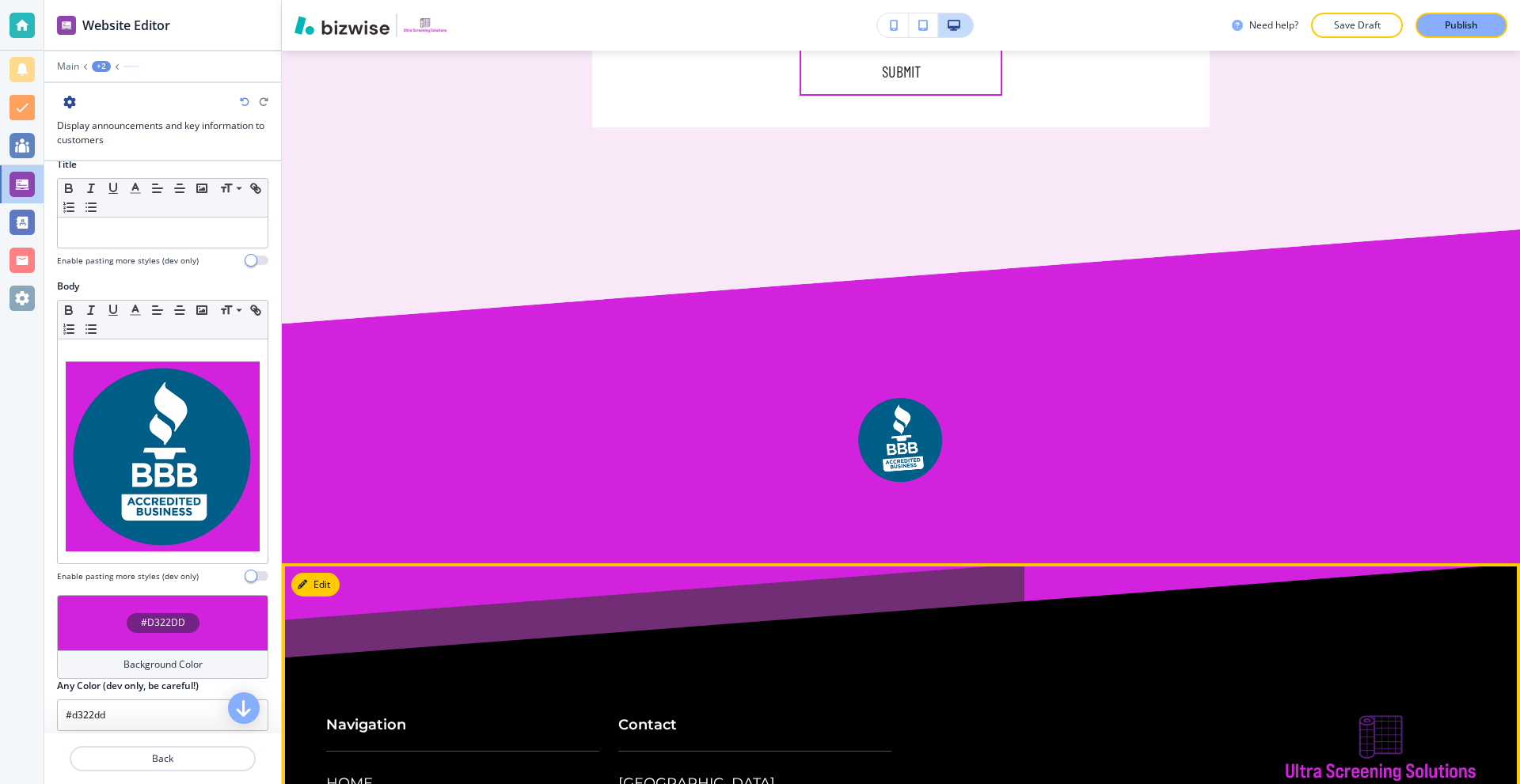
scroll to position [9356, 0]
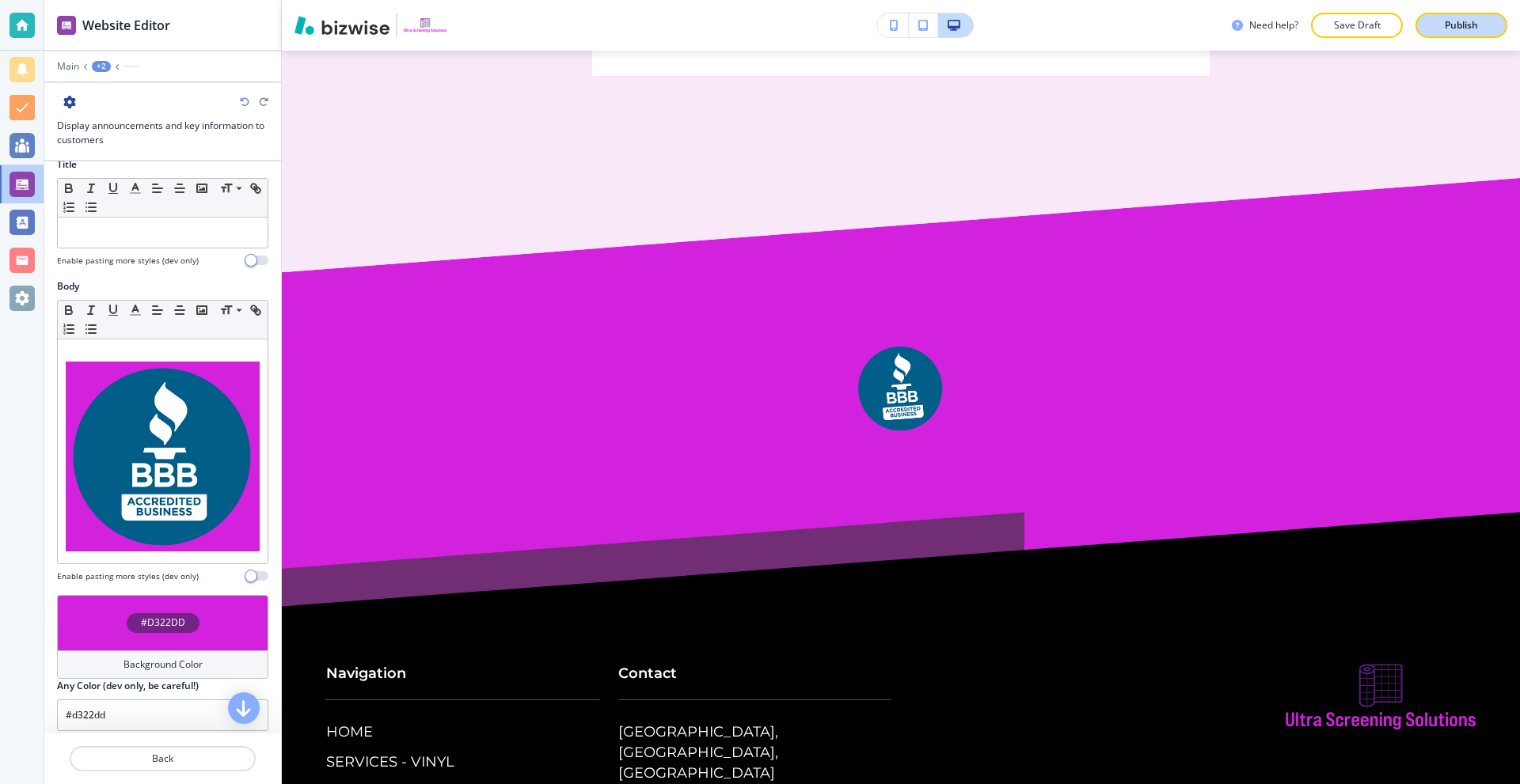
click at [1446, 21] on p "Publish" at bounding box center [1462, 26] width 33 height 14
